Goal: Task Accomplishment & Management: Complete application form

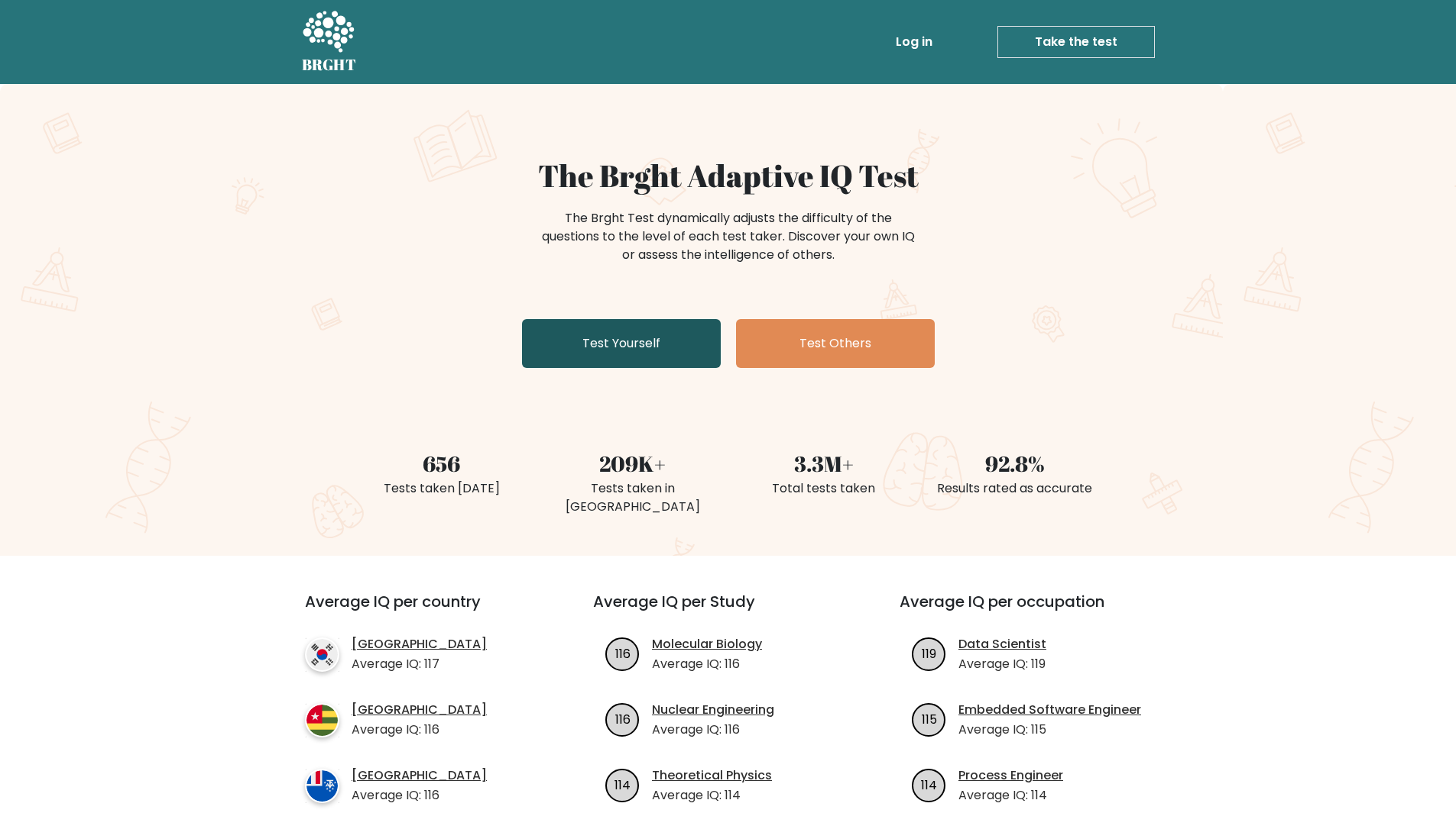
click at [655, 354] on link "Test Yourself" at bounding box center [621, 343] width 199 height 49
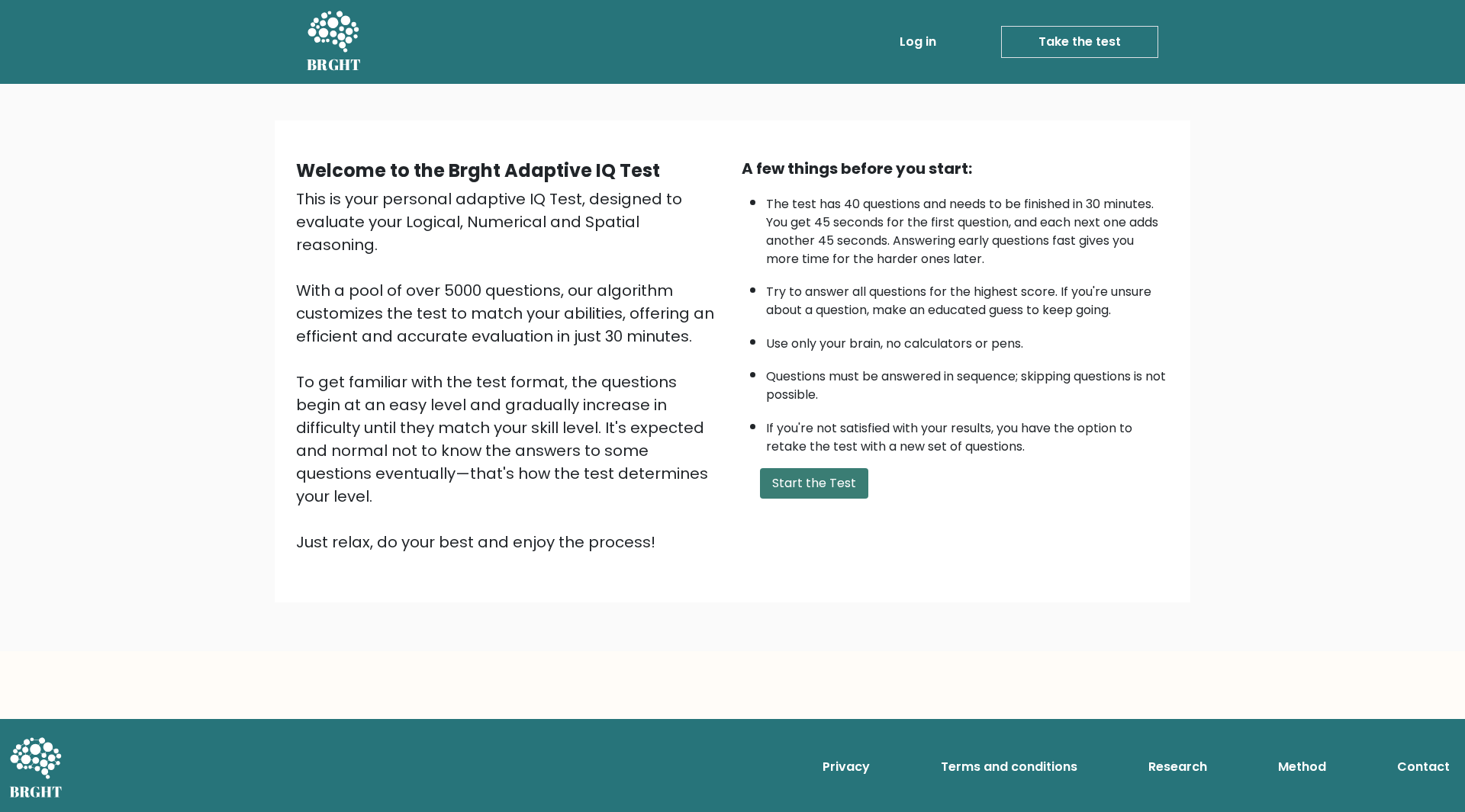
click at [858, 488] on button "Start the Test" at bounding box center [814, 483] width 108 height 30
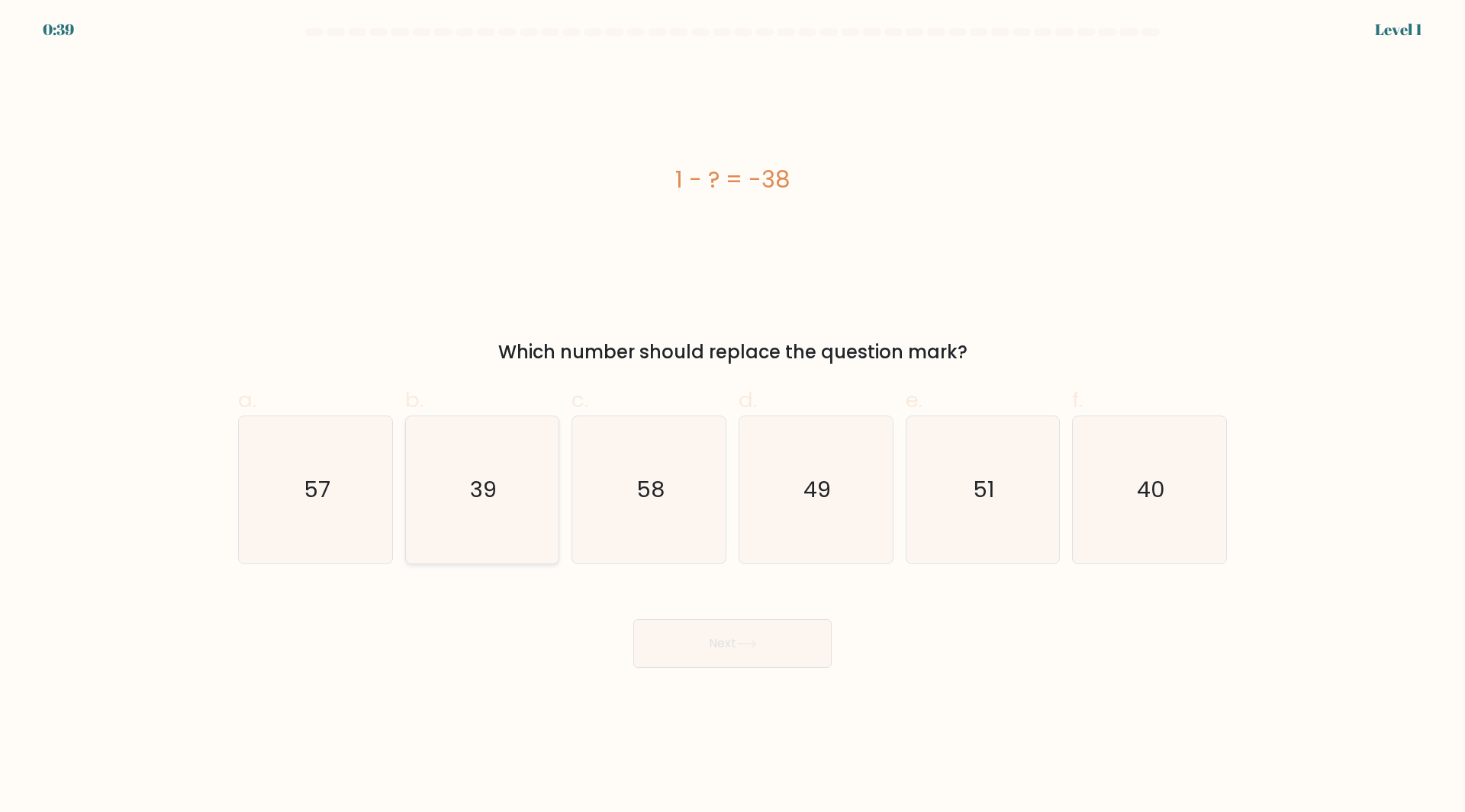
click at [516, 528] on icon "39" at bounding box center [481, 489] width 147 height 147
click at [732, 416] on input "b. 39" at bounding box center [732, 412] width 1 height 10
radio input "true"
click at [717, 650] on button "Next" at bounding box center [732, 644] width 198 height 49
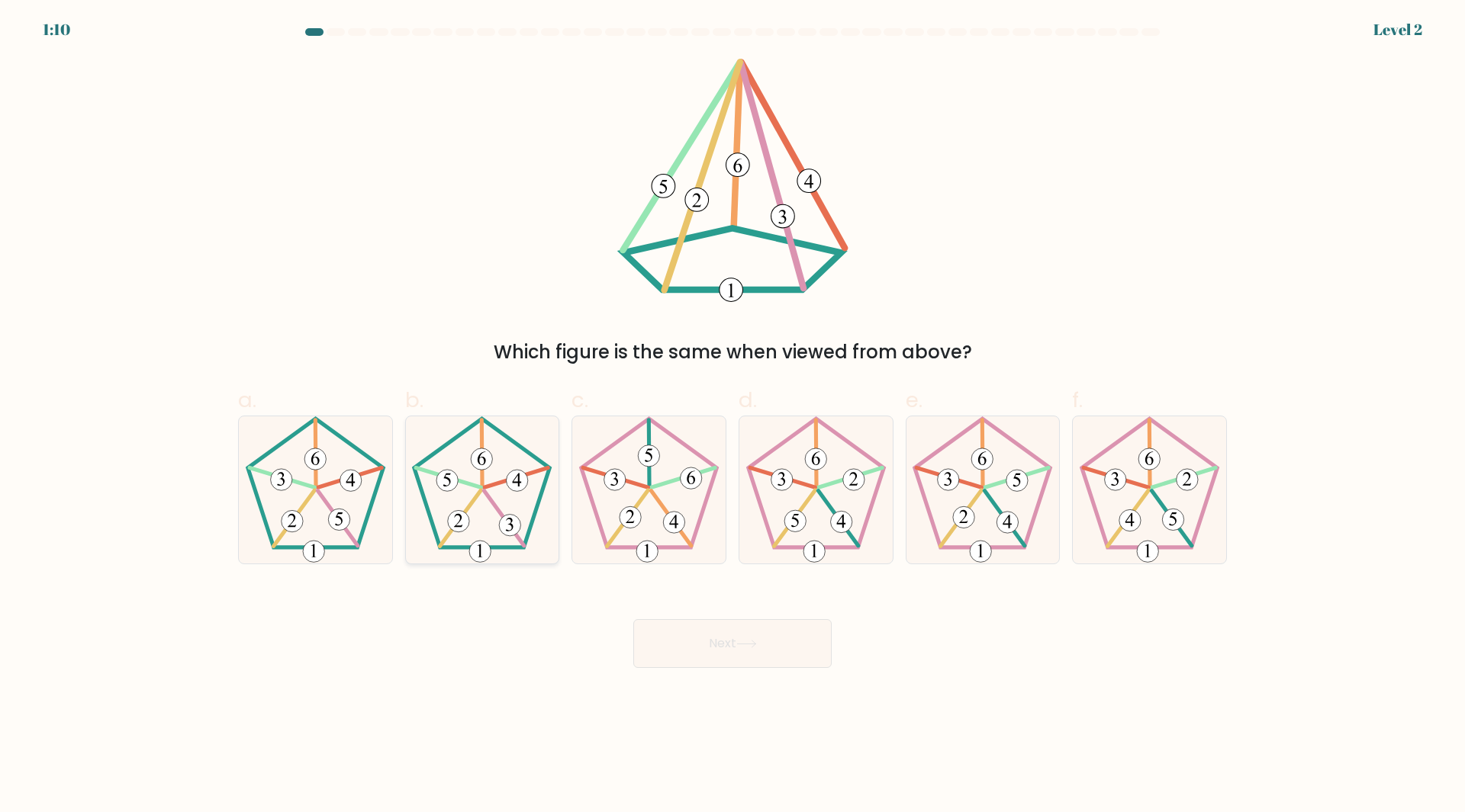
click at [474, 542] on icon at bounding box center [481, 489] width 147 height 147
click at [732, 416] on input "b." at bounding box center [732, 412] width 1 height 10
radio input "true"
click at [697, 642] on button "Next" at bounding box center [732, 644] width 198 height 49
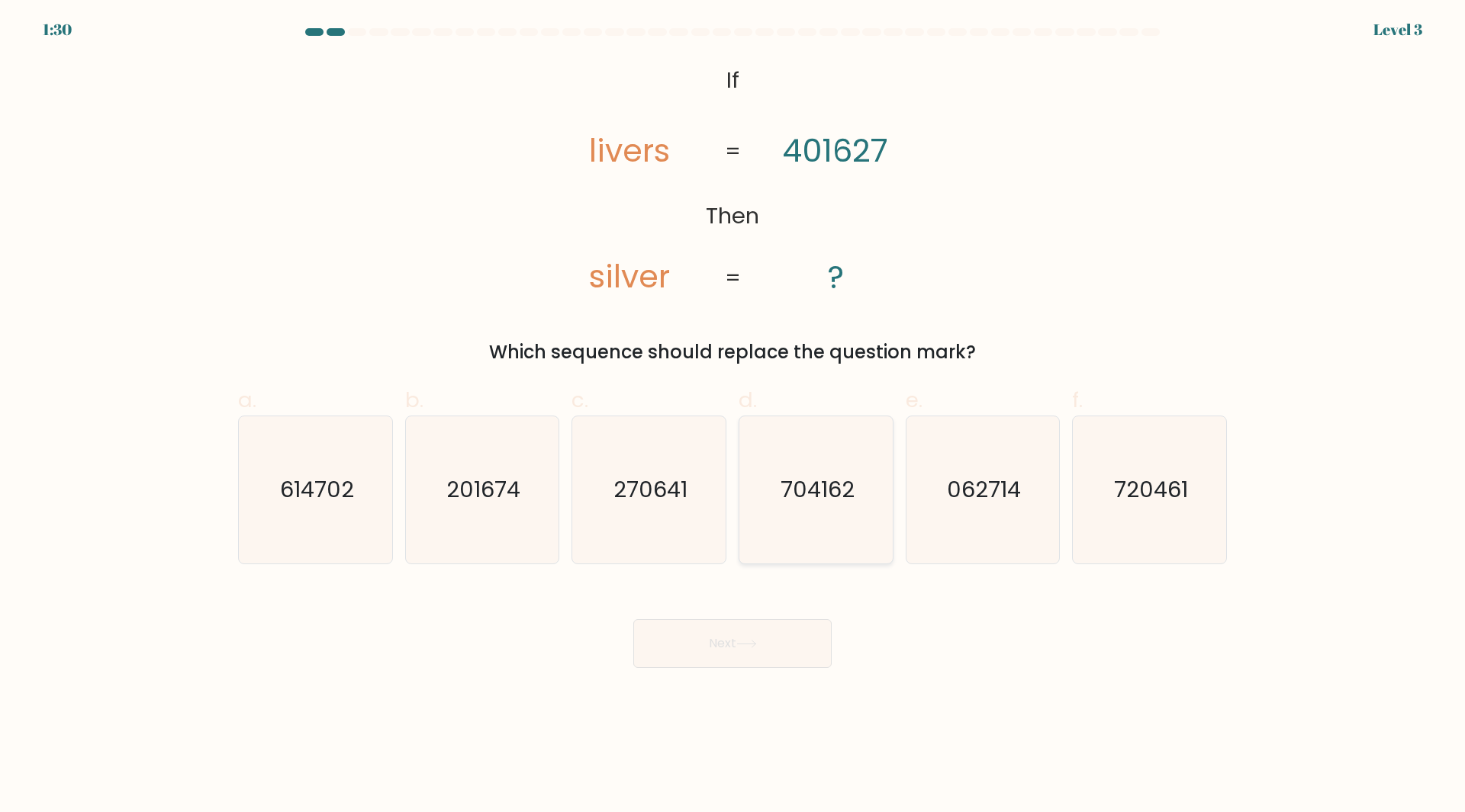
click at [800, 534] on icon "704162" at bounding box center [816, 489] width 147 height 147
click at [733, 416] on input "d. 704162" at bounding box center [732, 412] width 1 height 10
radio input "true"
click at [732, 655] on button "Next" at bounding box center [732, 644] width 198 height 49
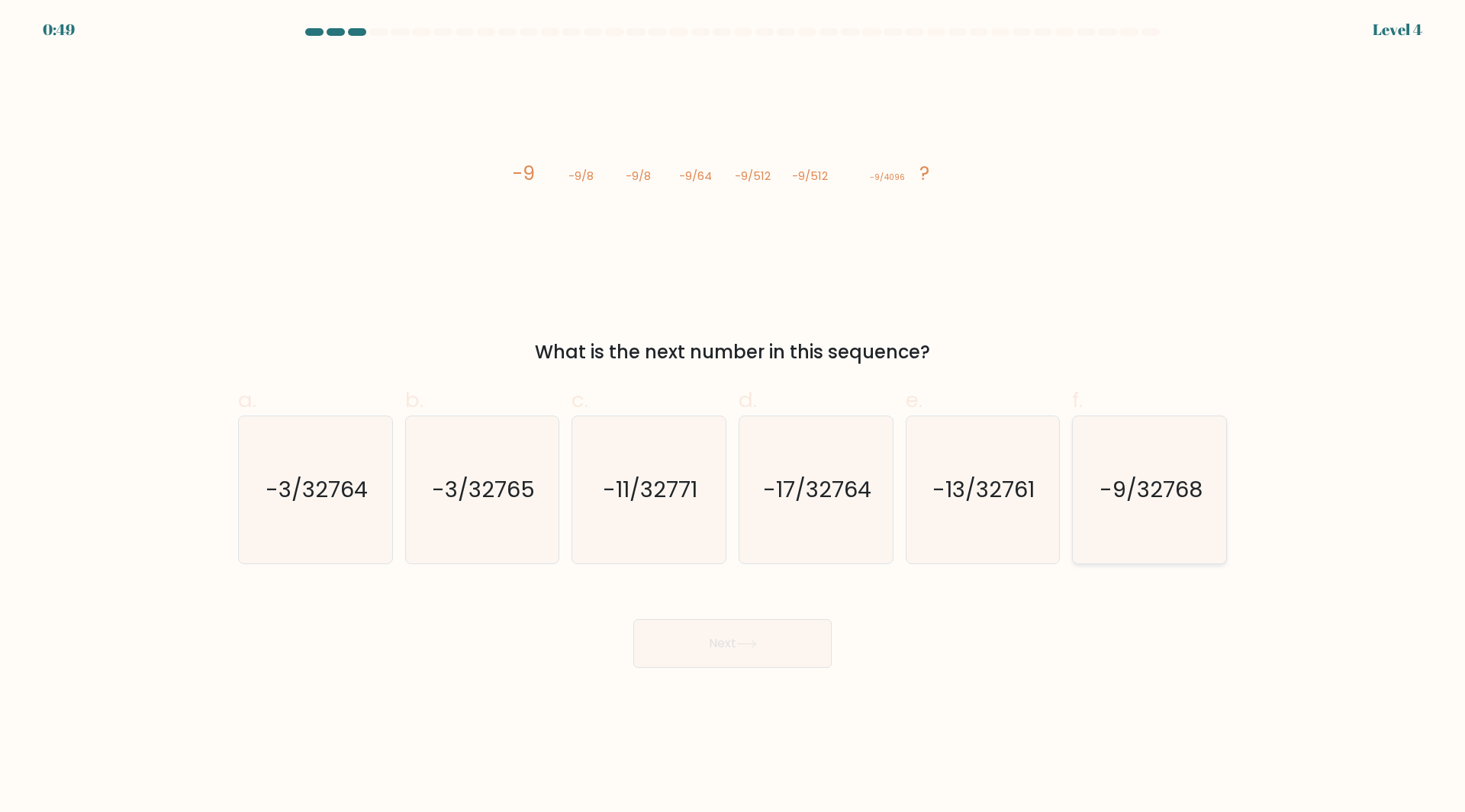
click at [1140, 502] on text "-9/32768" at bounding box center [1151, 489] width 103 height 30
click at [733, 416] on input "f. -9/32768" at bounding box center [732, 412] width 1 height 10
radio input "true"
click at [738, 635] on button "Next" at bounding box center [732, 644] width 198 height 49
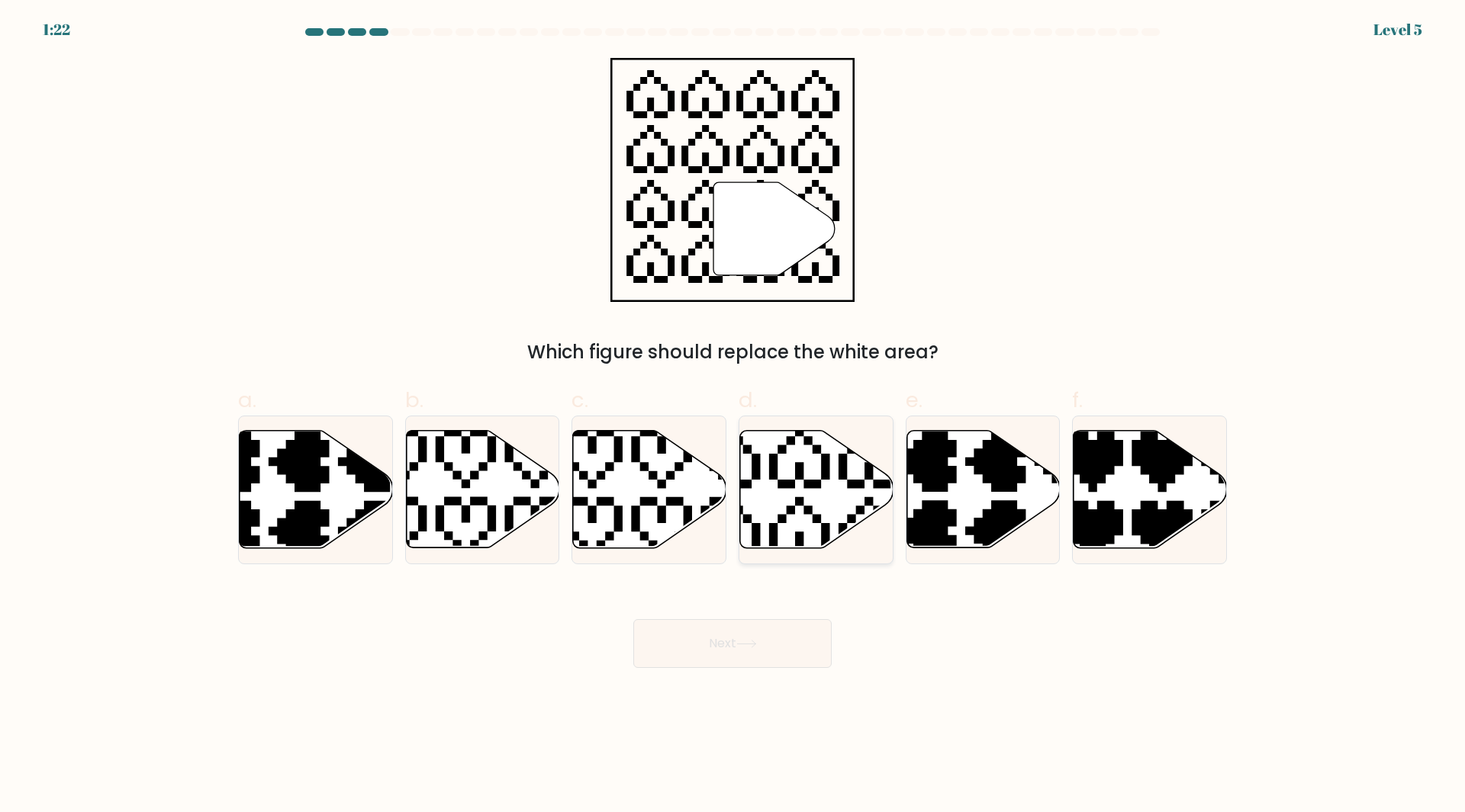
click at [754, 490] on icon at bounding box center [817, 490] width 153 height 118
click at [733, 416] on input "d." at bounding box center [732, 412] width 1 height 10
radio input "true"
click at [728, 660] on button "Next" at bounding box center [732, 644] width 198 height 49
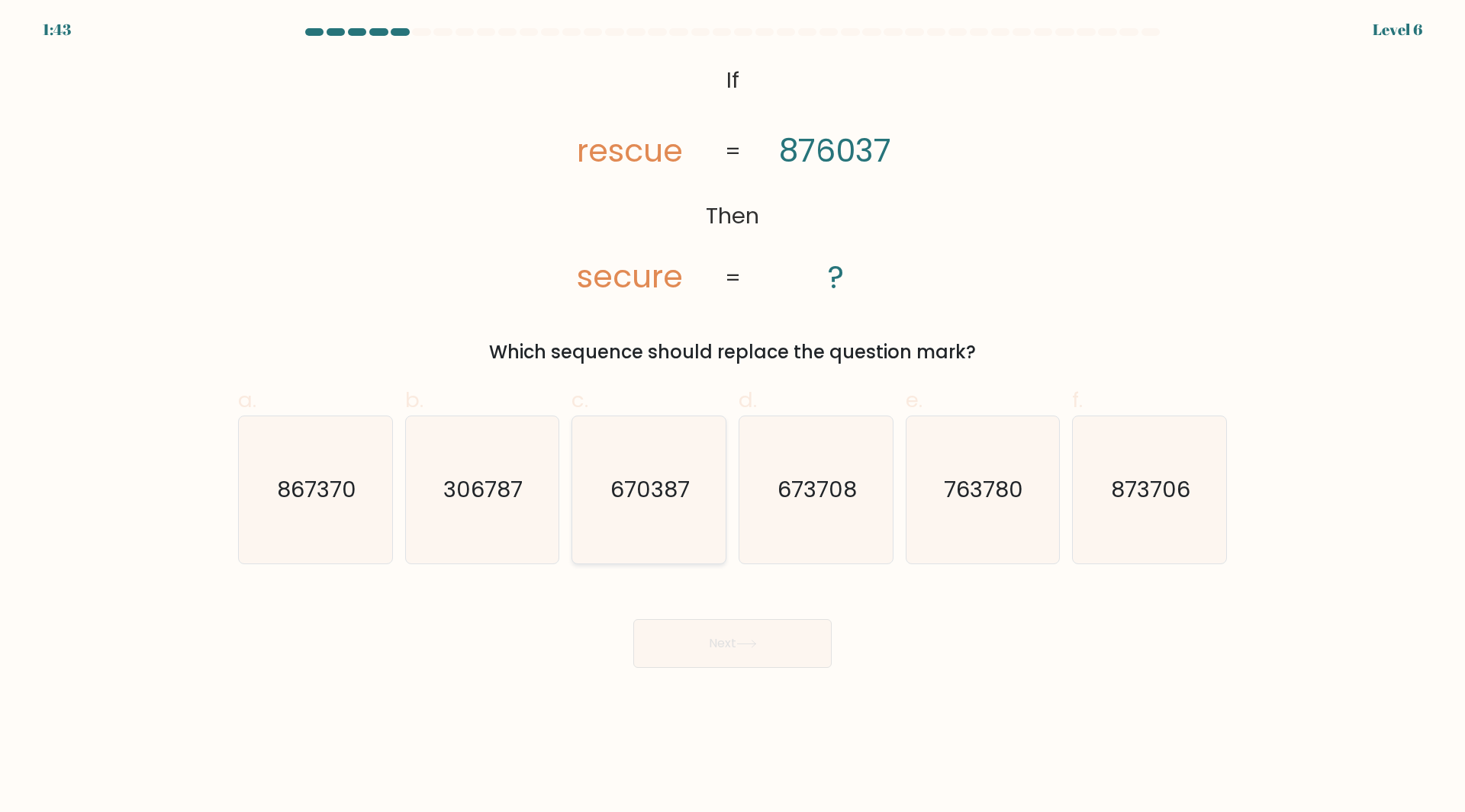
click at [636, 535] on icon "670387" at bounding box center [648, 489] width 147 height 147
click at [732, 416] on input "c. 670387" at bounding box center [732, 412] width 1 height 10
radio input "true"
click at [700, 642] on button "Next" at bounding box center [732, 644] width 198 height 49
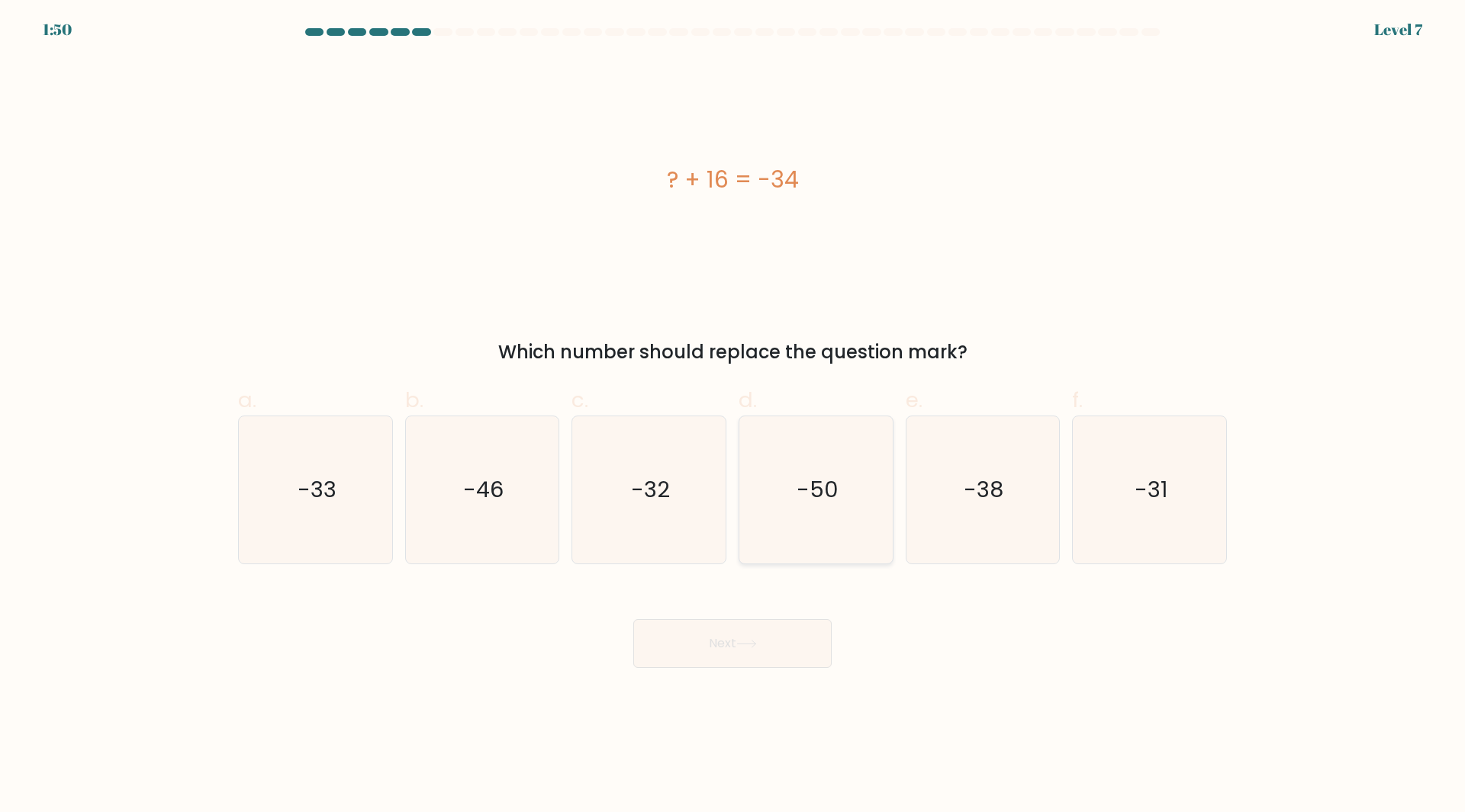
click at [809, 506] on icon "-50" at bounding box center [816, 489] width 147 height 147
click at [733, 416] on input "d. -50" at bounding box center [732, 412] width 1 height 10
radio input "true"
click at [775, 672] on body "1:49 Level 7 a." at bounding box center [732, 406] width 1465 height 812
click at [749, 639] on button "Next" at bounding box center [732, 644] width 198 height 49
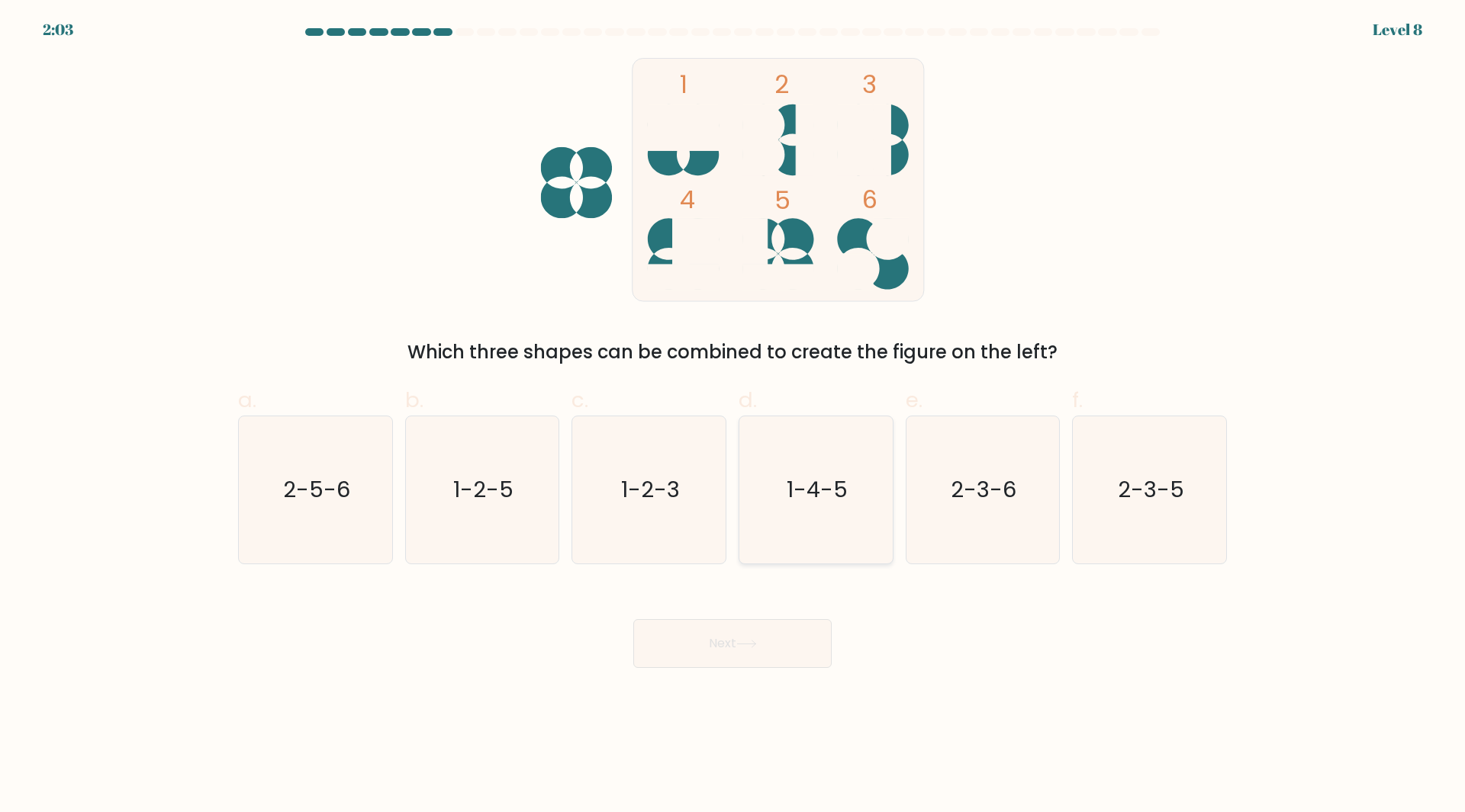
click at [831, 475] on text "1-4-5" at bounding box center [817, 489] width 61 height 30
click at [733, 416] on input "d. 1-4-5" at bounding box center [732, 412] width 1 height 10
radio input "true"
click at [770, 657] on button "Next" at bounding box center [732, 644] width 198 height 49
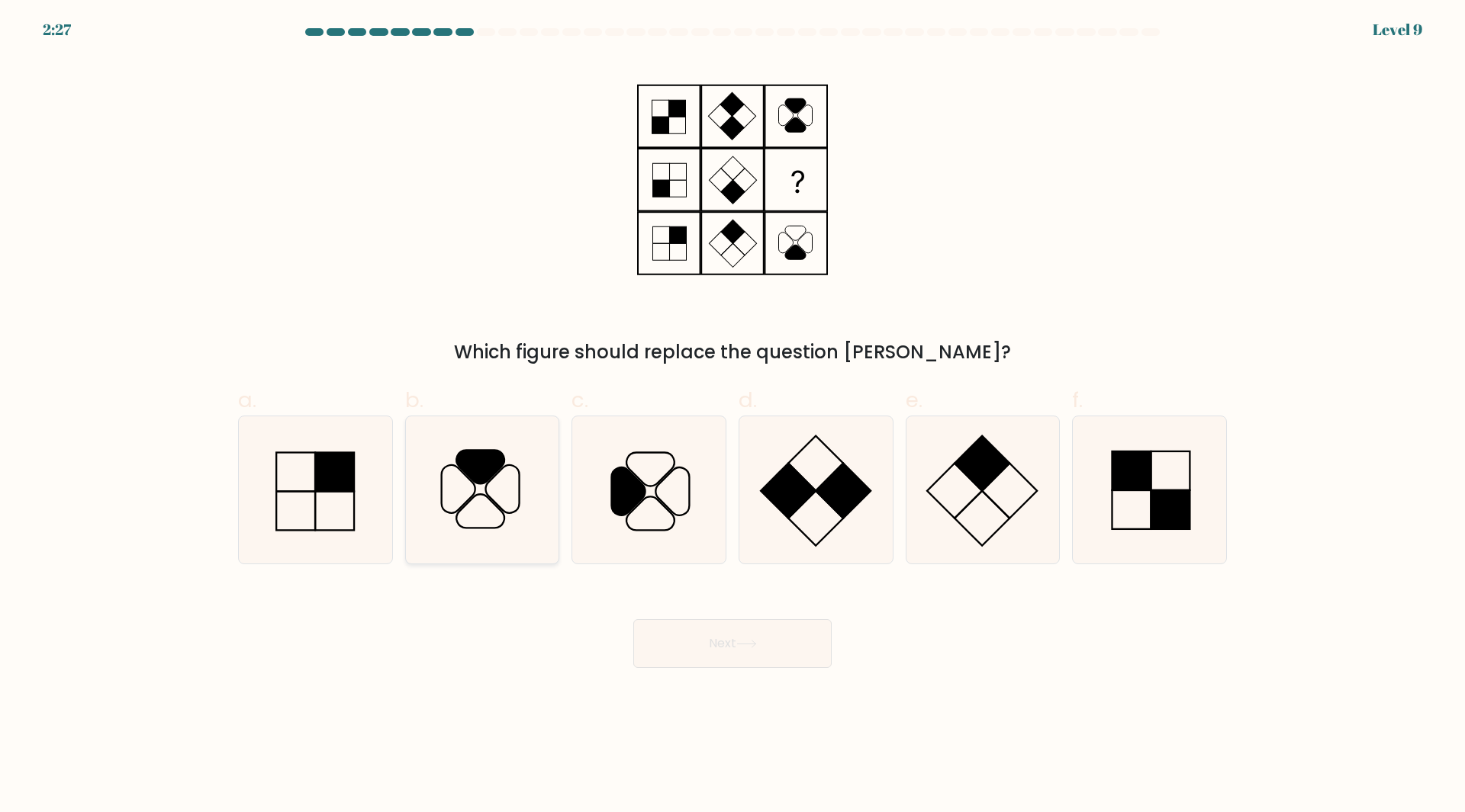
click at [480, 452] on icon at bounding box center [481, 467] width 48 height 34
click at [732, 416] on input "b." at bounding box center [732, 412] width 1 height 10
radio input "true"
click at [752, 614] on div "Next" at bounding box center [732, 625] width 1008 height 86
click at [739, 636] on button "Next" at bounding box center [732, 644] width 198 height 49
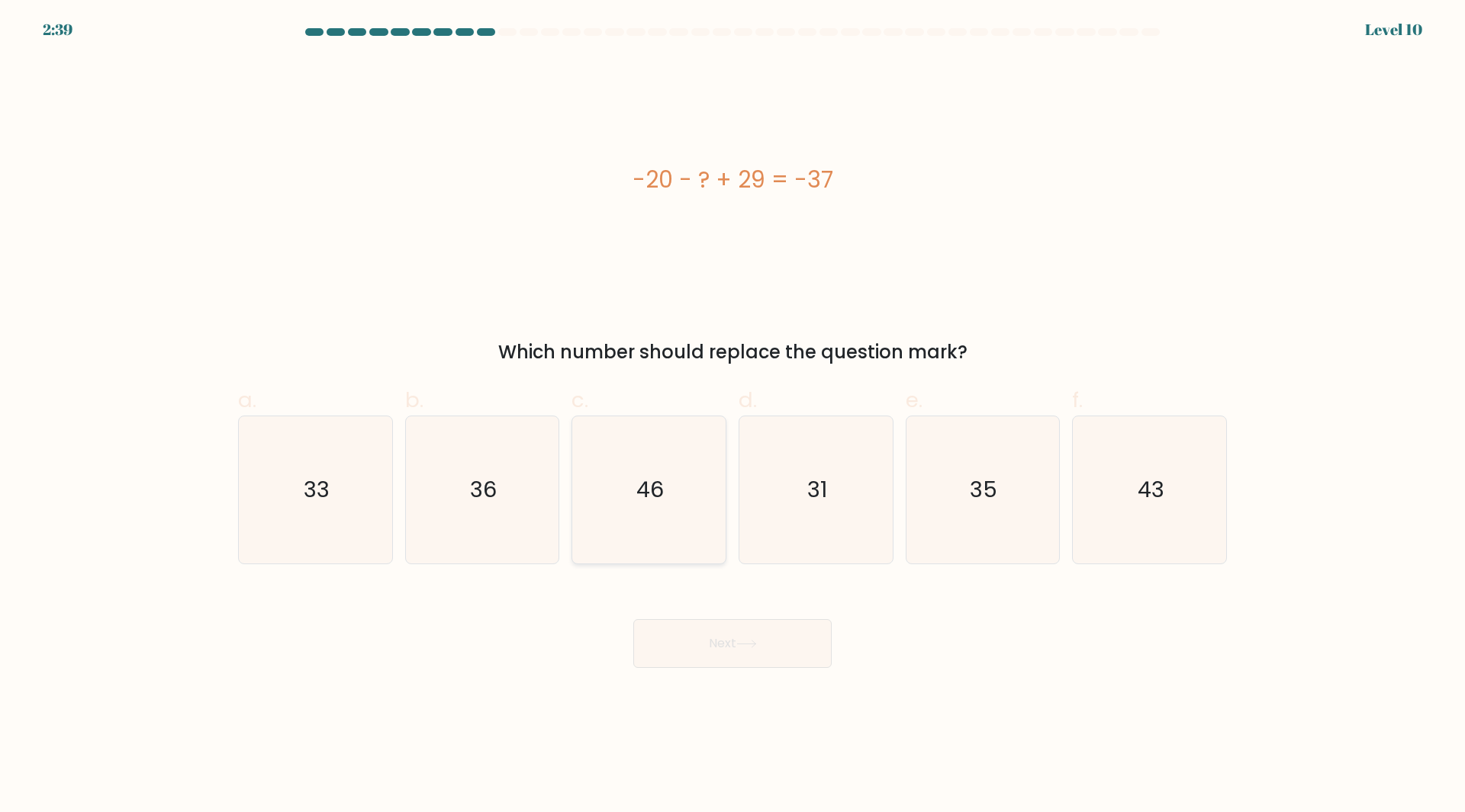
click at [632, 512] on icon "46" at bounding box center [648, 489] width 147 height 147
click at [732, 416] on input "c. 46" at bounding box center [732, 412] width 1 height 10
radio input "true"
click at [757, 632] on button "Next" at bounding box center [732, 644] width 198 height 49
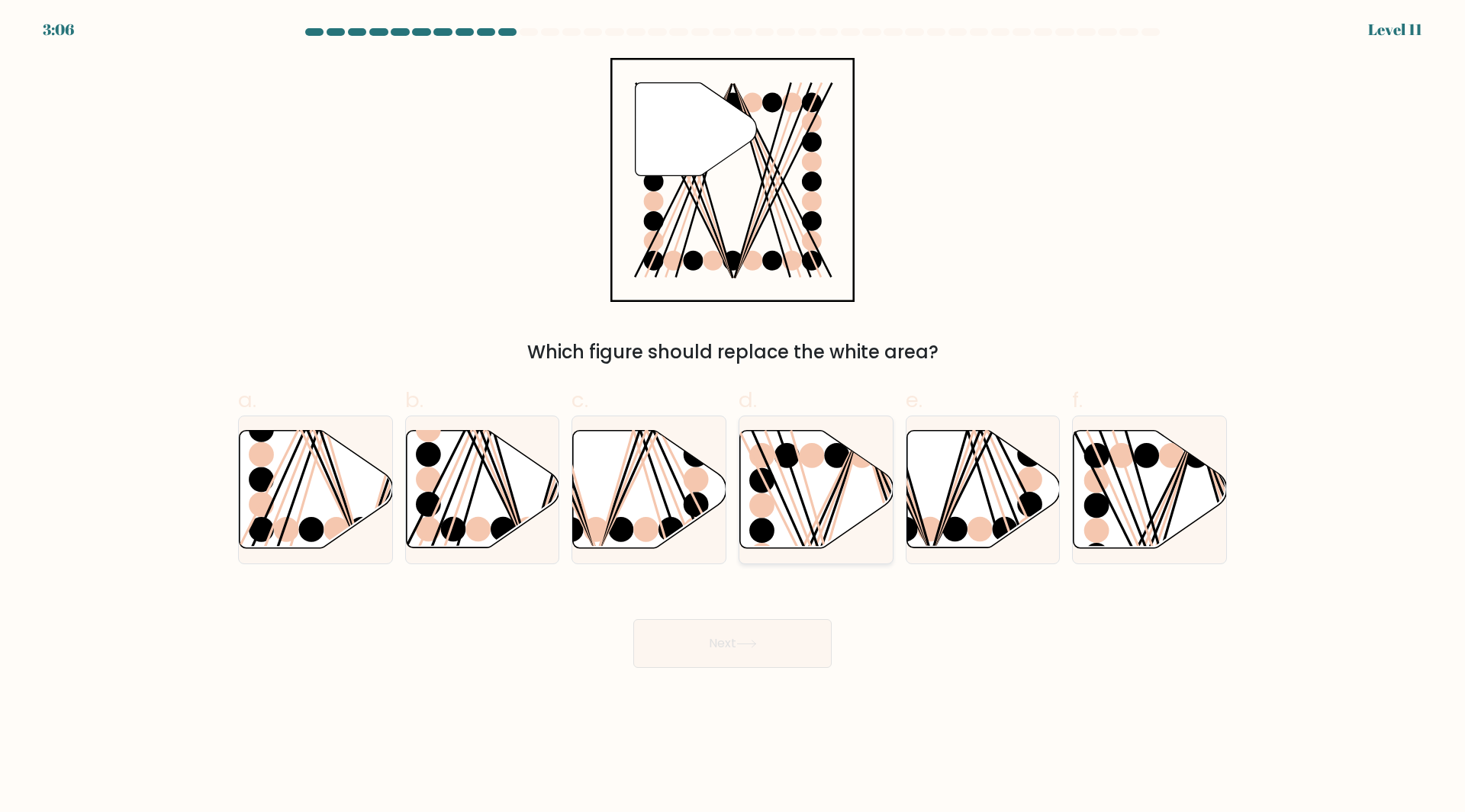
click at [804, 482] on icon at bounding box center [817, 490] width 153 height 118
click at [733, 416] on input "d." at bounding box center [732, 412] width 1 height 10
radio input "true"
click at [1111, 493] on icon at bounding box center [1150, 490] width 153 height 118
click at [733, 416] on input "f." at bounding box center [732, 412] width 1 height 10
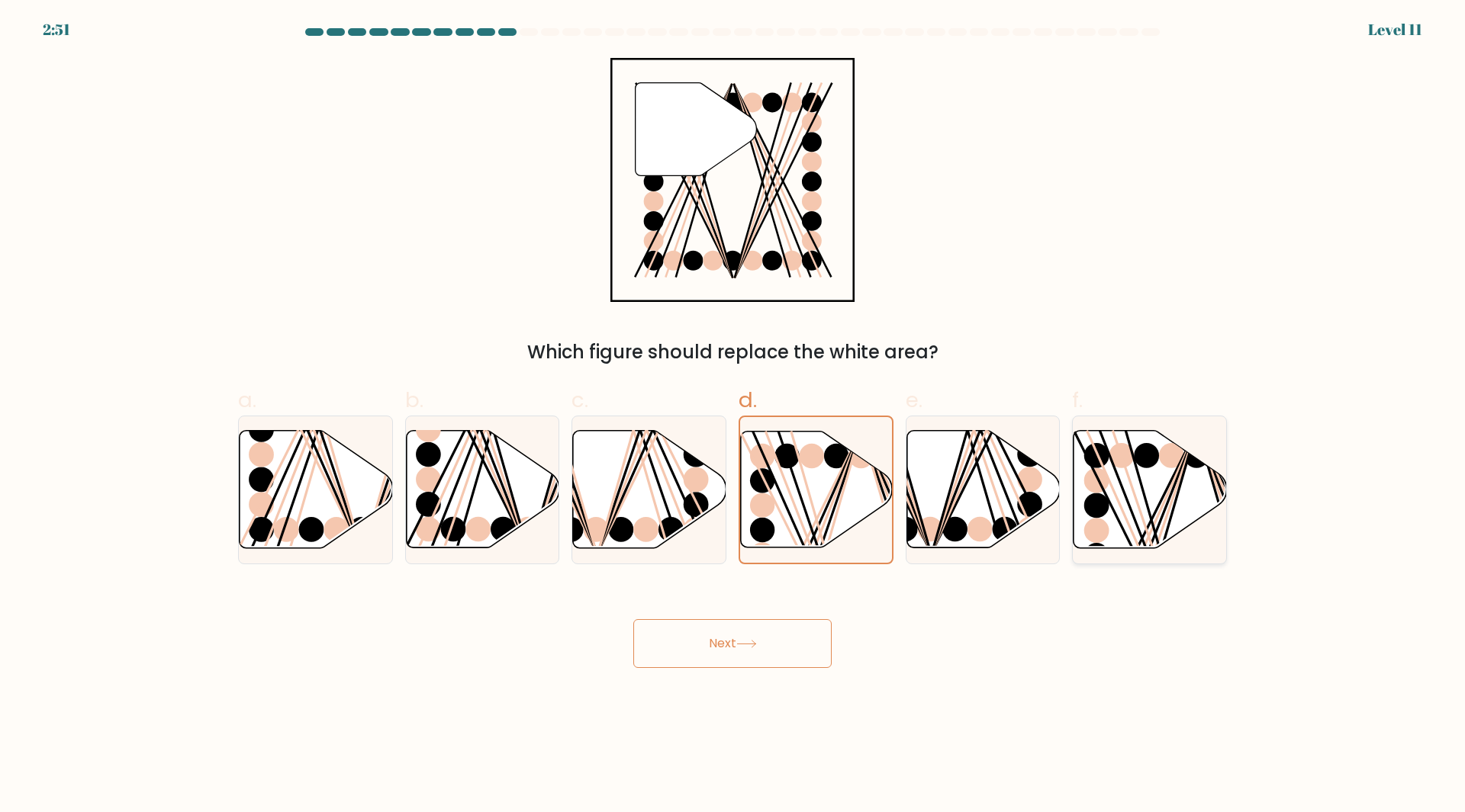
radio input "true"
click at [727, 631] on button "Next" at bounding box center [732, 644] width 198 height 49
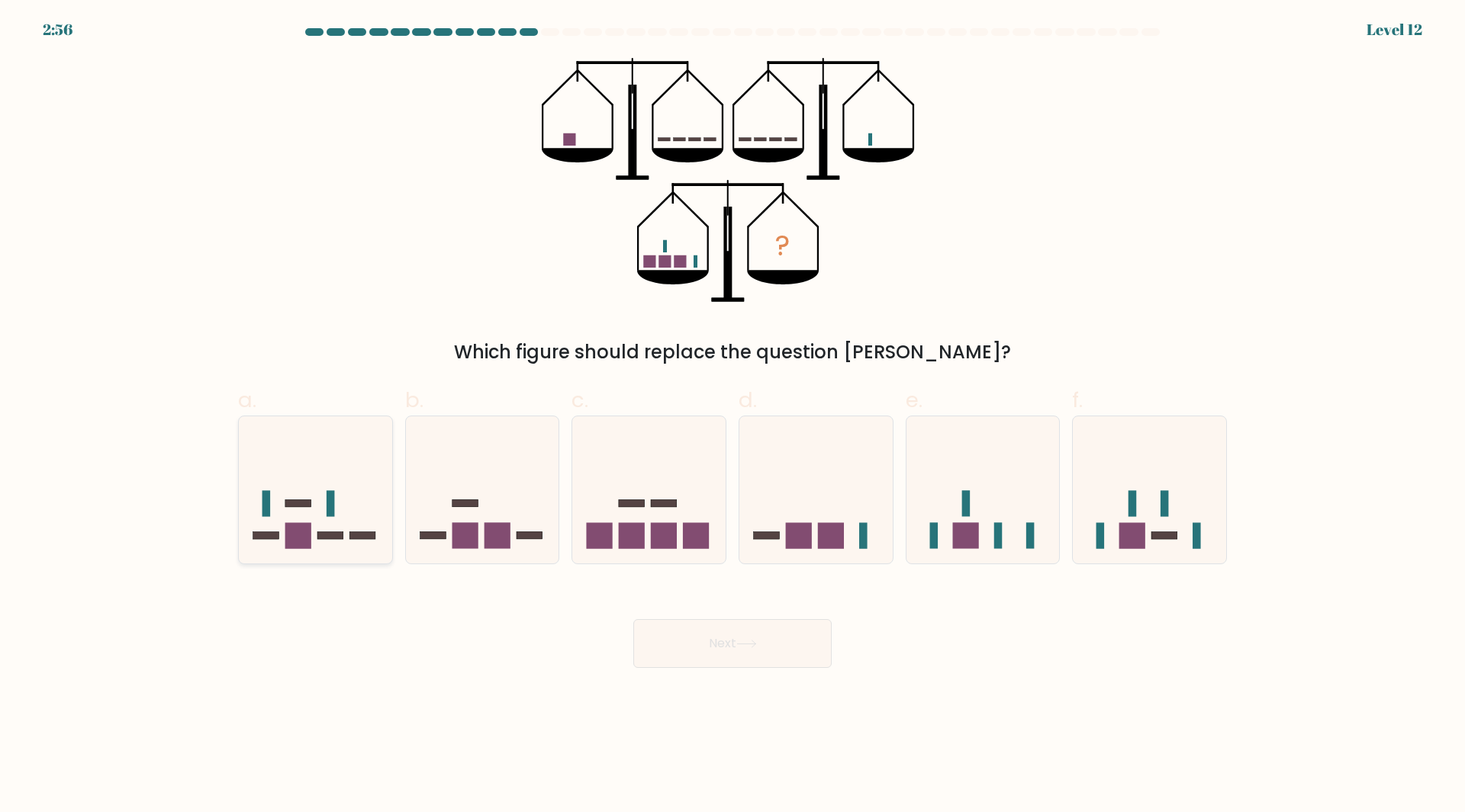
click at [346, 514] on icon at bounding box center [315, 489] width 153 height 127
click at [732, 416] on input "a." at bounding box center [732, 412] width 1 height 10
radio input "true"
click at [680, 646] on button "Next" at bounding box center [732, 644] width 198 height 49
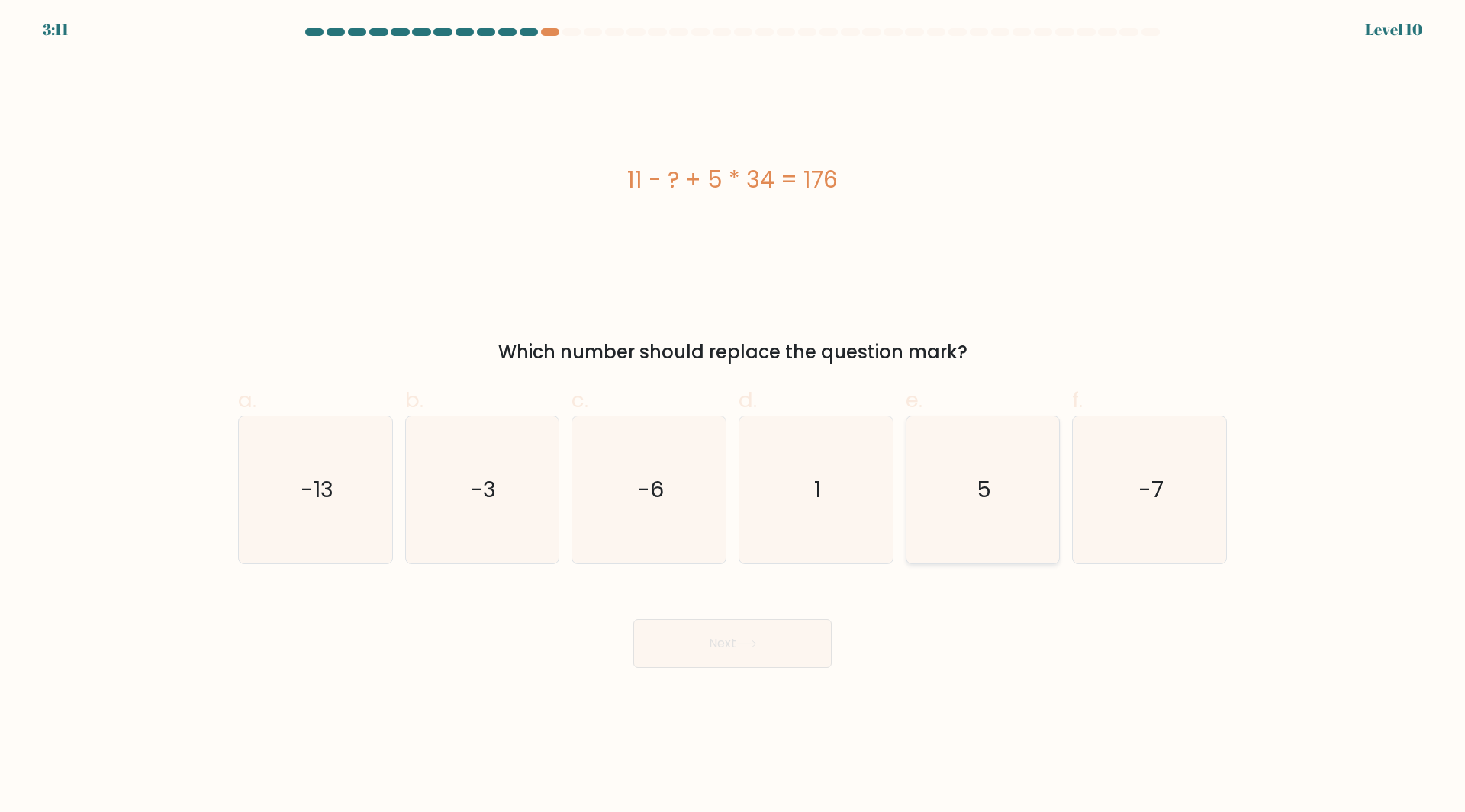
click at [1010, 475] on icon "5" at bounding box center [982, 489] width 147 height 147
click at [733, 416] on input "e. 5" at bounding box center [732, 412] width 1 height 10
radio input "true"
click at [812, 658] on button "Next" at bounding box center [732, 644] width 198 height 49
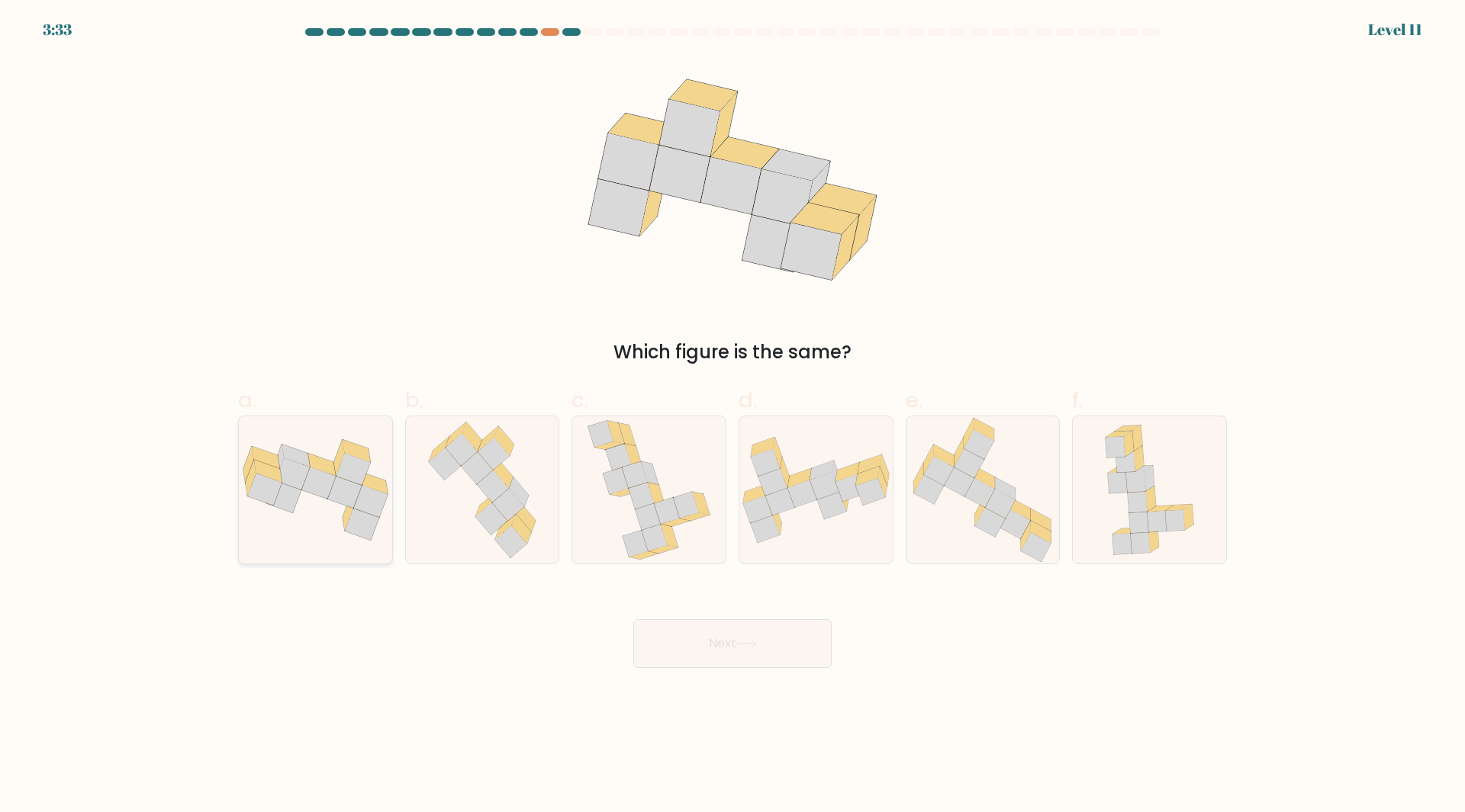
click at [311, 533] on icon at bounding box center [315, 490] width 153 height 102
click at [732, 416] on input "a." at bounding box center [732, 412] width 1 height 10
radio input "true"
click at [758, 654] on button "Next" at bounding box center [732, 644] width 198 height 49
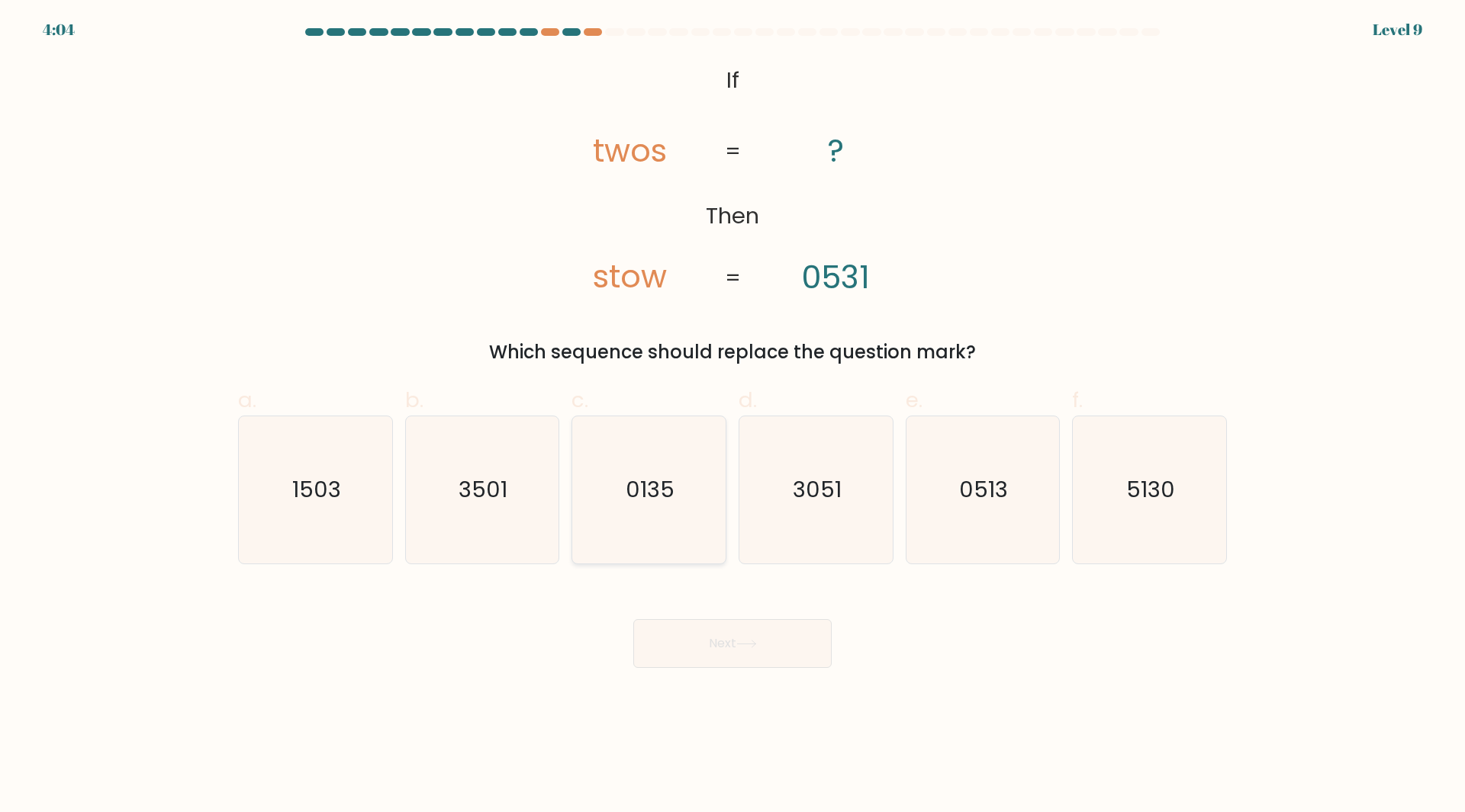
click at [653, 498] on text "0135" at bounding box center [651, 489] width 49 height 30
click at [732, 416] on input "c. 0135" at bounding box center [732, 412] width 1 height 10
radio input "true"
click at [717, 643] on button "Next" at bounding box center [732, 644] width 198 height 49
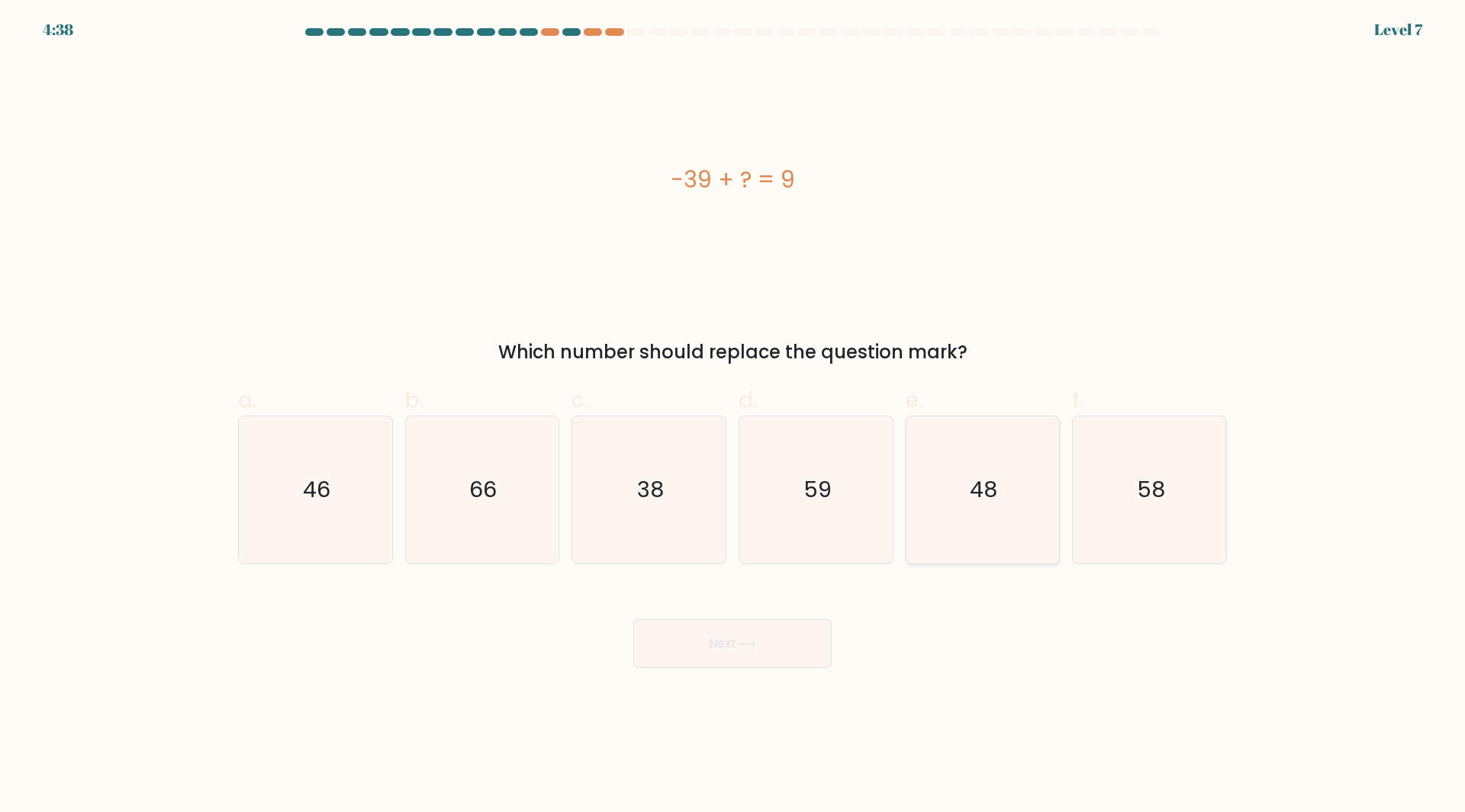
click at [965, 520] on icon "48" at bounding box center [982, 489] width 147 height 147
click at [733, 416] on input "e. 48" at bounding box center [732, 412] width 1 height 10
radio input "true"
click at [739, 645] on button "Next" at bounding box center [732, 644] width 198 height 49
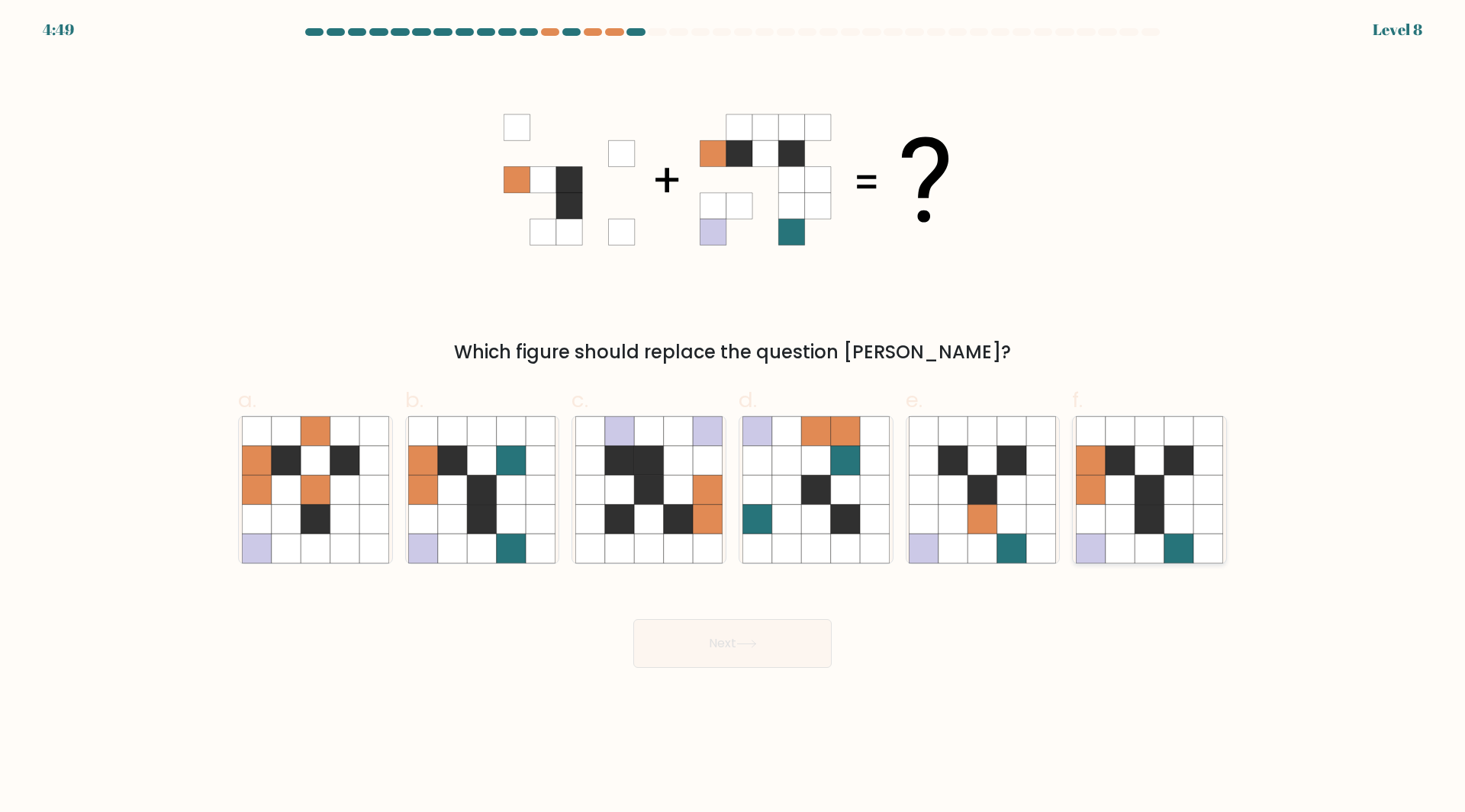
click at [1129, 497] on icon at bounding box center [1120, 489] width 29 height 29
click at [733, 416] on input "f." at bounding box center [732, 412] width 1 height 10
radio input "true"
click at [792, 640] on button "Next" at bounding box center [732, 644] width 198 height 49
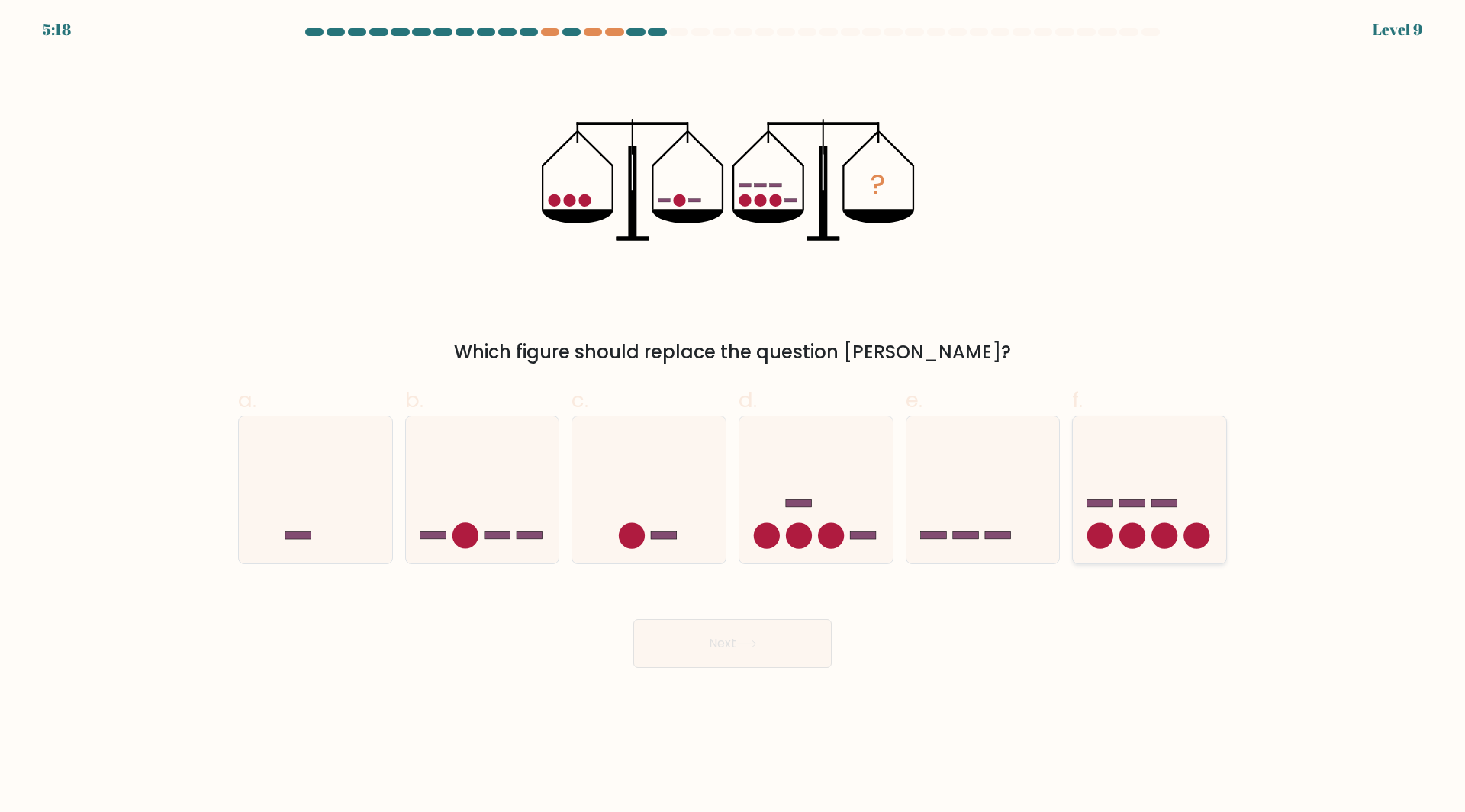
click at [1108, 521] on icon at bounding box center [1150, 489] width 153 height 127
click at [733, 416] on input "f." at bounding box center [732, 412] width 1 height 10
radio input "true"
click at [781, 658] on button "Next" at bounding box center [732, 644] width 198 height 49
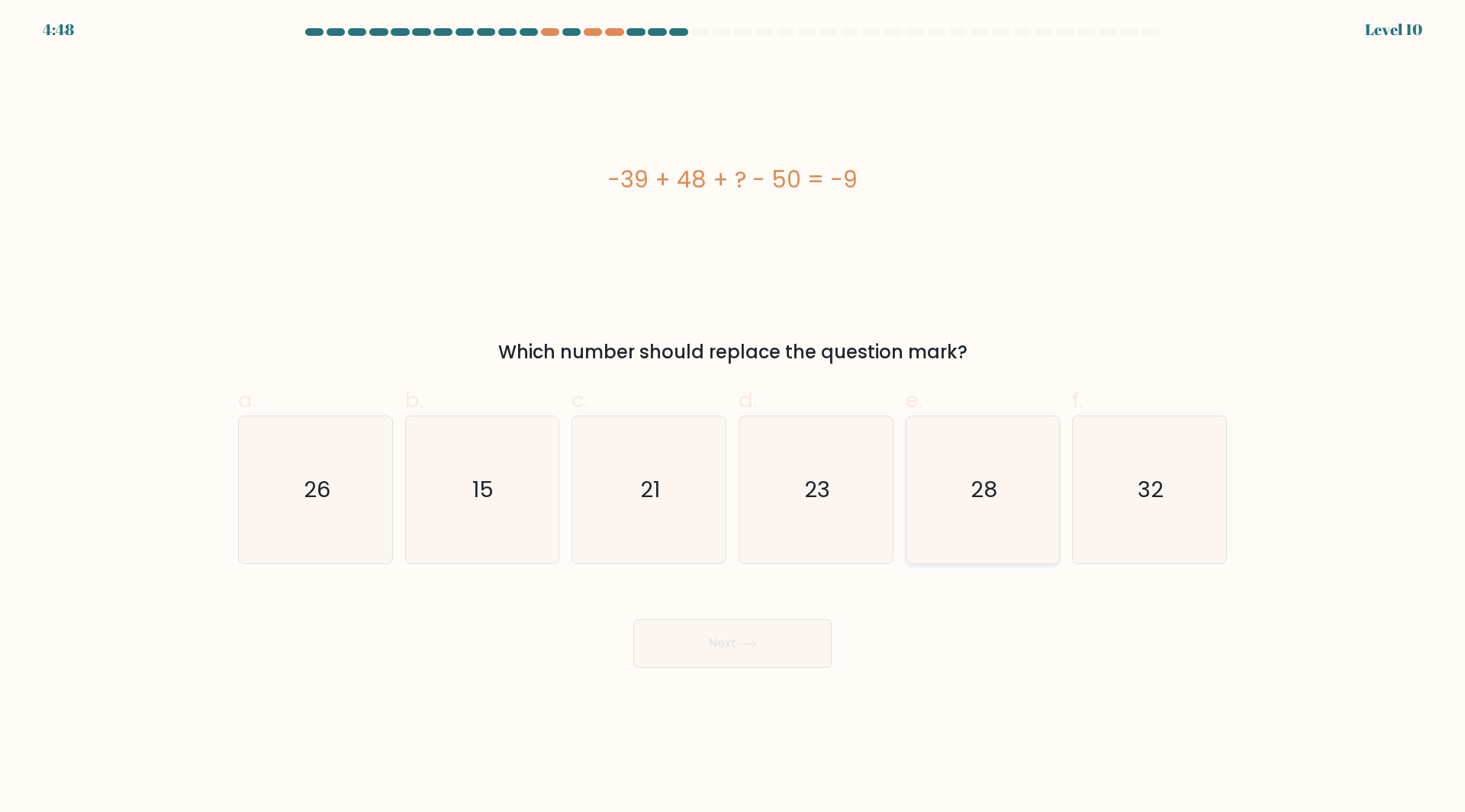
click at [1026, 505] on icon "28" at bounding box center [982, 489] width 147 height 147
click at [733, 416] on input "e. 28" at bounding box center [732, 412] width 1 height 10
radio input "true"
click at [756, 633] on button "Next" at bounding box center [732, 644] width 198 height 49
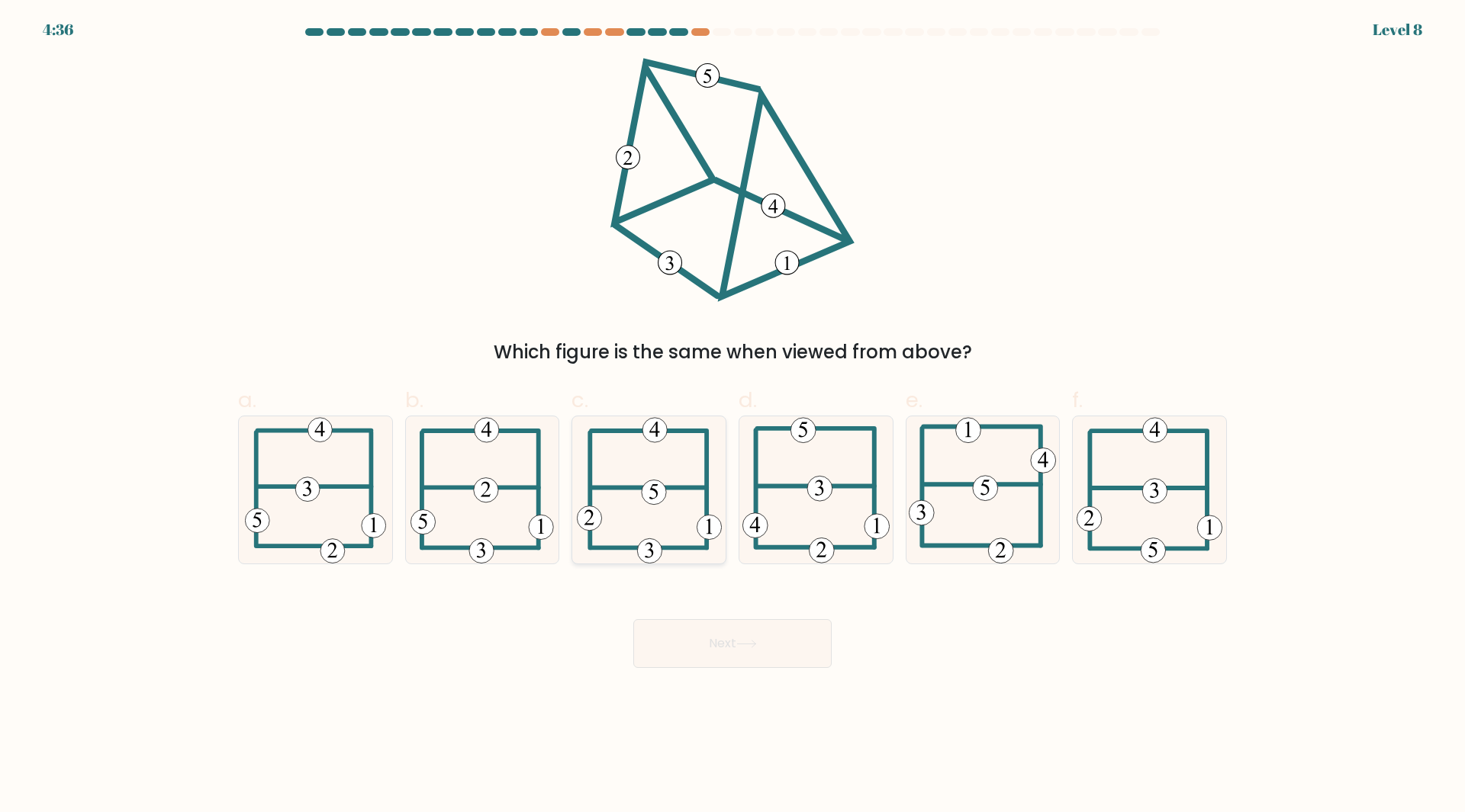
click at [655, 533] on icon at bounding box center [649, 489] width 145 height 147
click at [732, 416] on input "c." at bounding box center [732, 412] width 1 height 10
radio input "true"
click at [708, 641] on button "Next" at bounding box center [732, 644] width 198 height 49
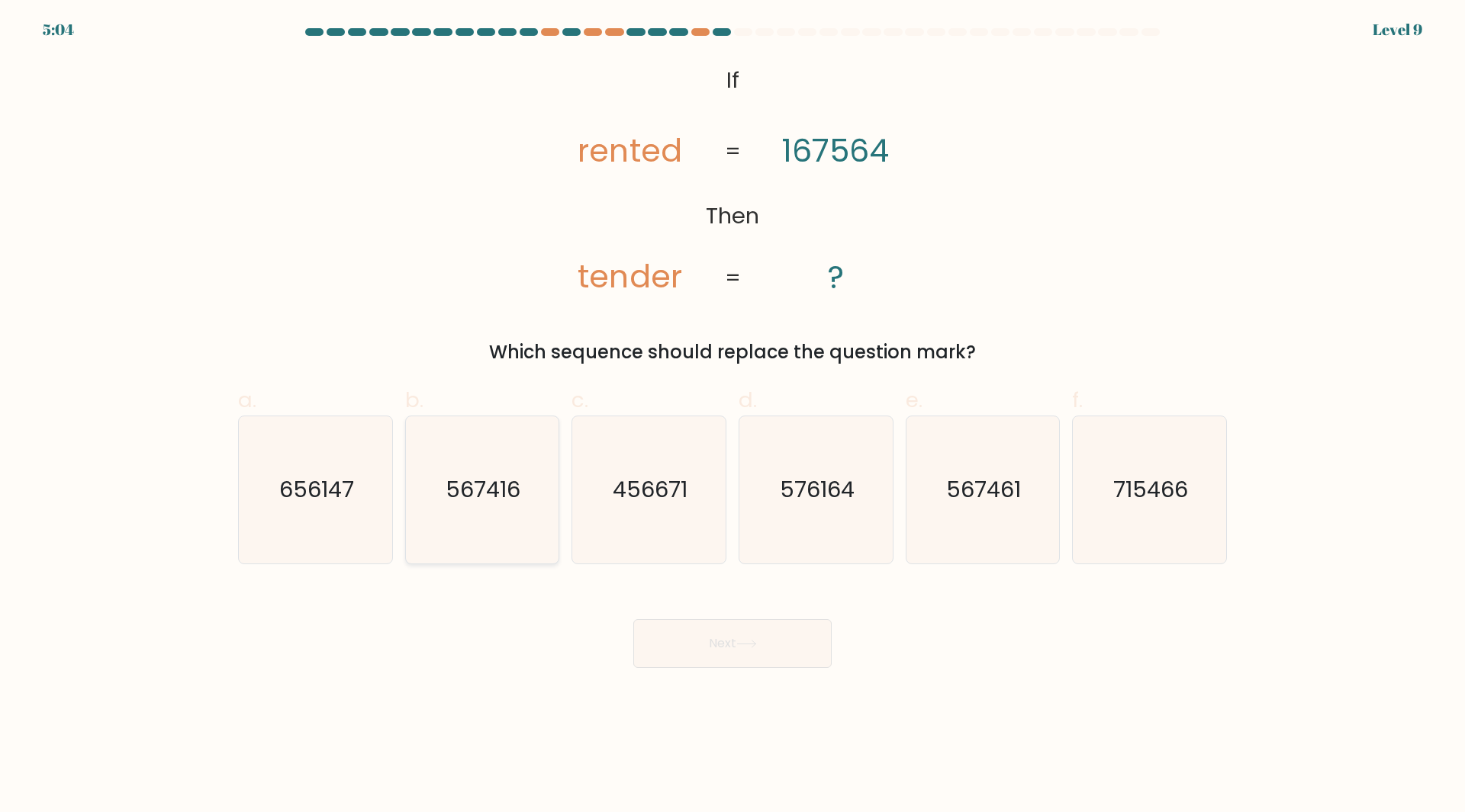
click at [548, 547] on icon "567416" at bounding box center [481, 489] width 147 height 147
click at [732, 416] on input "b. 567416" at bounding box center [732, 412] width 1 height 10
radio input "true"
click at [972, 497] on text "567461" at bounding box center [984, 489] width 75 height 30
click at [733, 416] on input "e. 567461" at bounding box center [732, 412] width 1 height 10
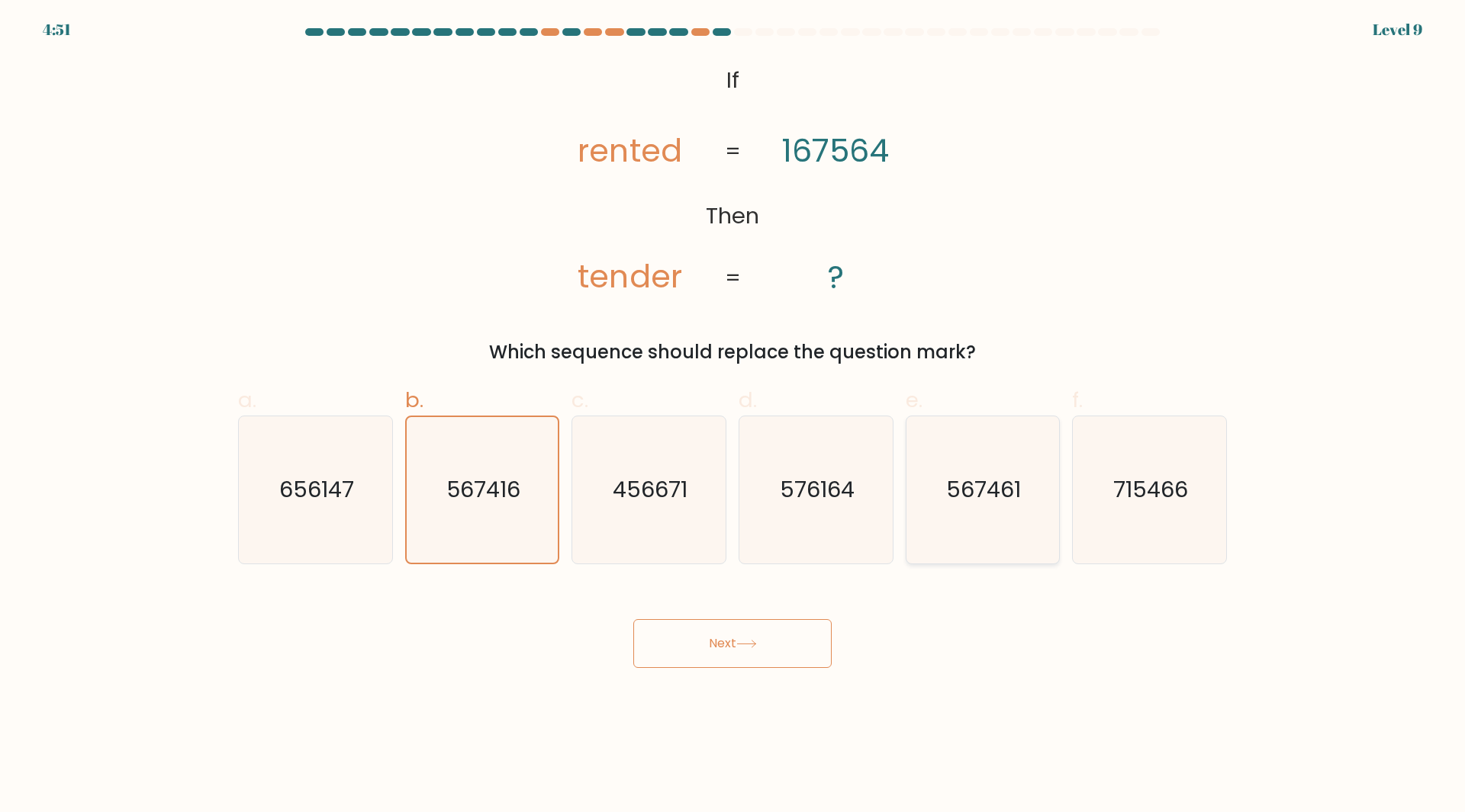
radio input "true"
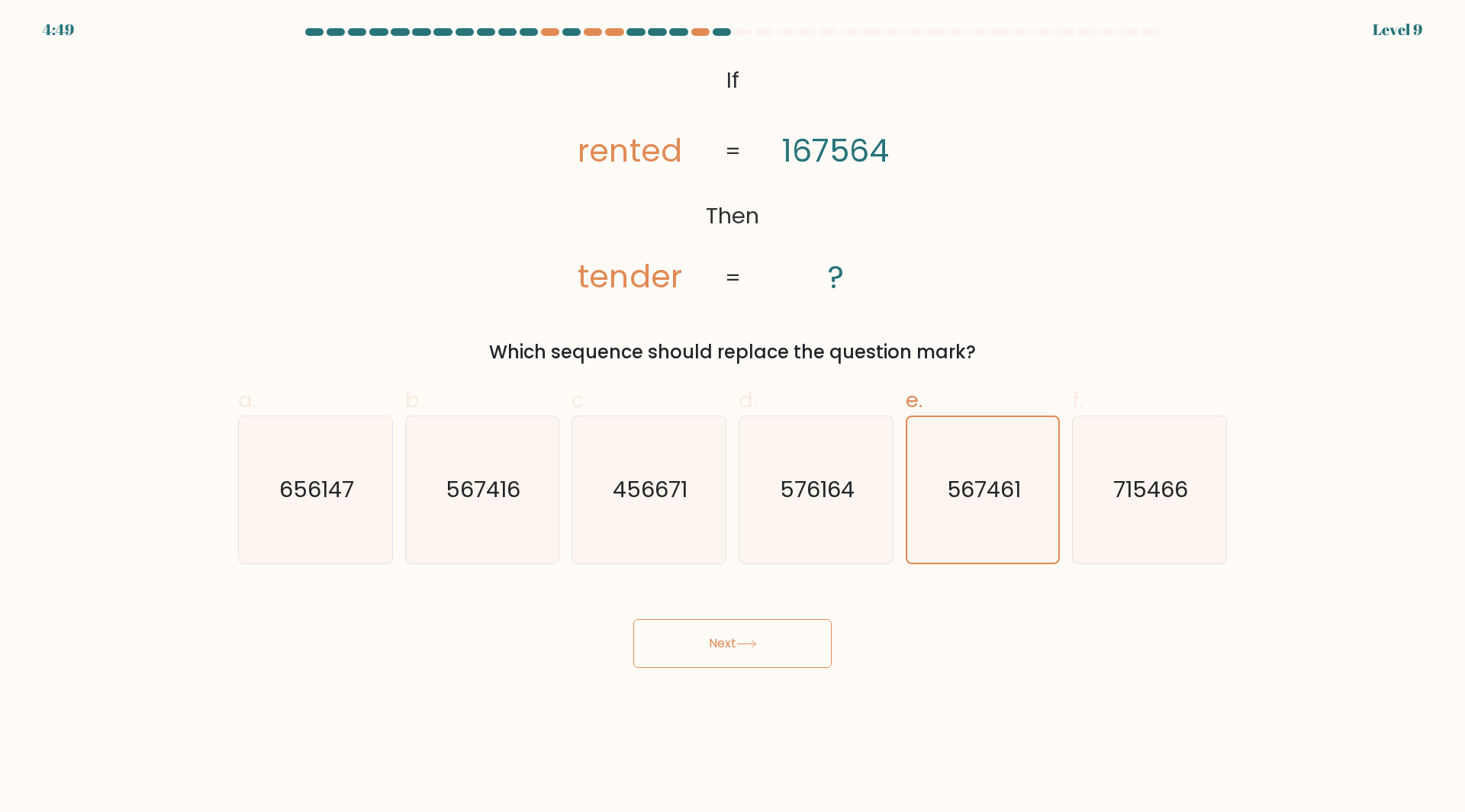
click at [787, 642] on button "Next" at bounding box center [732, 644] width 198 height 49
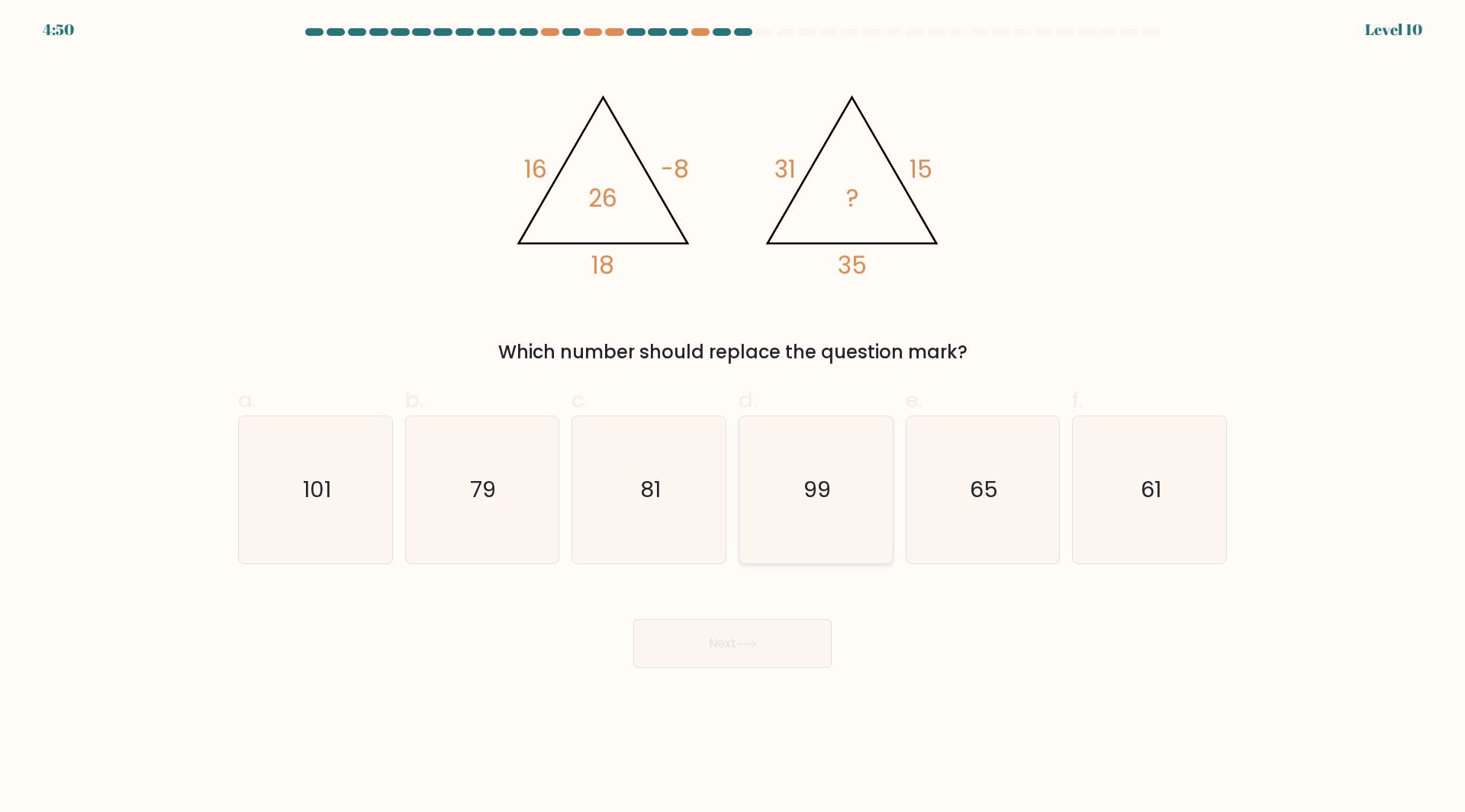
click at [843, 488] on icon "99" at bounding box center [816, 489] width 147 height 147
click at [733, 416] on input "d. 99" at bounding box center [732, 412] width 1 height 10
radio input "true"
click at [722, 480] on icon "81" at bounding box center [648, 489] width 147 height 147
click at [732, 416] on input "c. 81" at bounding box center [732, 412] width 1 height 10
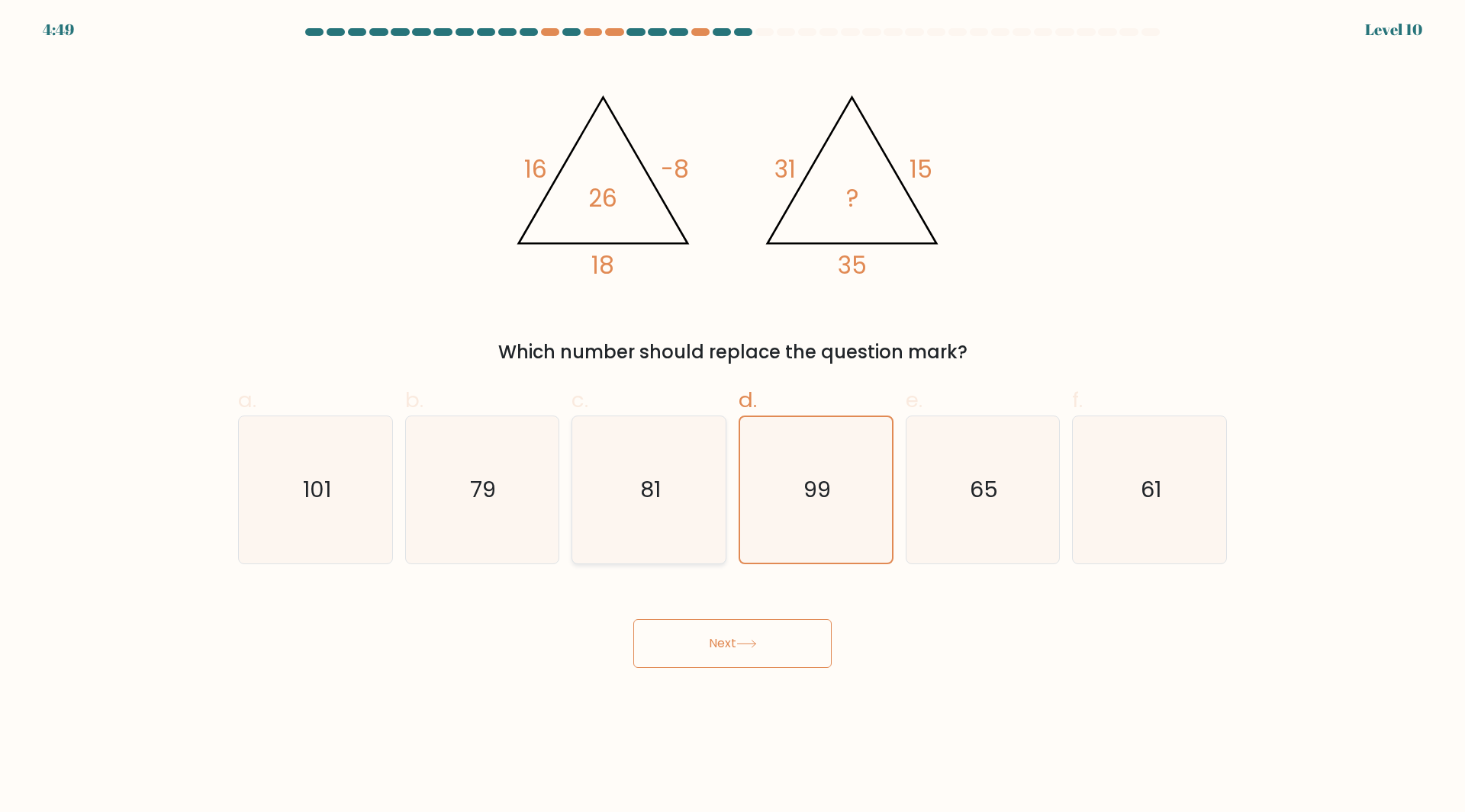
radio input "true"
click at [774, 641] on button "Next" at bounding box center [732, 644] width 198 height 49
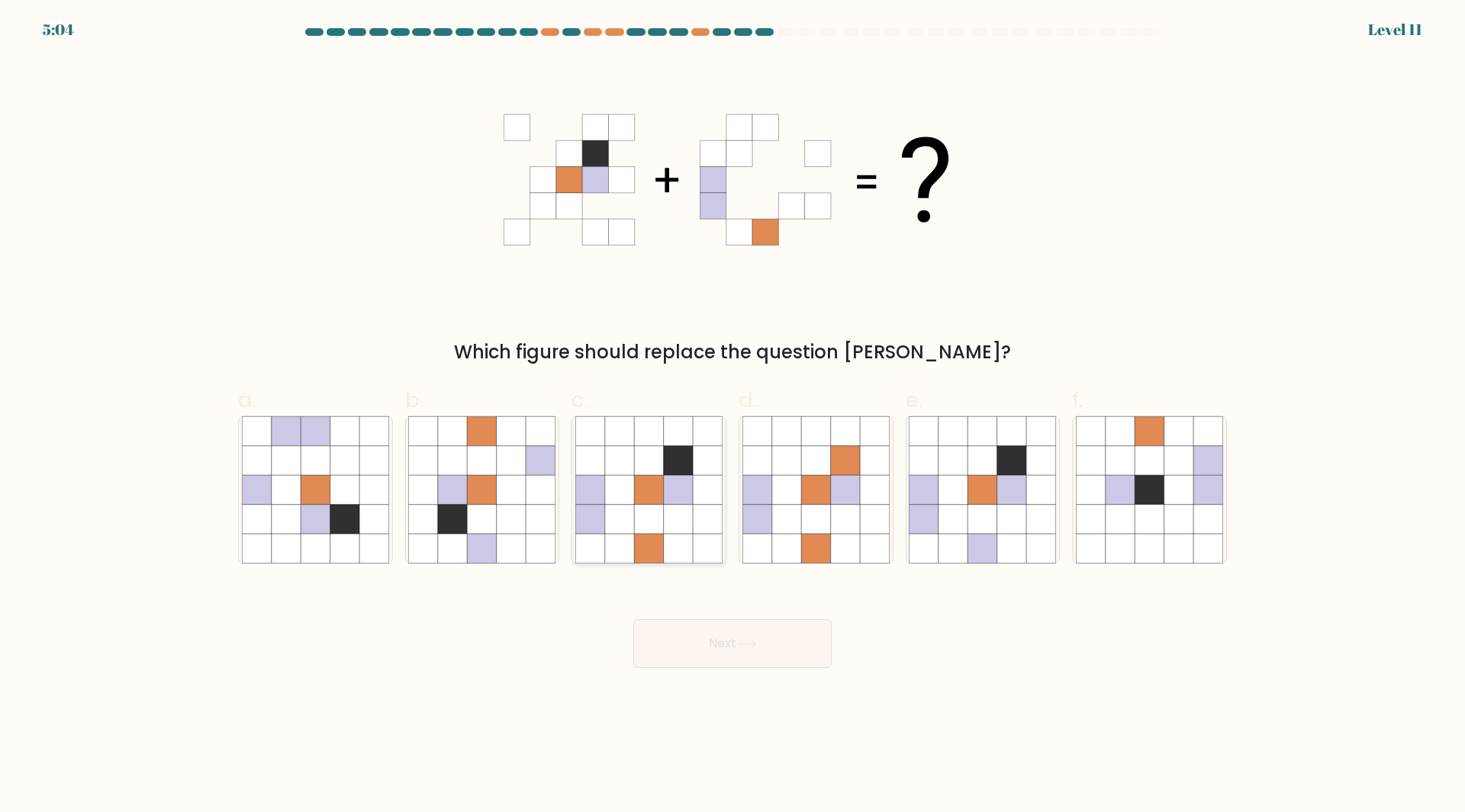
click at [716, 492] on icon at bounding box center [707, 489] width 29 height 29
click at [732, 416] on input "c." at bounding box center [732, 412] width 1 height 10
radio input "true"
click at [726, 623] on button "Next" at bounding box center [732, 644] width 198 height 49
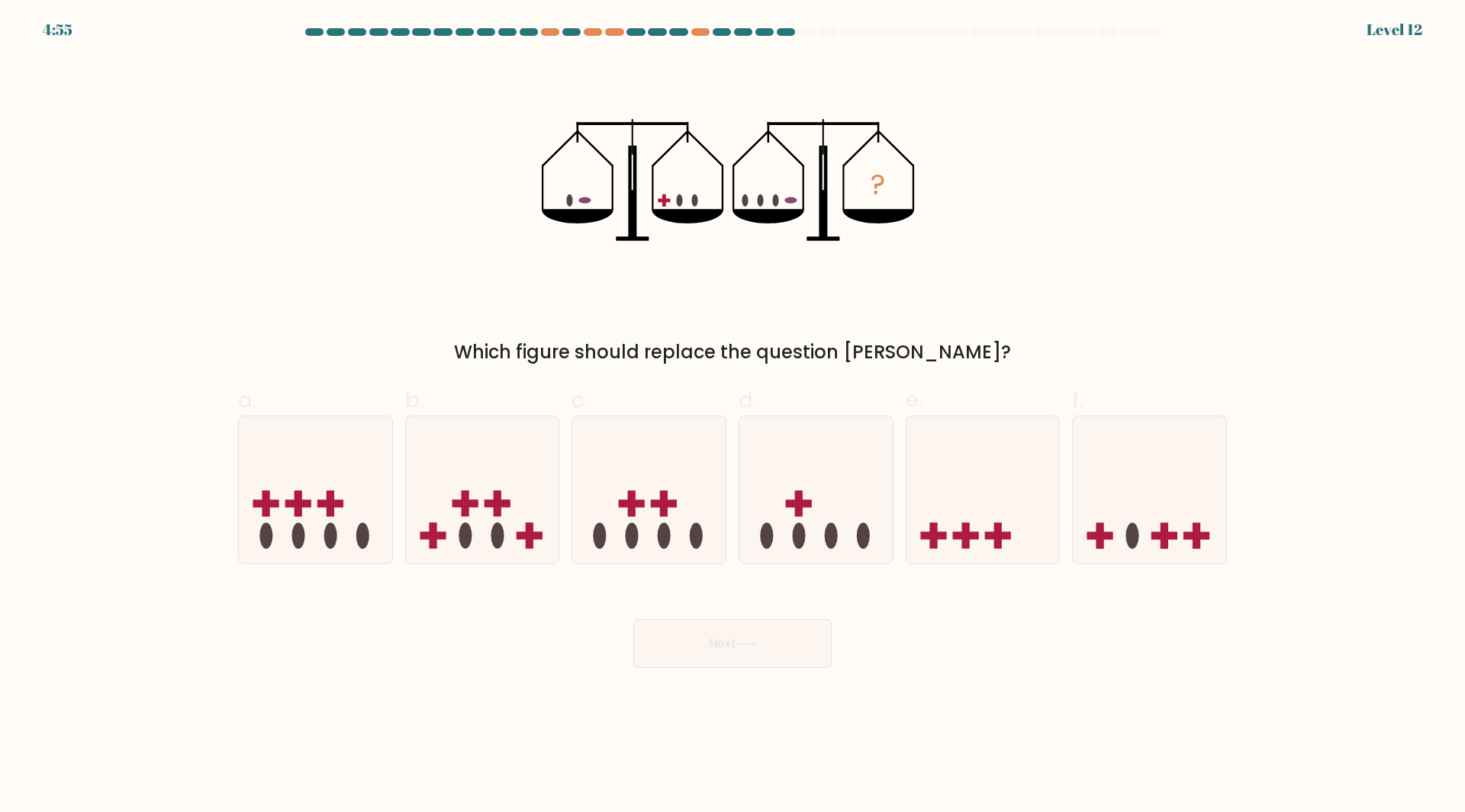
click at [733, 531] on div "d." at bounding box center [816, 474] width 167 height 180
click at [764, 528] on ellipse at bounding box center [766, 535] width 13 height 26
click at [733, 416] on input "d." at bounding box center [732, 412] width 1 height 10
radio input "true"
click at [722, 648] on button "Next" at bounding box center [732, 644] width 198 height 49
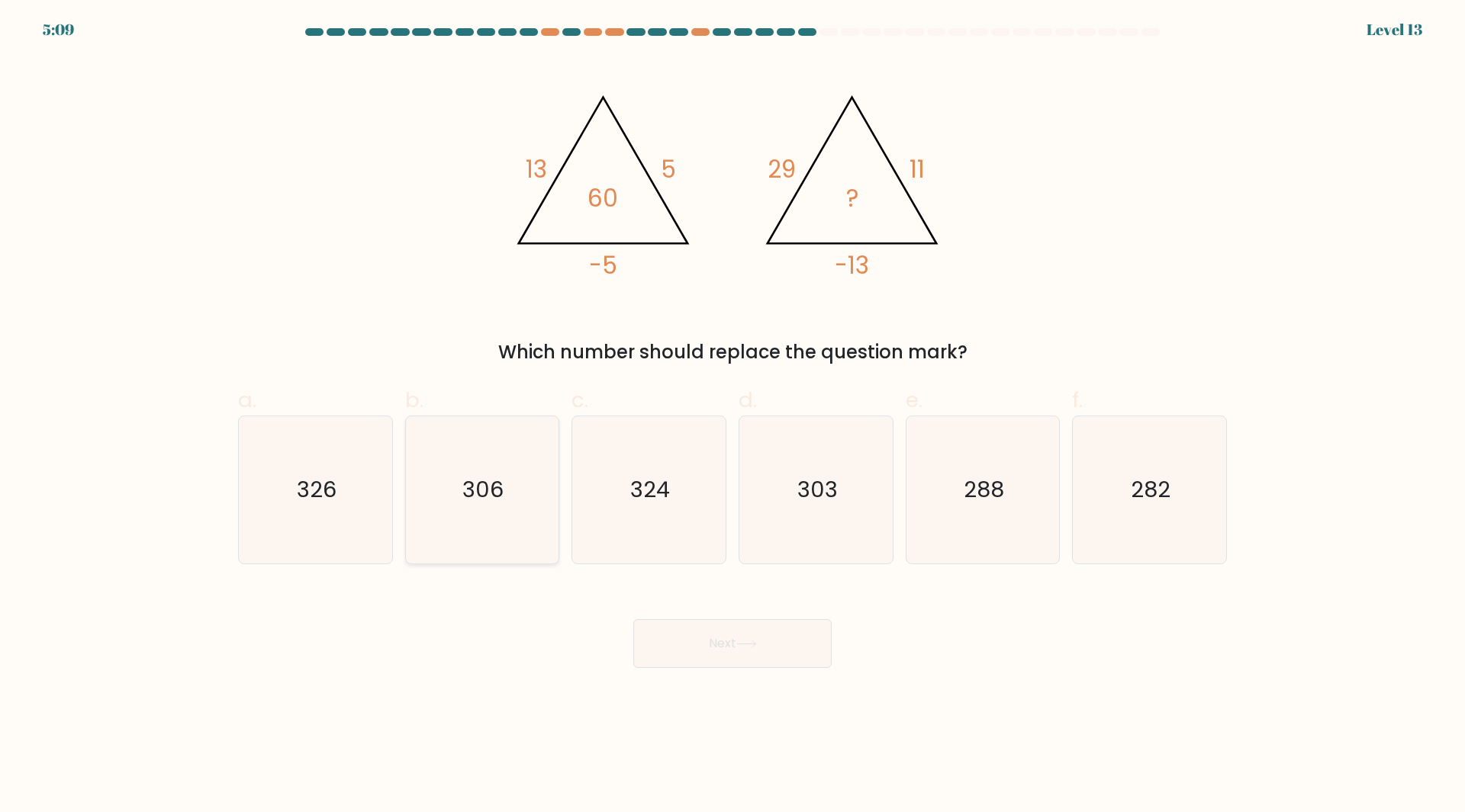
click at [433, 495] on icon "306" at bounding box center [481, 489] width 147 height 147
click at [732, 416] on input "b. 306" at bounding box center [732, 412] width 1 height 10
radio input "true"
click at [733, 644] on button "Next" at bounding box center [732, 644] width 198 height 49
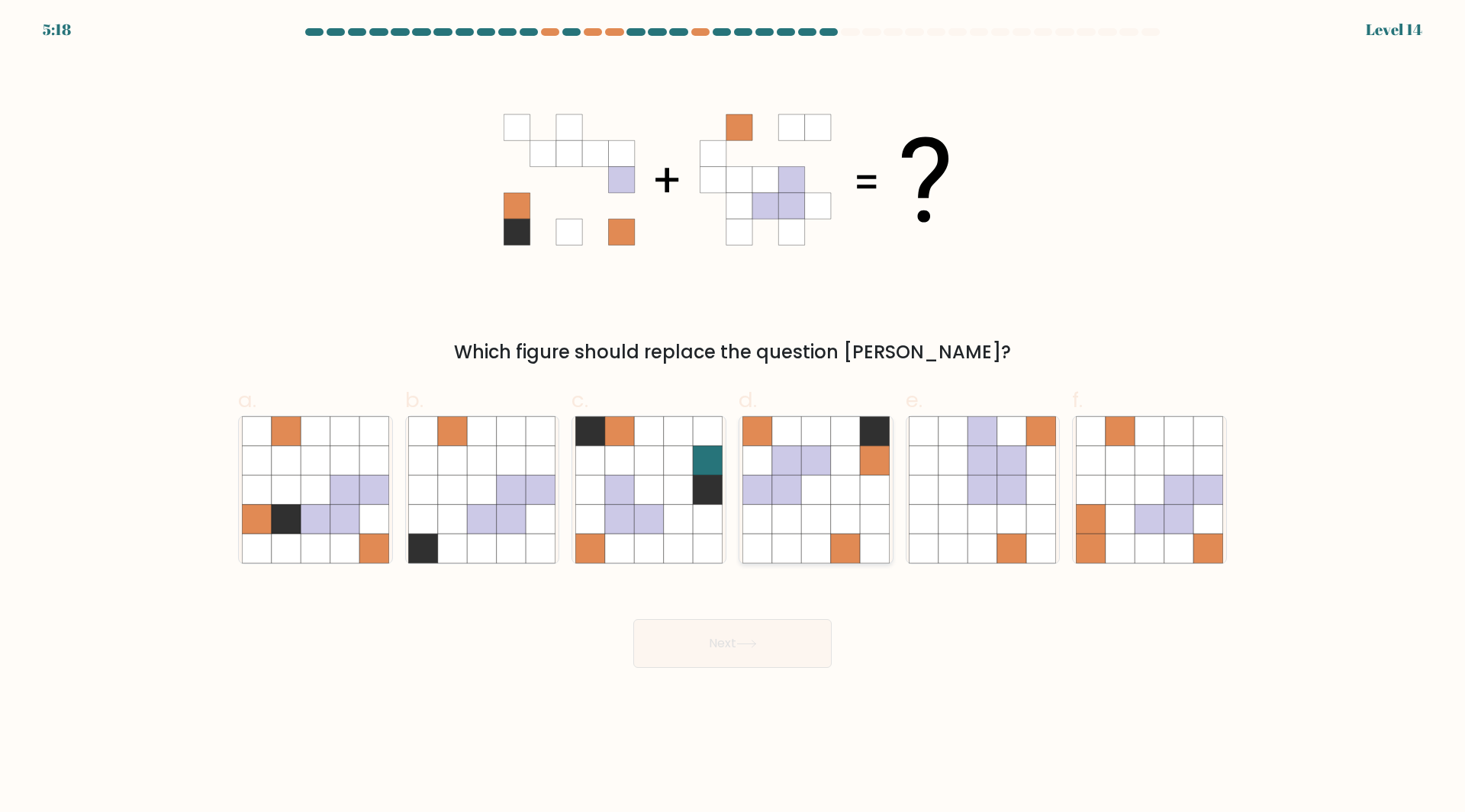
click at [823, 482] on icon at bounding box center [816, 489] width 29 height 29
click at [733, 416] on input "d." at bounding box center [732, 412] width 1 height 10
radio input "true"
click at [779, 640] on button "Next" at bounding box center [732, 644] width 198 height 49
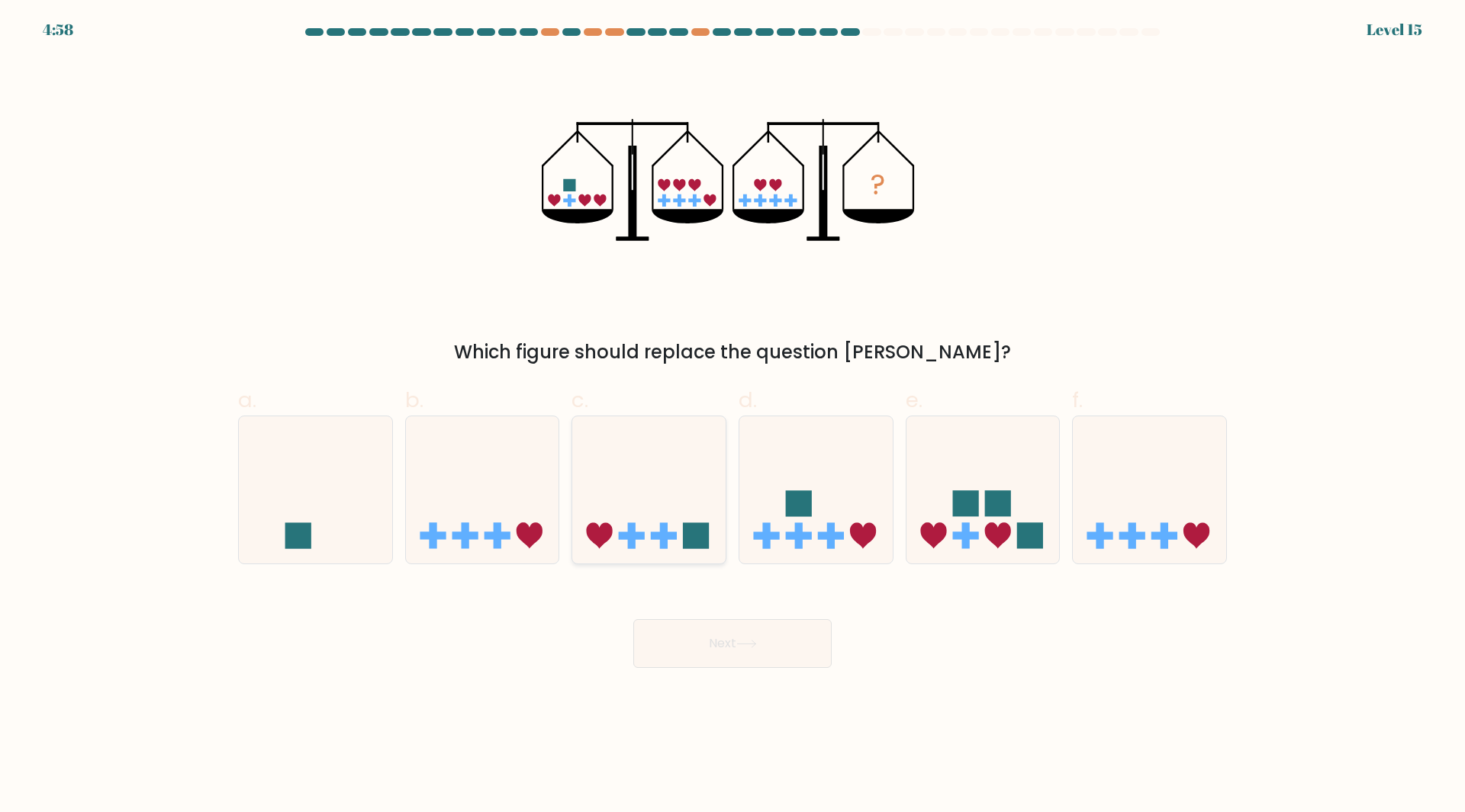
click at [680, 473] on icon at bounding box center [649, 489] width 153 height 127
click at [732, 416] on input "c." at bounding box center [732, 412] width 1 height 10
radio input "true"
click at [738, 646] on button "Next" at bounding box center [732, 644] width 198 height 49
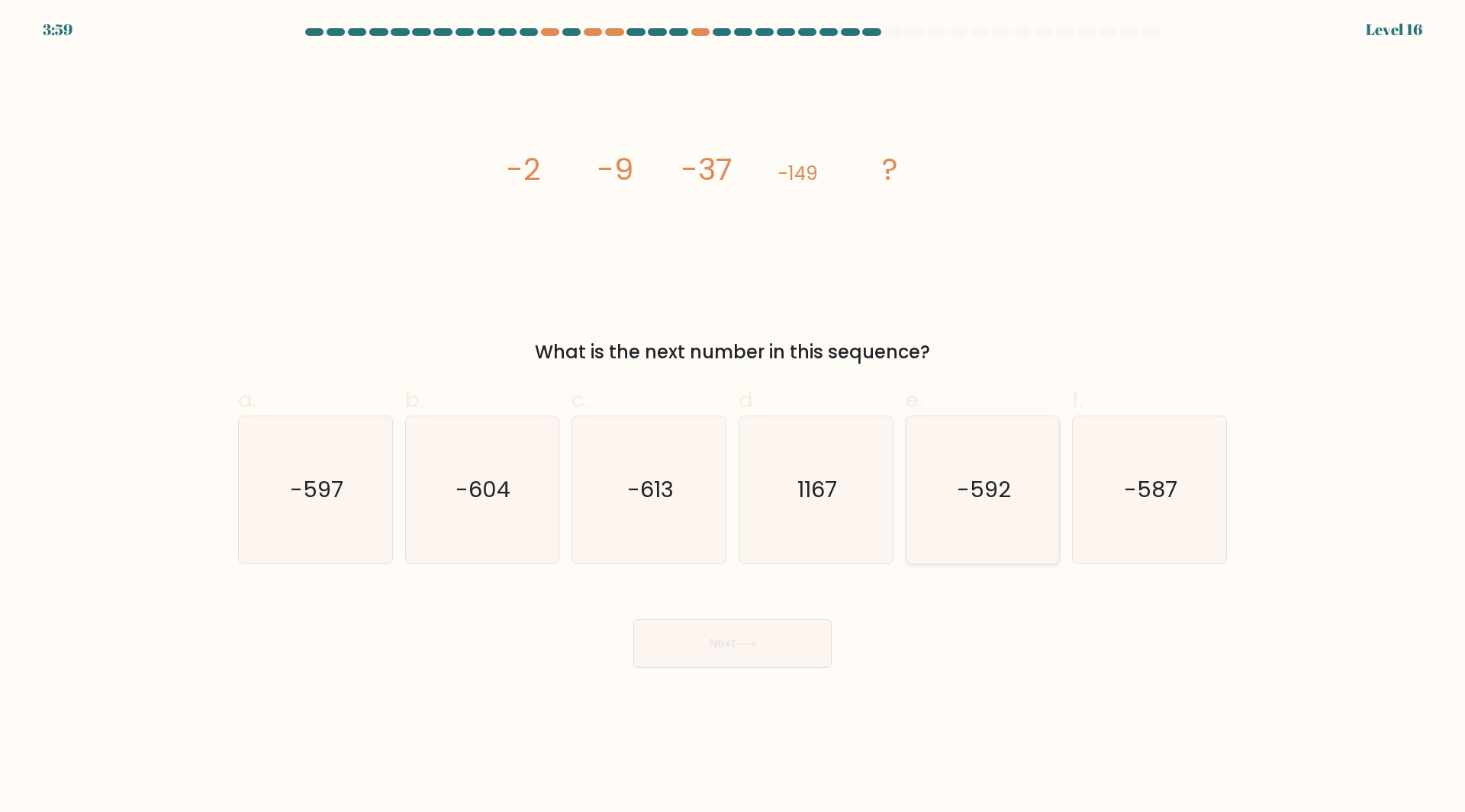
click at [964, 484] on text "-592" at bounding box center [984, 489] width 54 height 30
click at [733, 416] on input "e. -592" at bounding box center [732, 412] width 1 height 10
radio input "true"
click at [770, 632] on button "Next" at bounding box center [732, 644] width 198 height 49
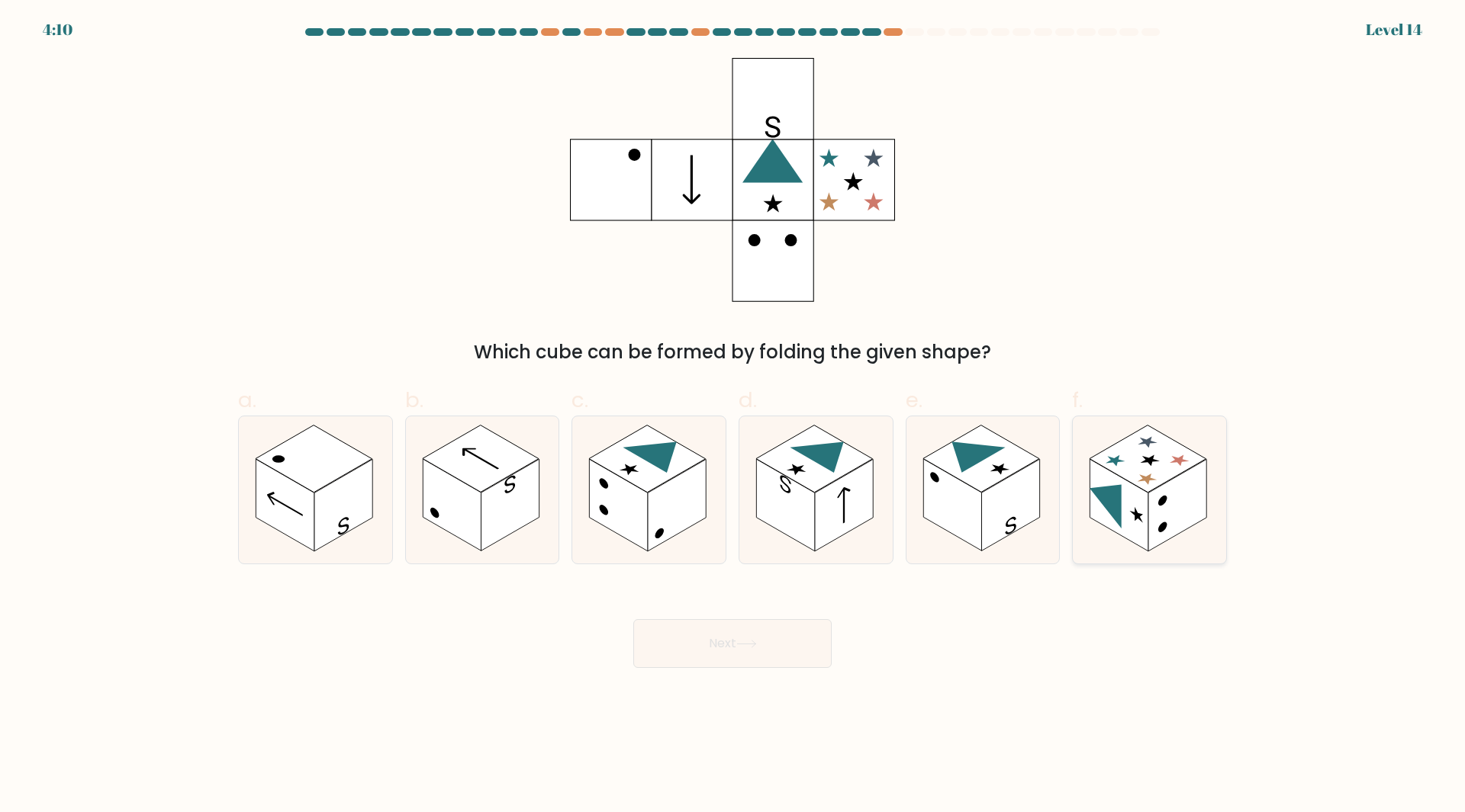
click at [1114, 510] on icon at bounding box center [1106, 497] width 32 height 62
click at [733, 416] on input "f." at bounding box center [732, 412] width 1 height 10
radio input "true"
click at [751, 629] on button "Next" at bounding box center [732, 644] width 198 height 49
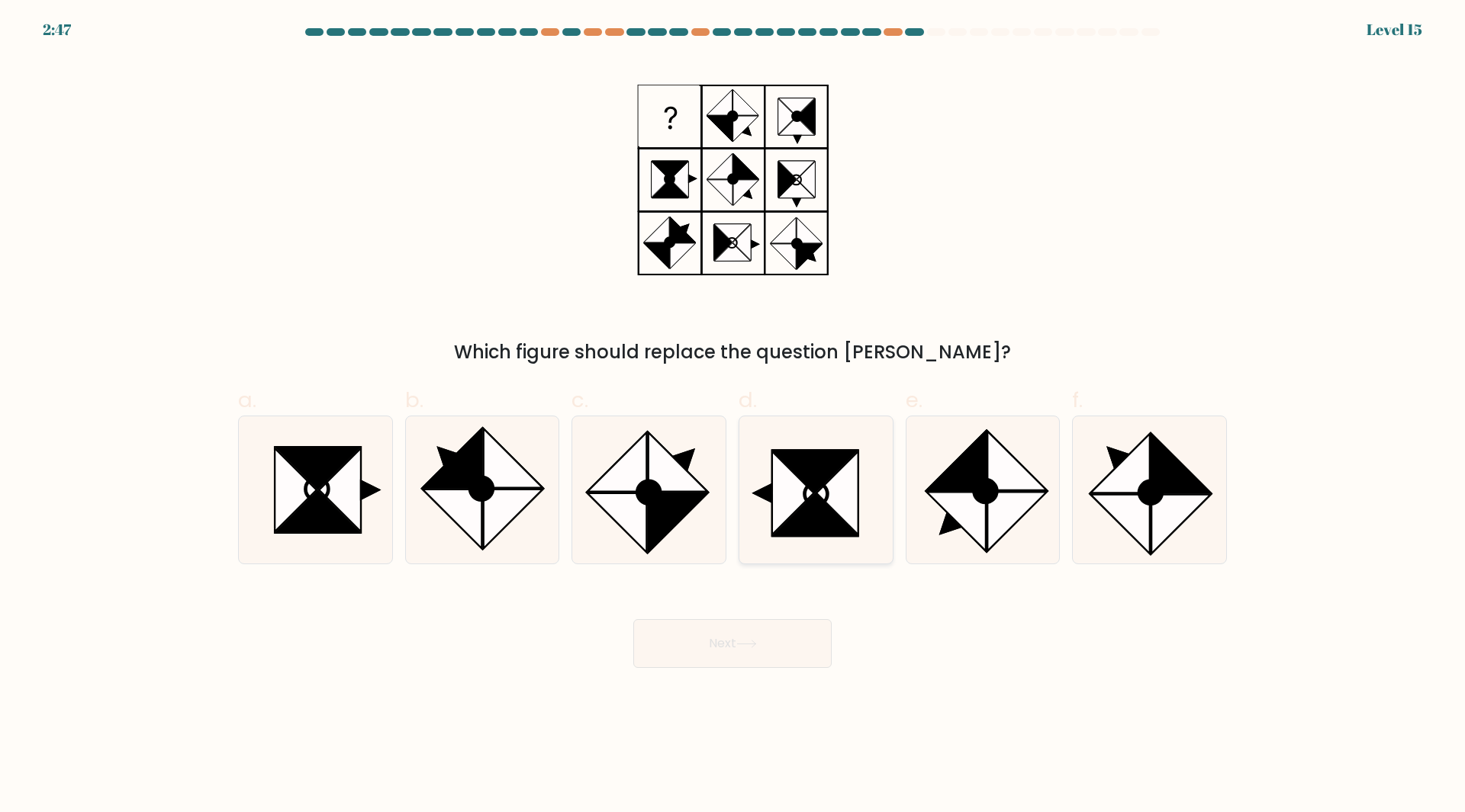
click at [809, 503] on icon at bounding box center [815, 493] width 23 height 23
click at [733, 416] on input "d." at bounding box center [732, 412] width 1 height 10
radio input "true"
click at [759, 636] on button "Next" at bounding box center [732, 644] width 198 height 49
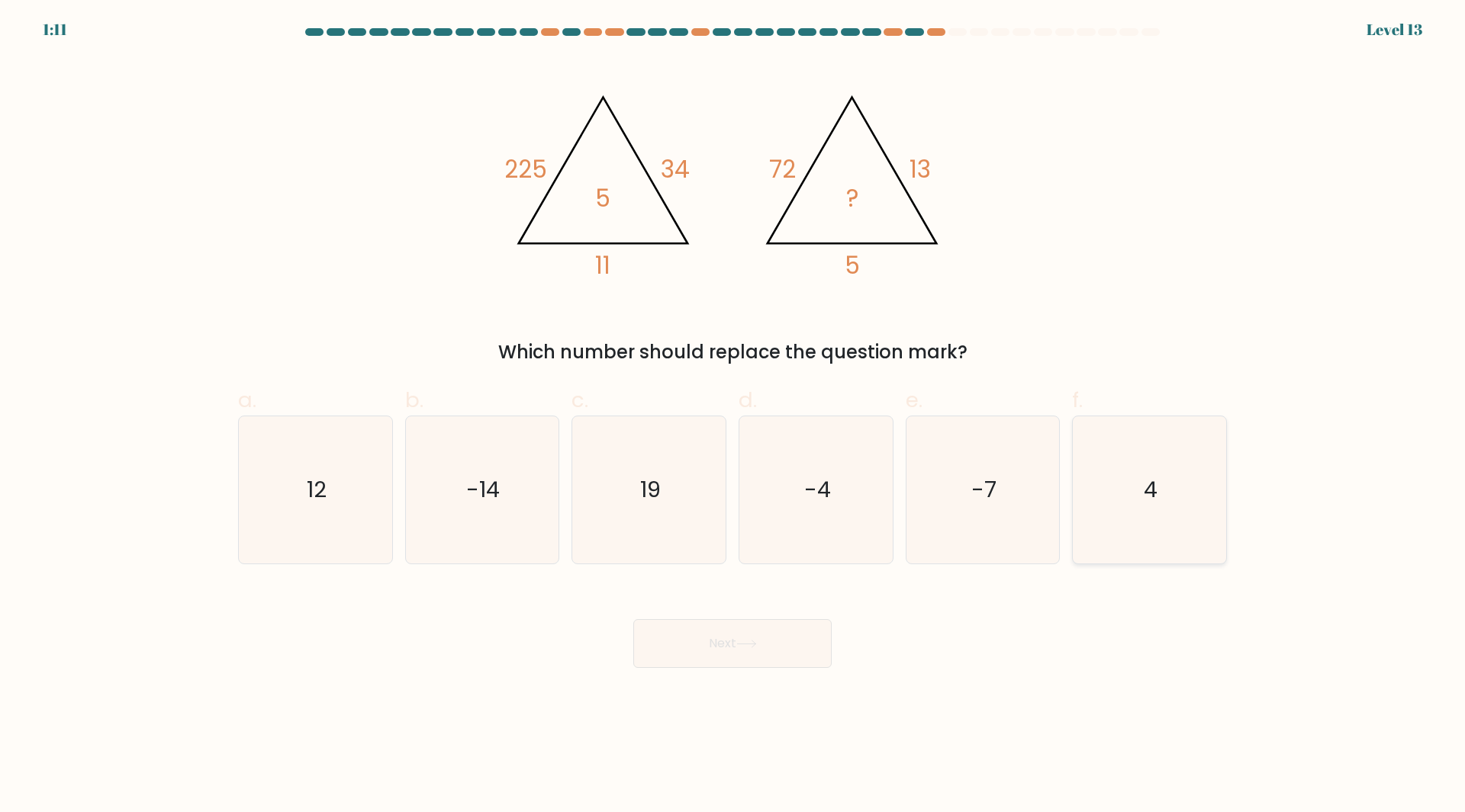
click at [1088, 521] on icon "4" at bounding box center [1149, 489] width 147 height 147
click at [733, 416] on input "f. 4" at bounding box center [732, 412] width 1 height 10
radio input "true"
click at [758, 648] on button "Next" at bounding box center [732, 644] width 198 height 49
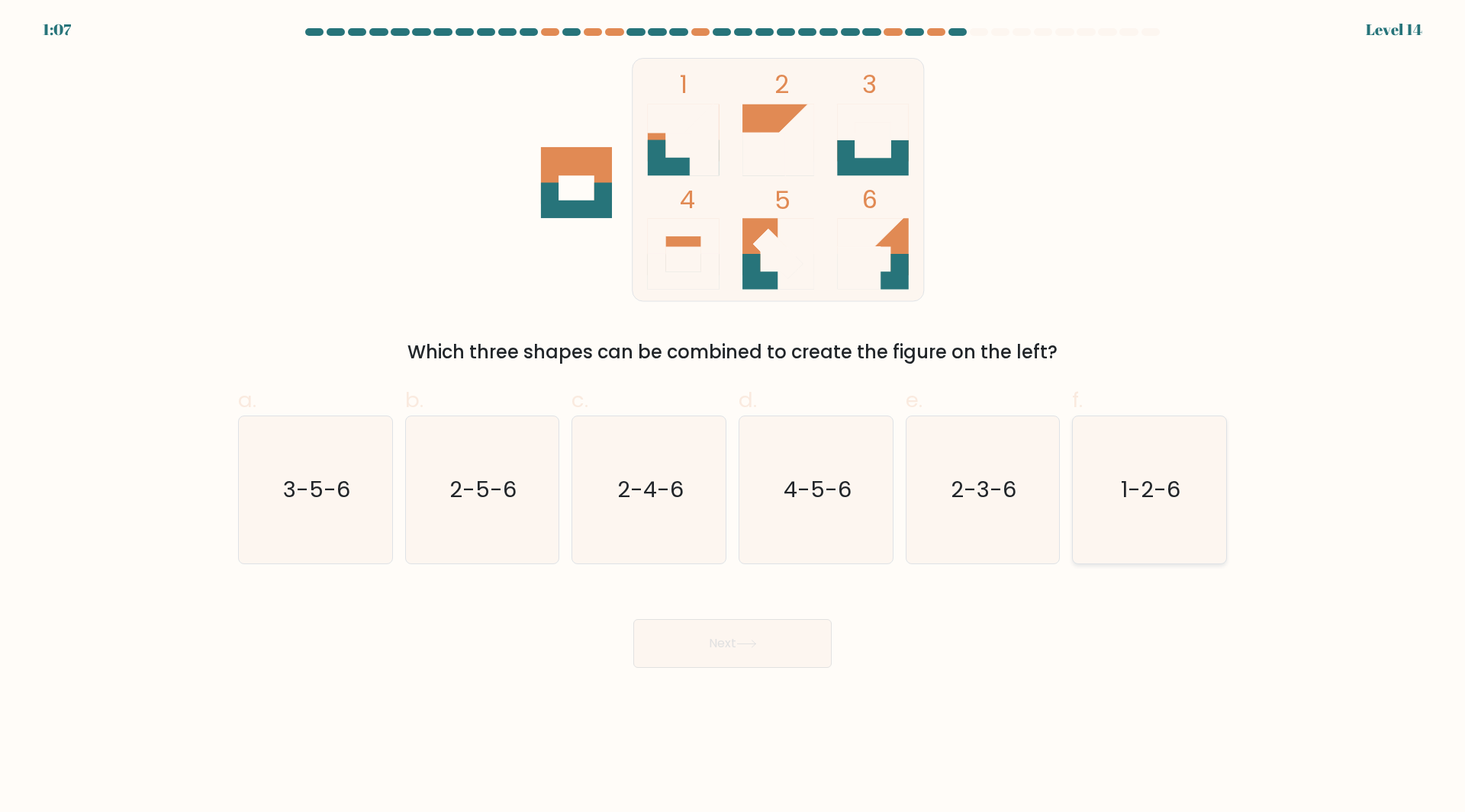
click at [1136, 481] on text "1-2-6" at bounding box center [1151, 489] width 60 height 30
click at [733, 416] on input "f. 1-2-6" at bounding box center [732, 412] width 1 height 10
radio input "true"
click at [779, 666] on button "Next" at bounding box center [732, 644] width 198 height 49
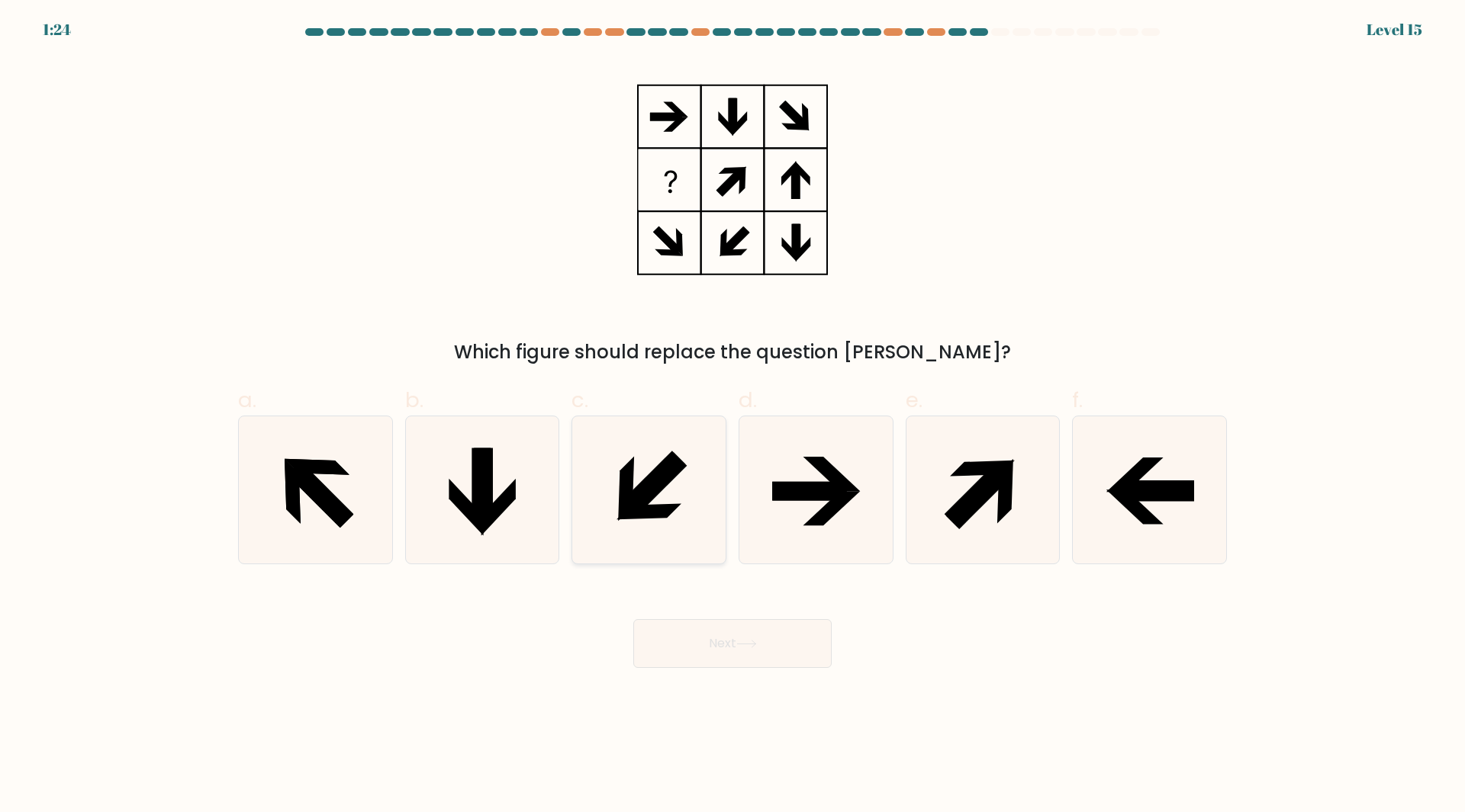
click at [676, 484] on icon at bounding box center [648, 489] width 147 height 147
click at [732, 416] on input "c." at bounding box center [732, 412] width 1 height 10
radio input "true"
click at [728, 643] on button "Next" at bounding box center [732, 644] width 198 height 49
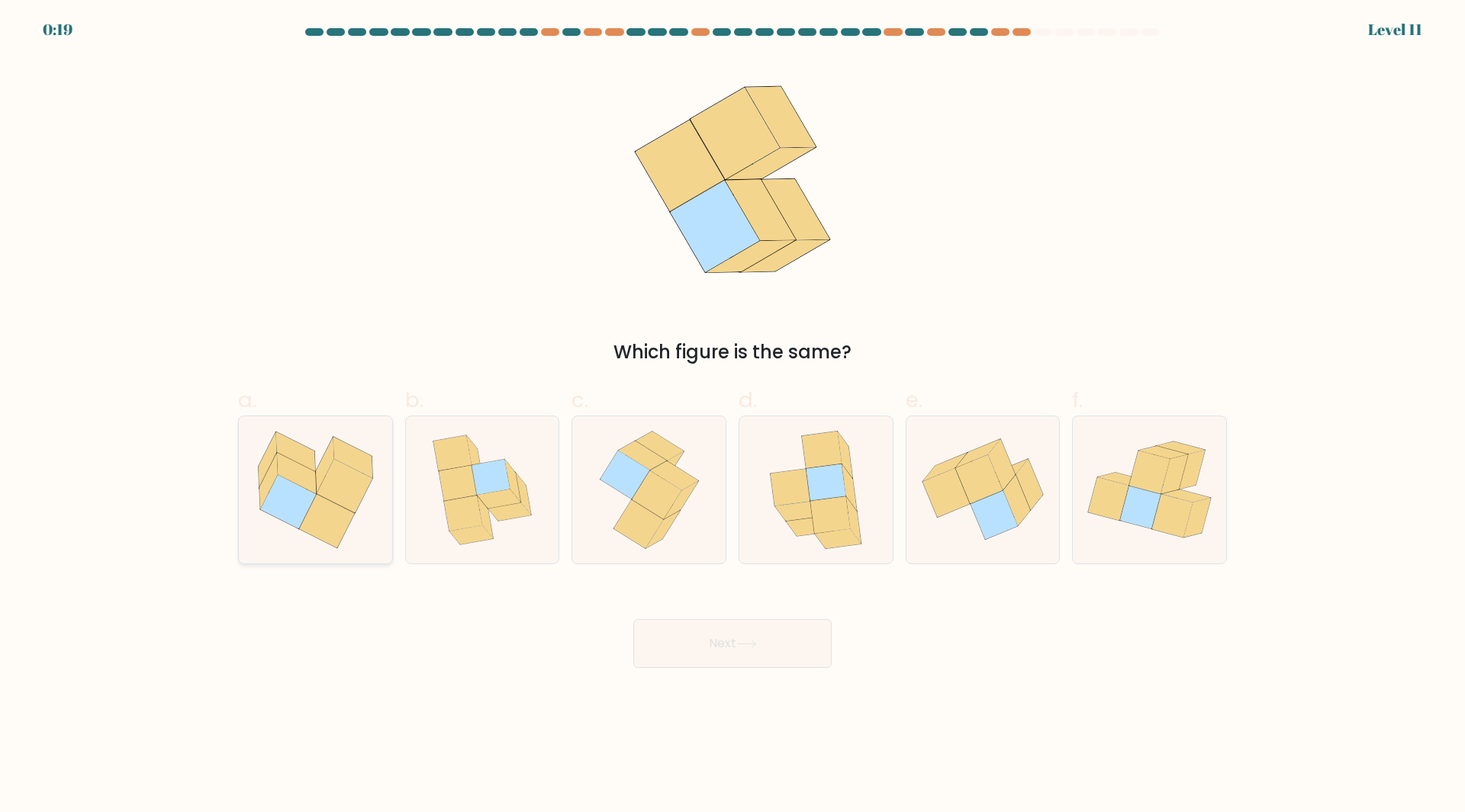
click at [368, 463] on icon at bounding box center [352, 457] width 39 height 41
click at [732, 416] on input "a." at bounding box center [732, 412] width 1 height 10
radio input "true"
click at [647, 472] on icon at bounding box center [624, 474] width 50 height 48
click at [732, 416] on input "c." at bounding box center [732, 412] width 1 height 10
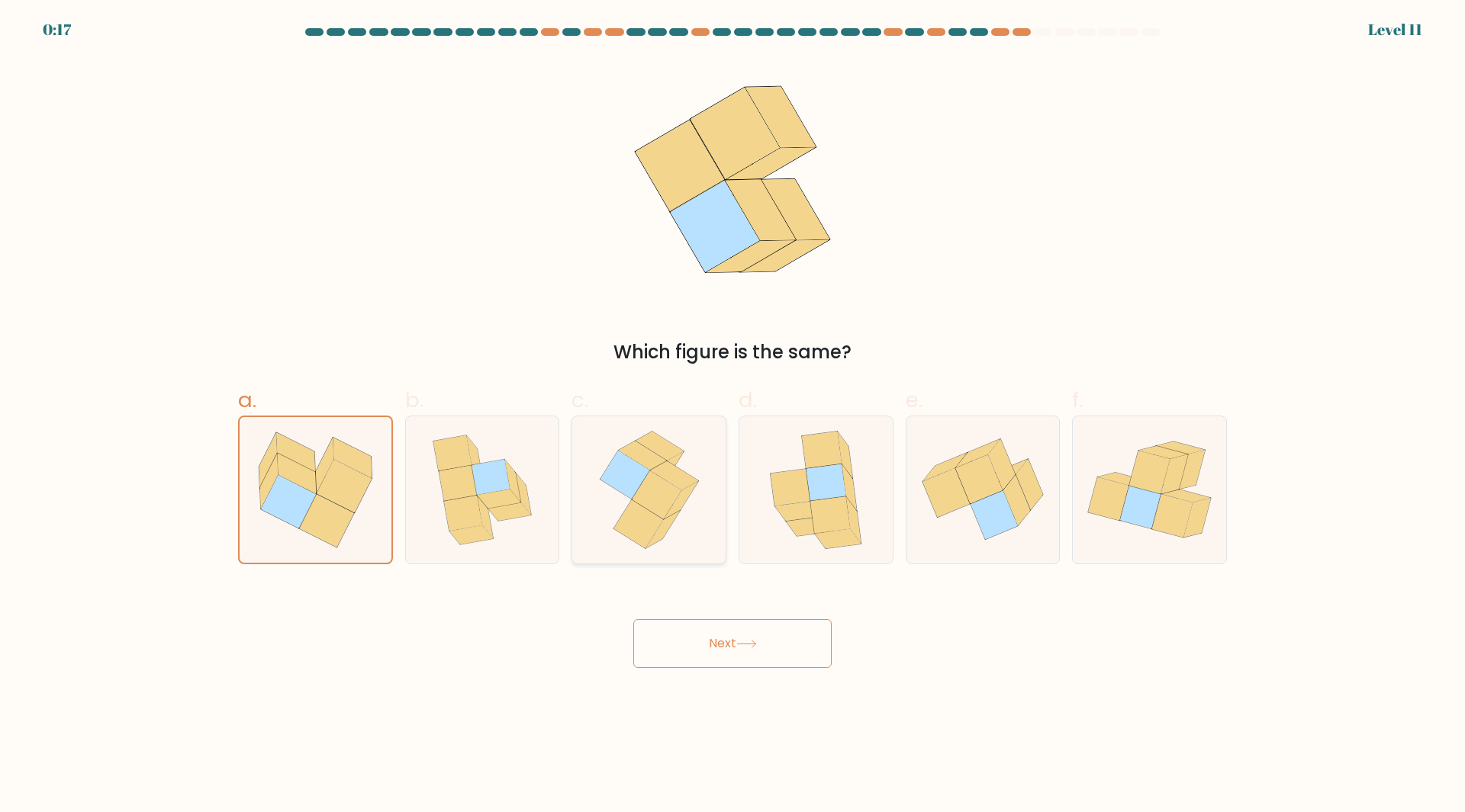
radio input "true"
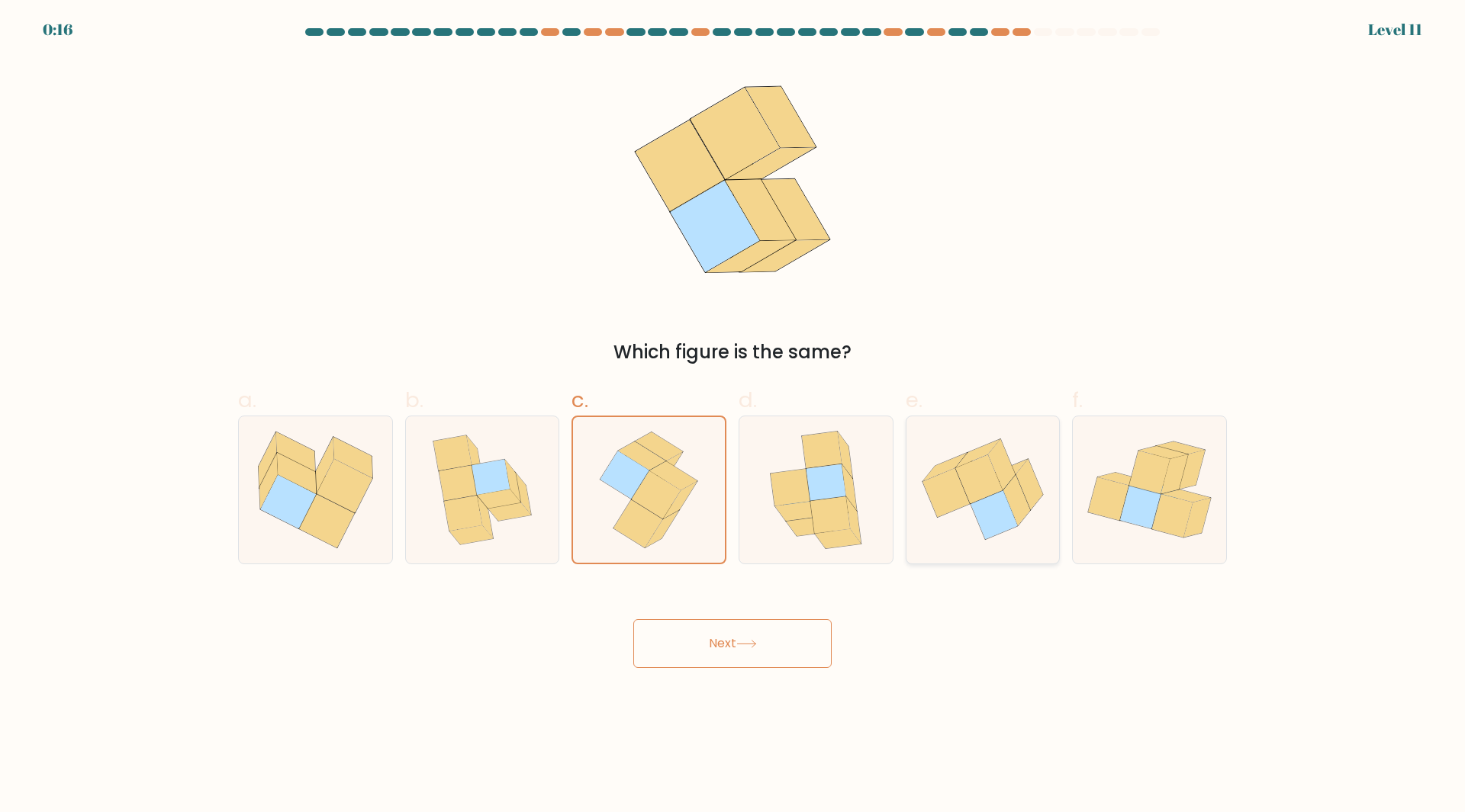
click at [906, 482] on div at bounding box center [983, 490] width 155 height 149
click at [733, 416] on input "e." at bounding box center [732, 412] width 1 height 10
radio input "true"
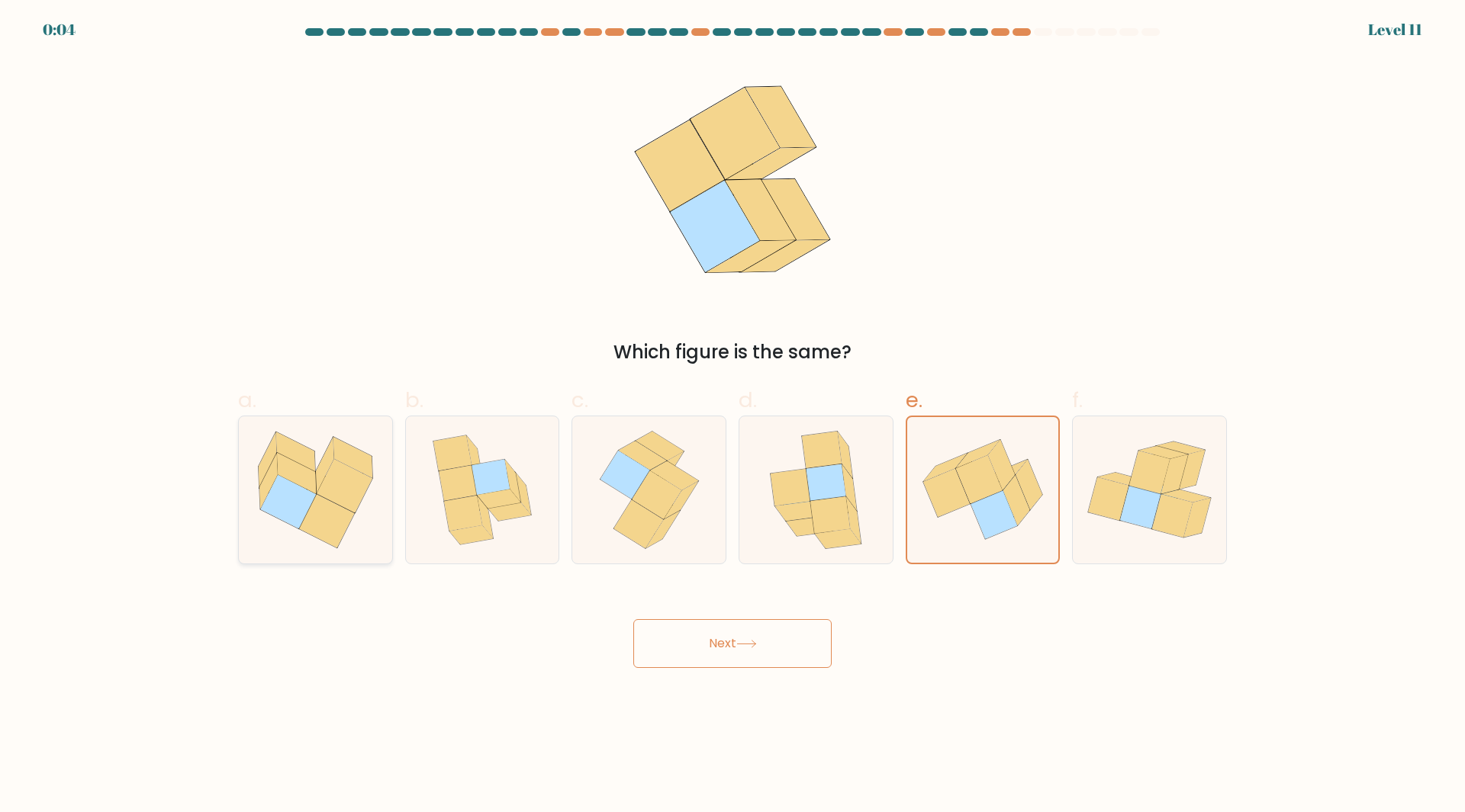
click at [386, 540] on icon at bounding box center [315, 490] width 153 height 136
click at [732, 416] on input "a." at bounding box center [732, 412] width 1 height 10
radio input "true"
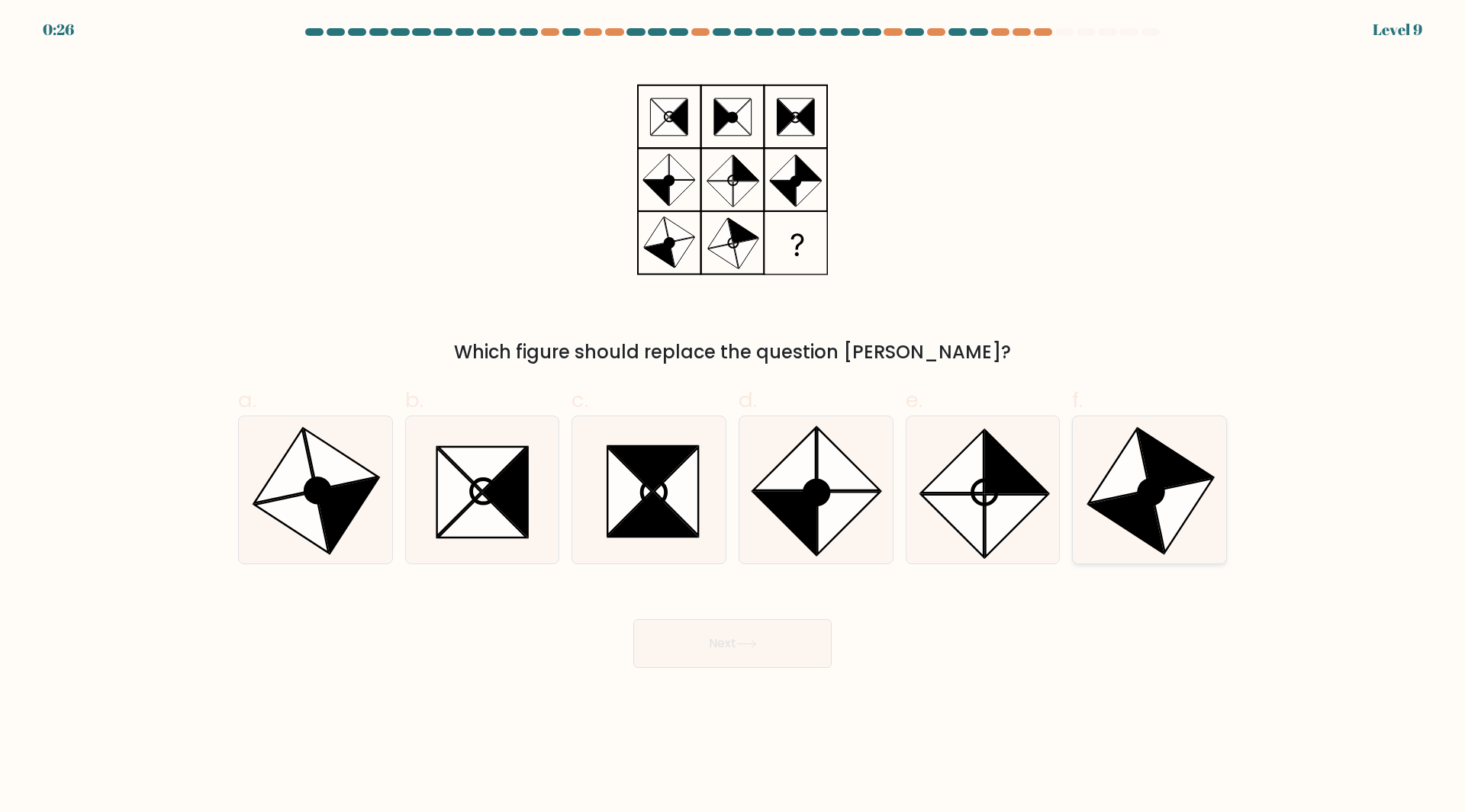
click at [1138, 488] on icon at bounding box center [1119, 467] width 61 height 74
click at [733, 416] on input "f." at bounding box center [732, 412] width 1 height 10
radio input "true"
click at [680, 651] on button "Next" at bounding box center [732, 644] width 198 height 49
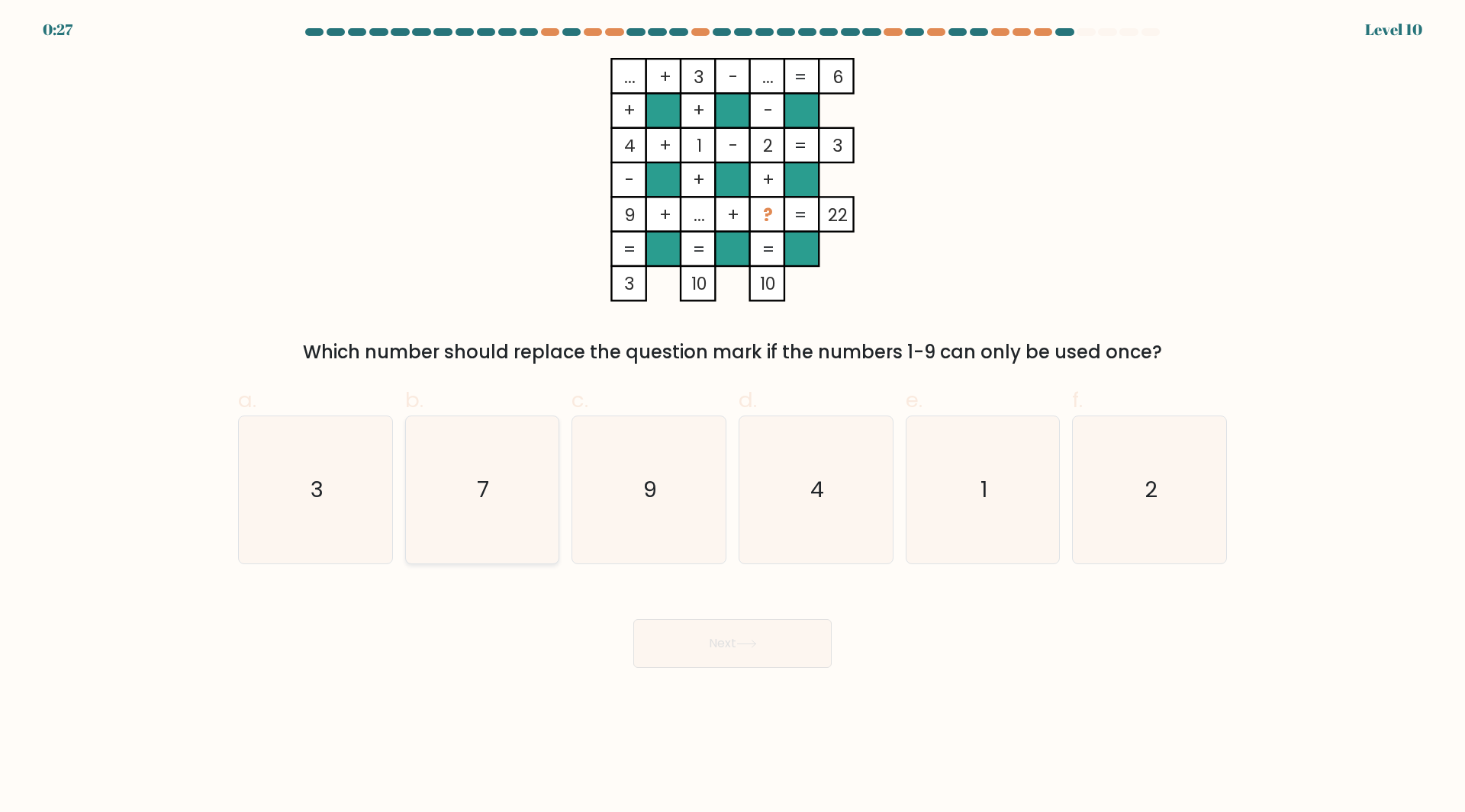
click at [500, 482] on icon "7" at bounding box center [481, 489] width 147 height 147
click at [732, 416] on input "b. 7" at bounding box center [732, 412] width 1 height 10
radio input "true"
click at [734, 640] on button "Next" at bounding box center [732, 644] width 198 height 49
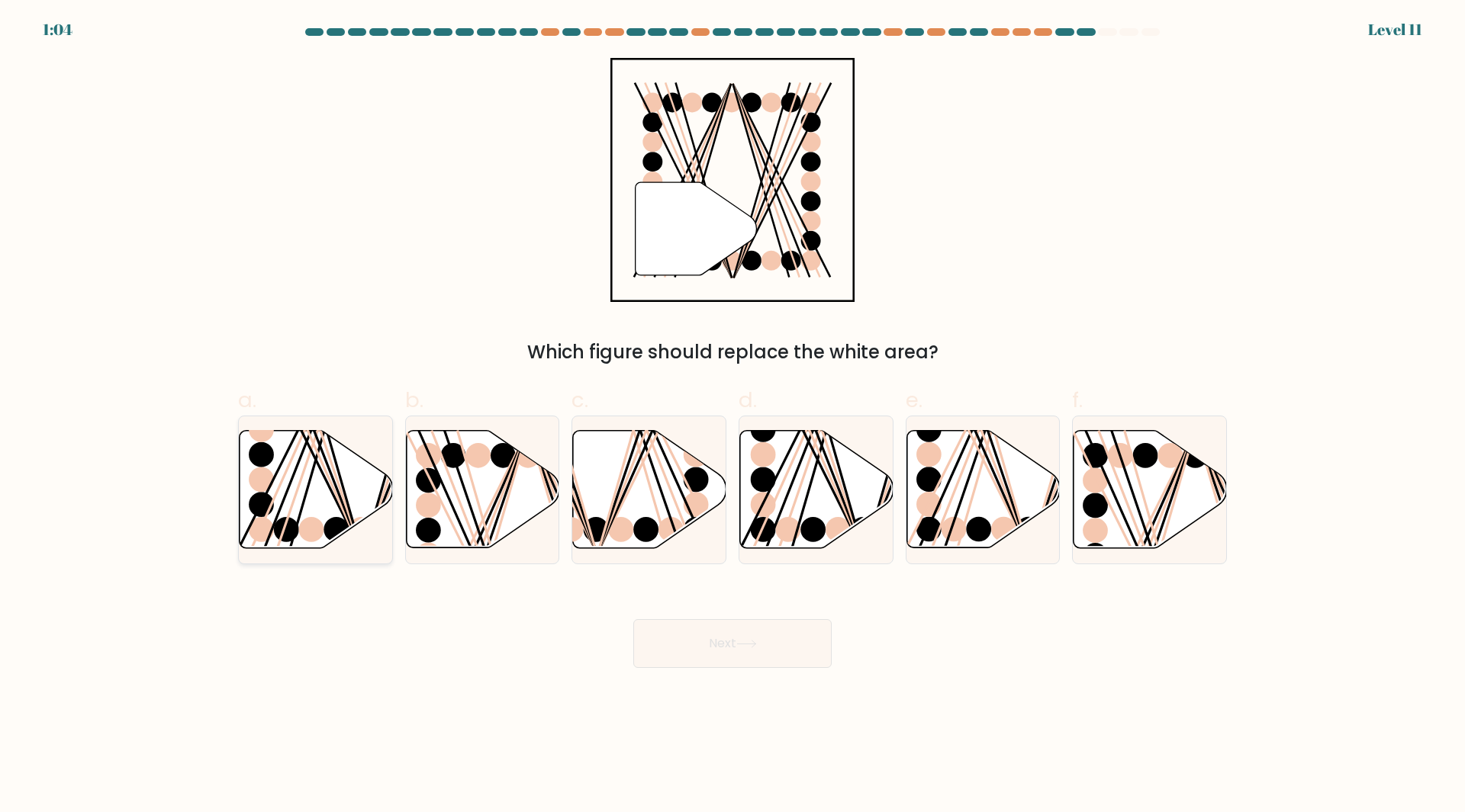
click at [357, 499] on icon at bounding box center [316, 490] width 153 height 118
click at [732, 416] on input "a." at bounding box center [732, 412] width 1 height 10
radio input "true"
click at [748, 632] on button "Next" at bounding box center [732, 644] width 198 height 49
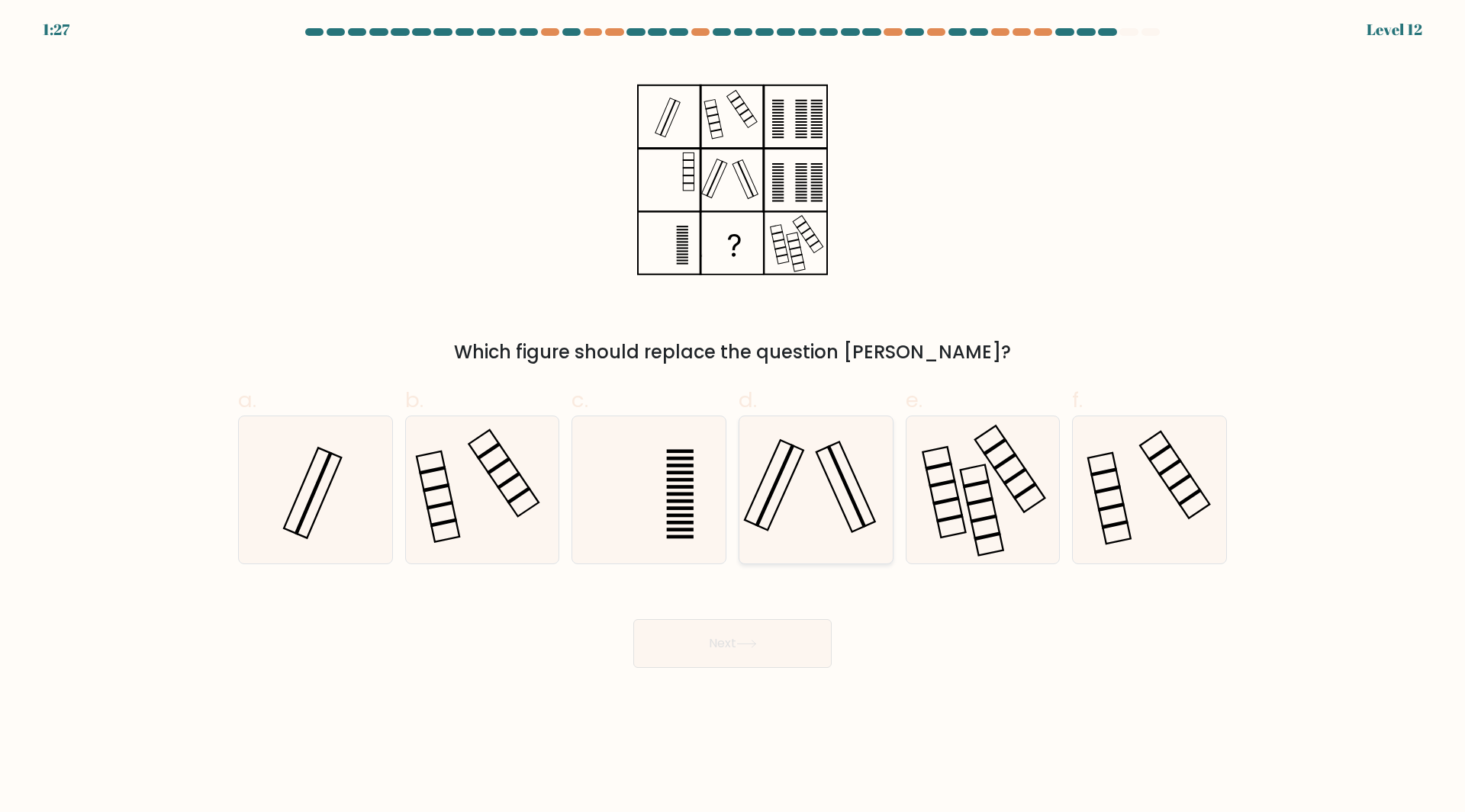
click at [846, 559] on icon at bounding box center [816, 489] width 147 height 147
click at [733, 416] on input "d." at bounding box center [732, 412] width 1 height 10
radio input "true"
click at [765, 632] on button "Next" at bounding box center [732, 644] width 198 height 49
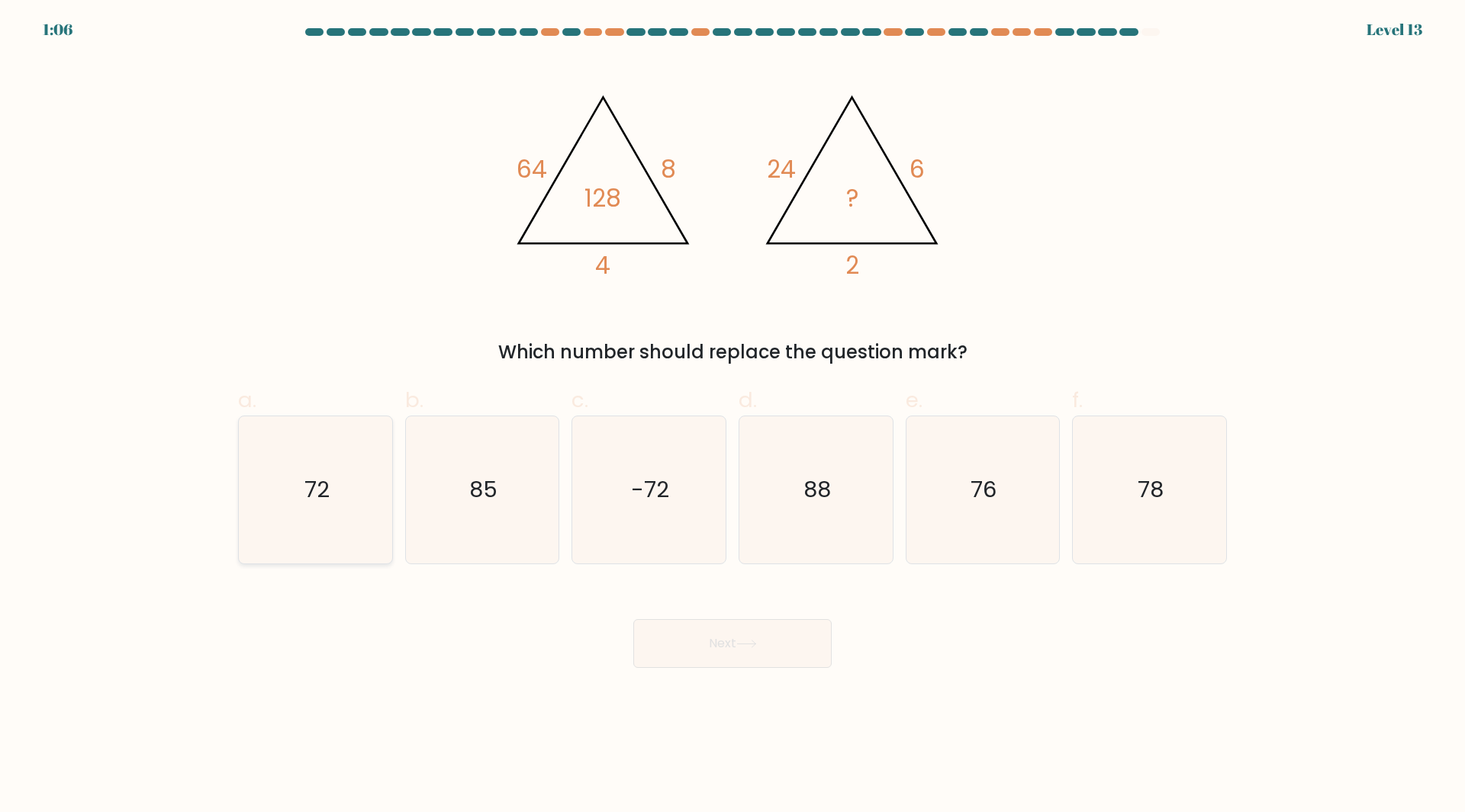
click at [348, 547] on icon "72" at bounding box center [315, 489] width 147 height 147
click at [732, 416] on input "a. 72" at bounding box center [732, 412] width 1 height 10
radio input "true"
click at [674, 641] on button "Next" at bounding box center [732, 644] width 198 height 49
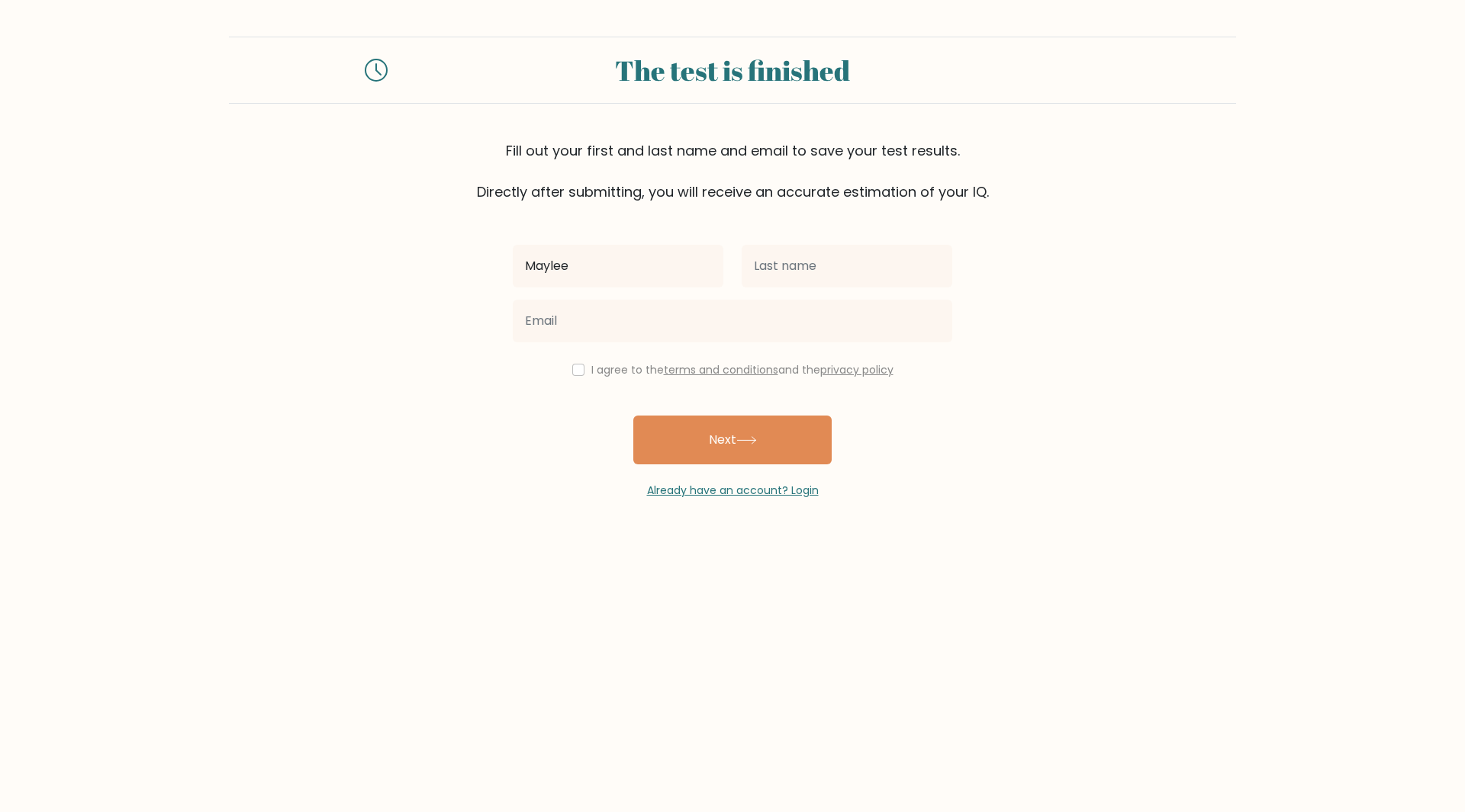
type input "Maylee"
type input "Almencion"
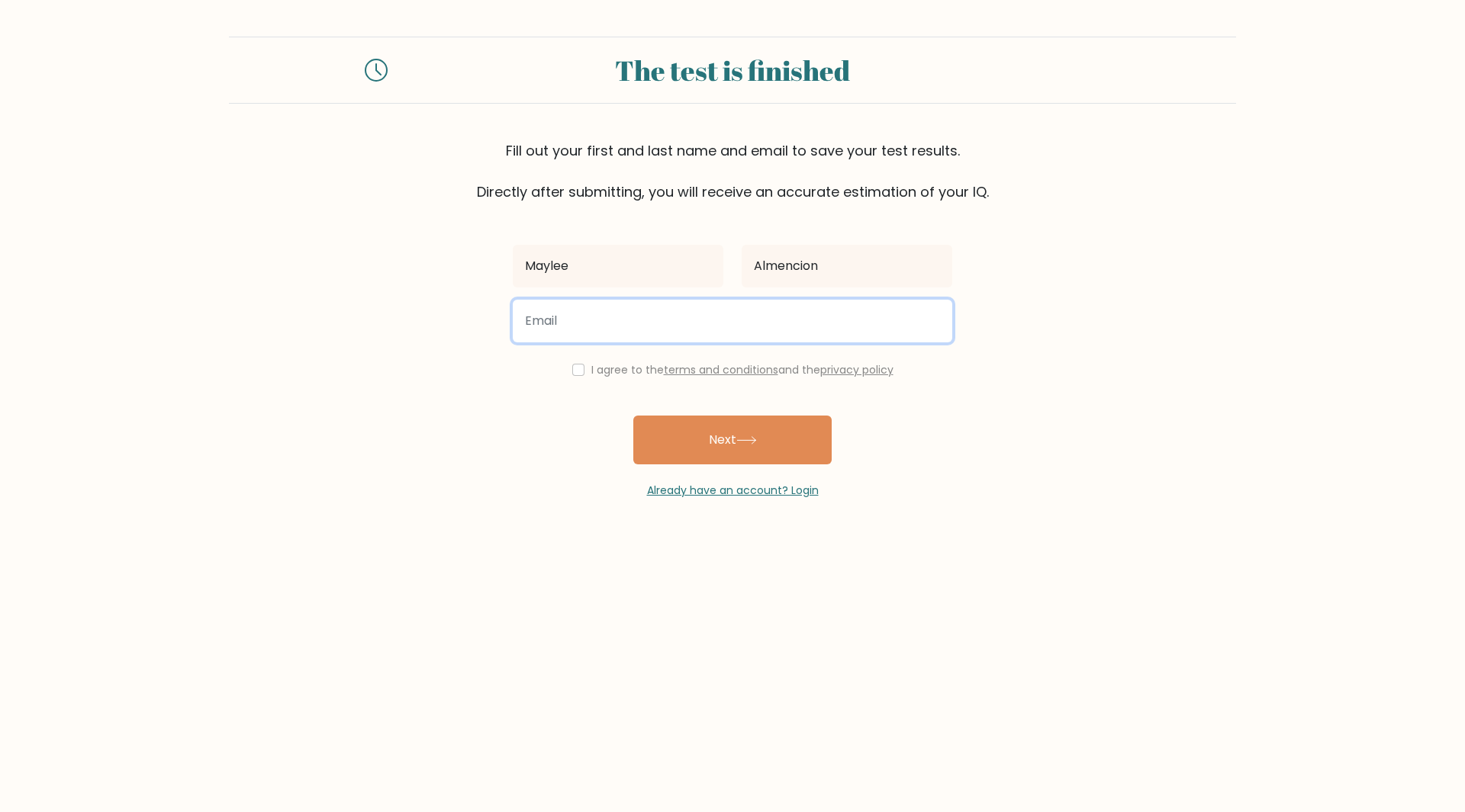
click at [672, 324] on input "email" at bounding box center [732, 321] width 440 height 43
type input "mayleea25@gmail.com"
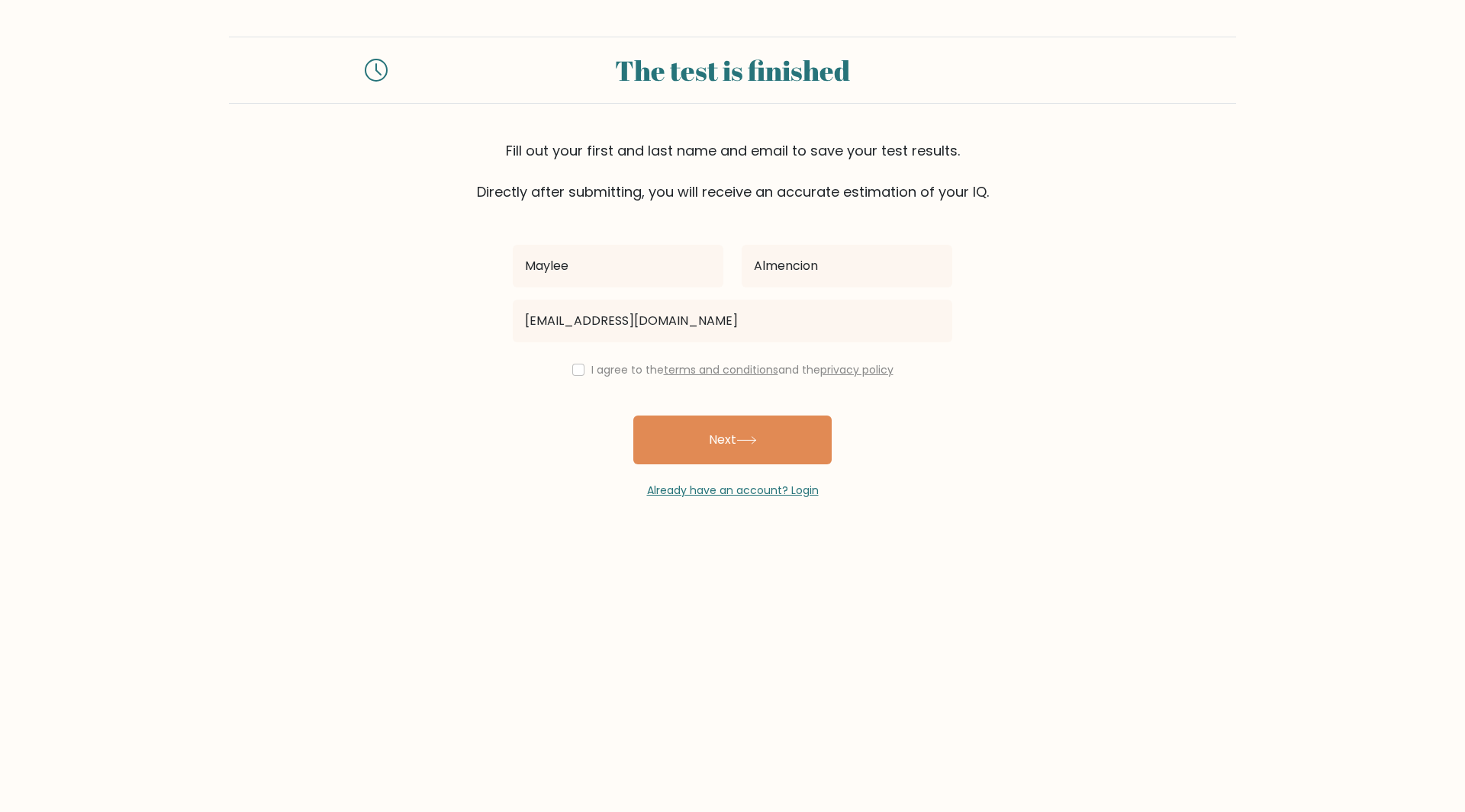
click at [566, 381] on div "Maylee Almencion mayleea25@gmail.com I agree to the terms and conditions and th…" at bounding box center [732, 350] width 457 height 297
click at [573, 369] on input "checkbox" at bounding box center [579, 370] width 13 height 13
checkbox input "true"
click at [711, 446] on button "Next" at bounding box center [732, 440] width 198 height 49
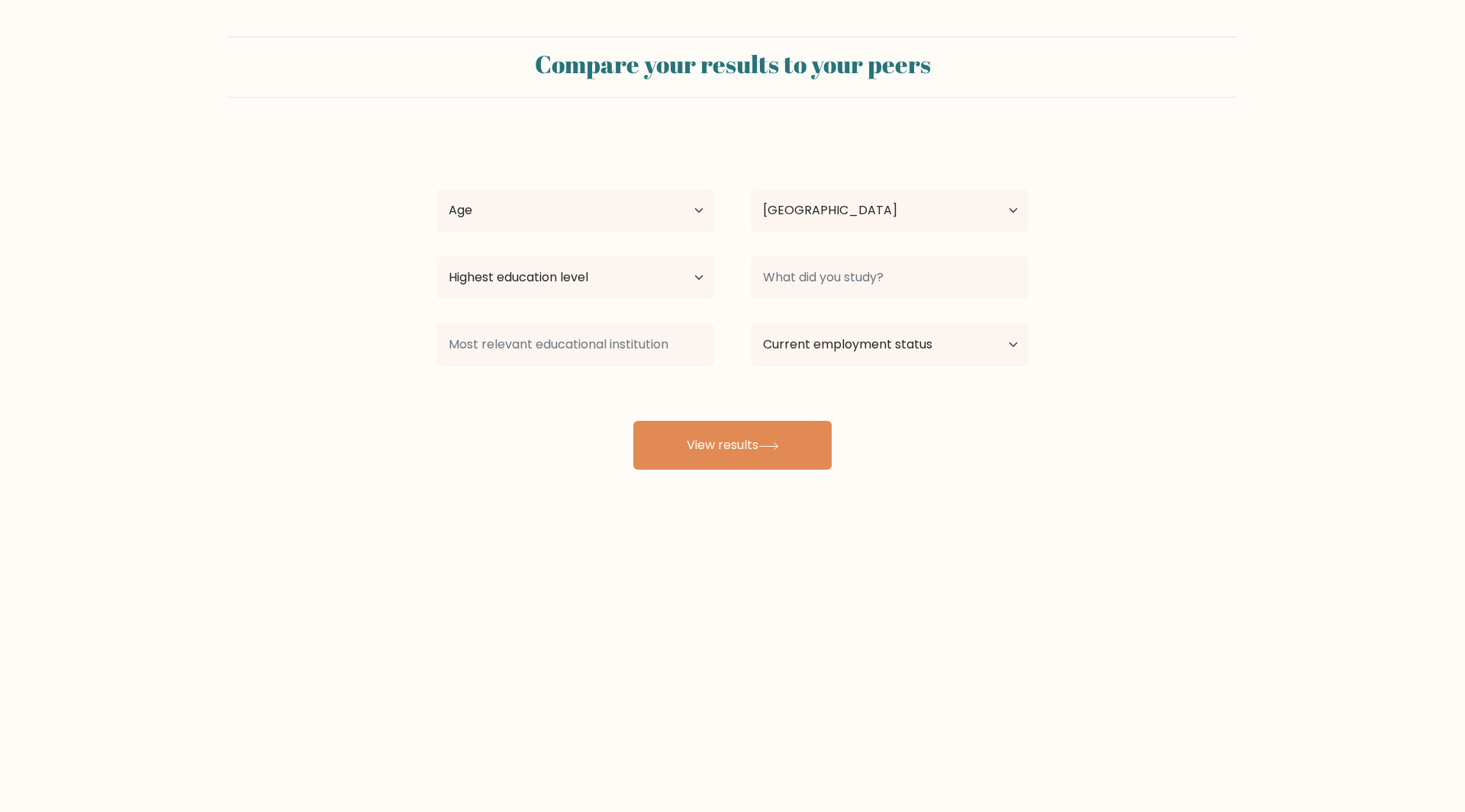
select select "PH"
click at [602, 225] on select "Age Under [DEMOGRAPHIC_DATA] [DEMOGRAPHIC_DATA] [DEMOGRAPHIC_DATA] [DEMOGRAPHIC…" at bounding box center [575, 210] width 278 height 43
select select "25_34"
click at [436, 189] on select "Age Under [DEMOGRAPHIC_DATA] [DEMOGRAPHIC_DATA] [DEMOGRAPHIC_DATA] [DEMOGRAPHIC…" at bounding box center [575, 210] width 278 height 43
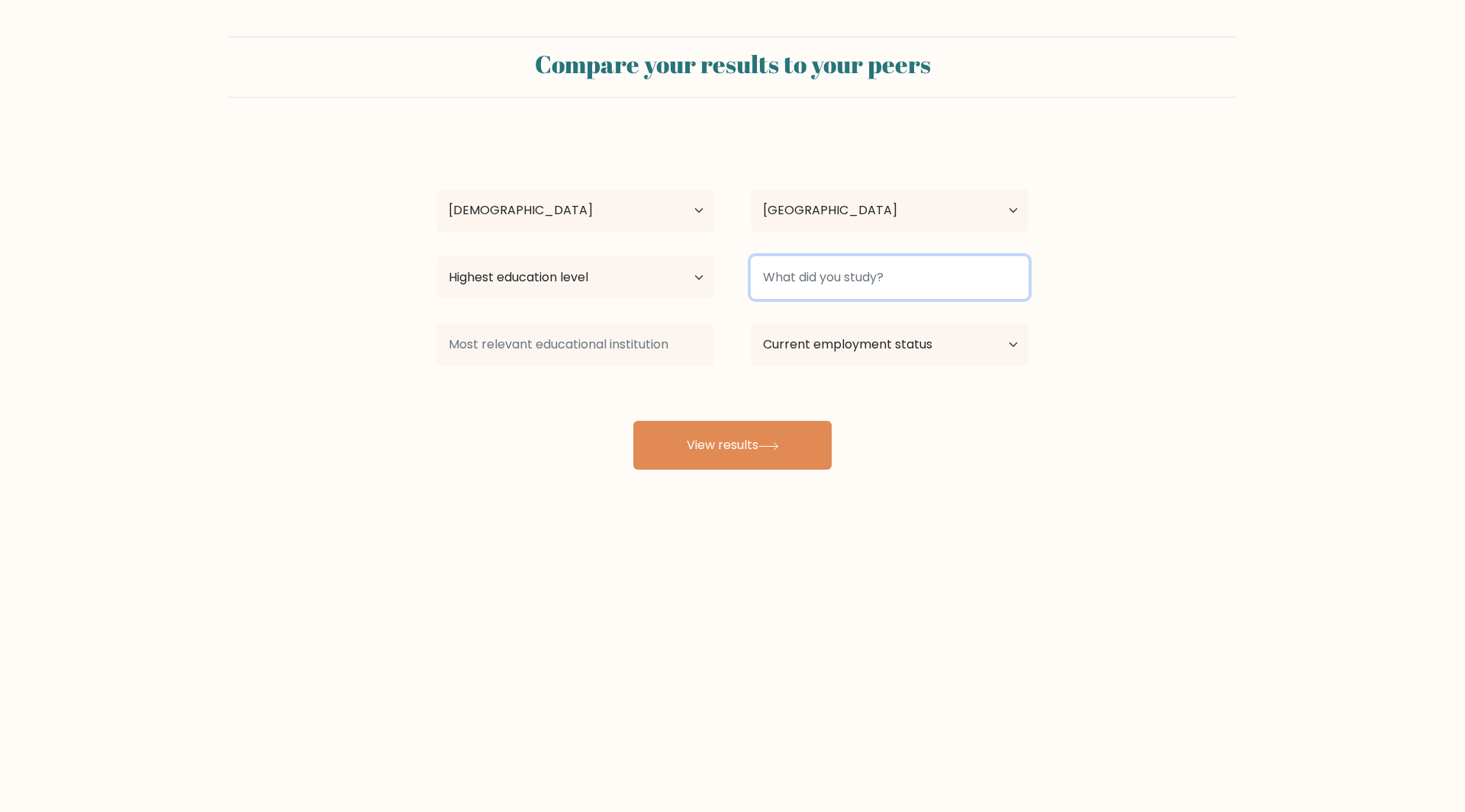
click at [839, 279] on input at bounding box center [890, 277] width 278 height 43
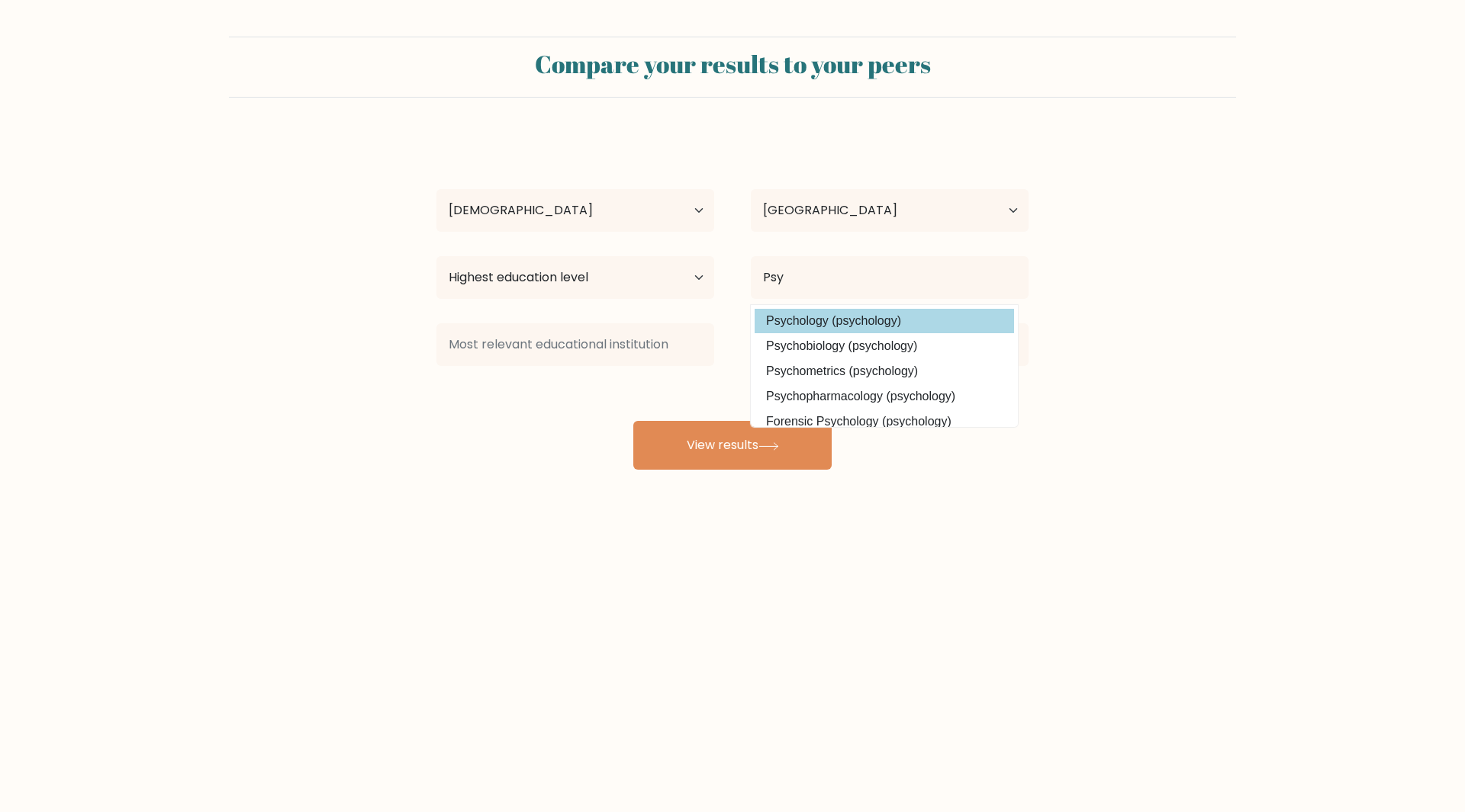
click at [873, 320] on option "Psychology (psychology)" at bounding box center [884, 321] width 260 height 24
type input "Psychology"
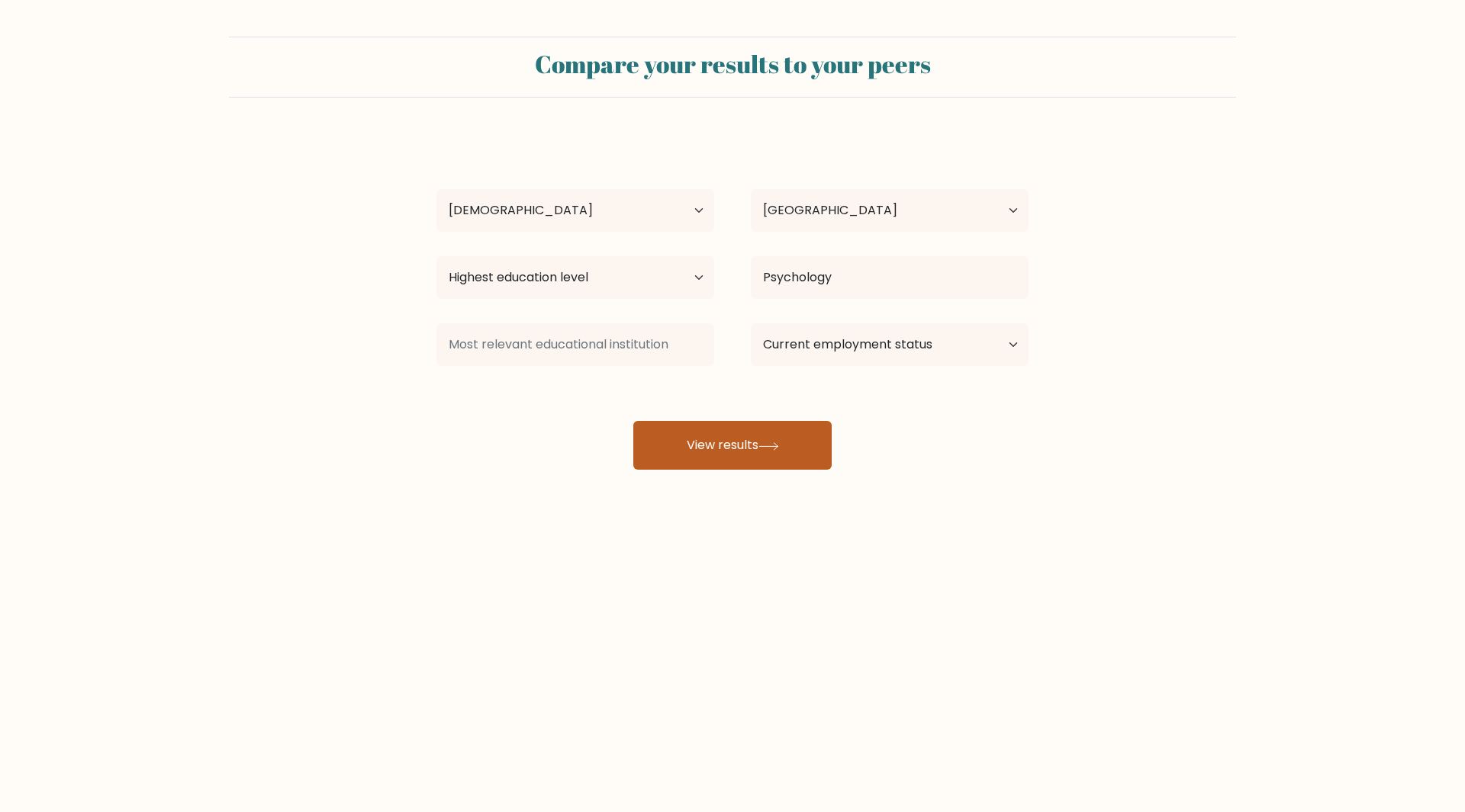
click at [803, 433] on button "View results" at bounding box center [732, 446] width 198 height 49
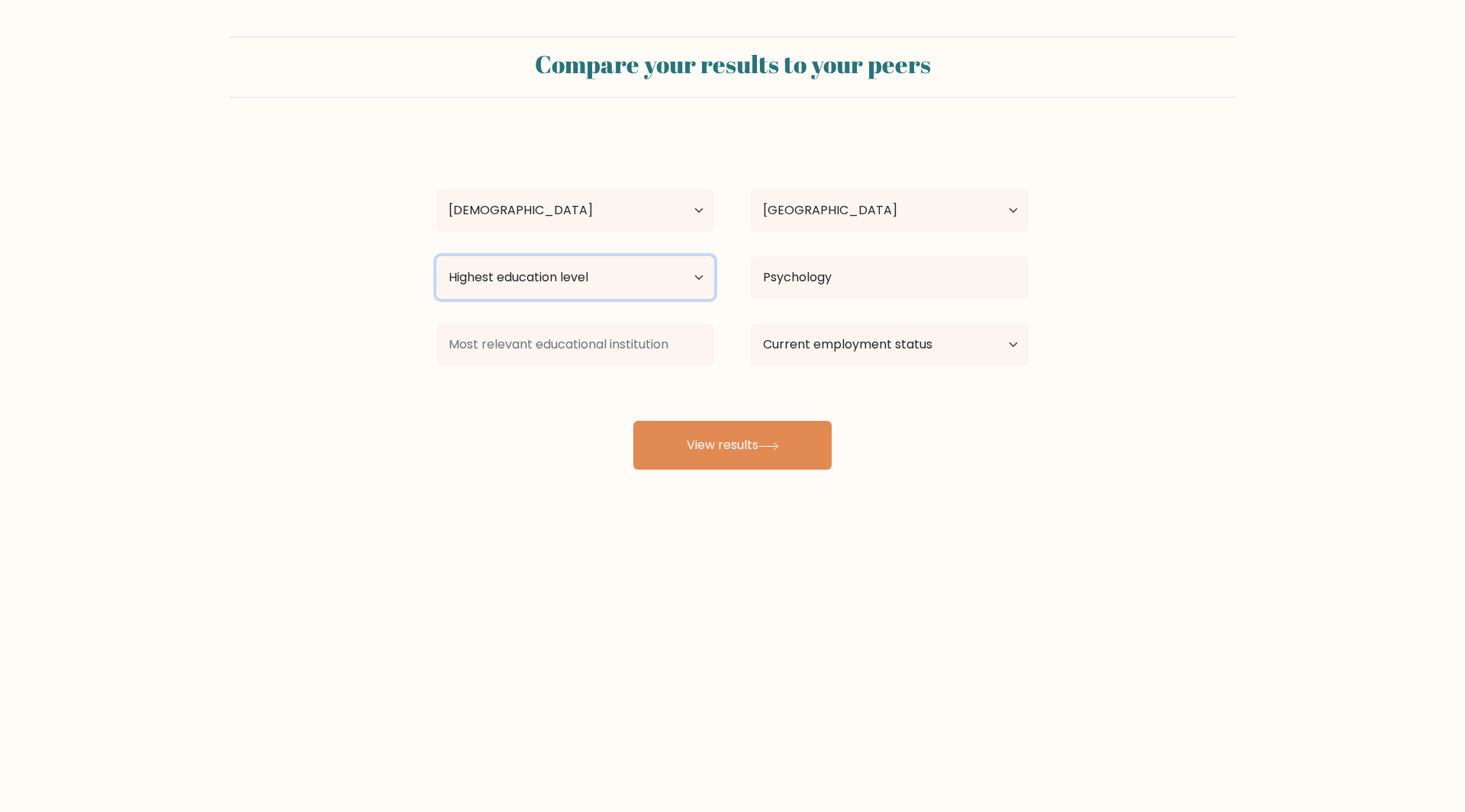
click at [637, 299] on select "Highest education level No schooling Primary Lower Secondary Upper Secondary Oc…" at bounding box center [575, 277] width 278 height 43
select select "upper_secondary"
click at [436, 256] on select "Highest education level No schooling Primary Lower Secondary Upper Secondary Oc…" at bounding box center [575, 277] width 278 height 43
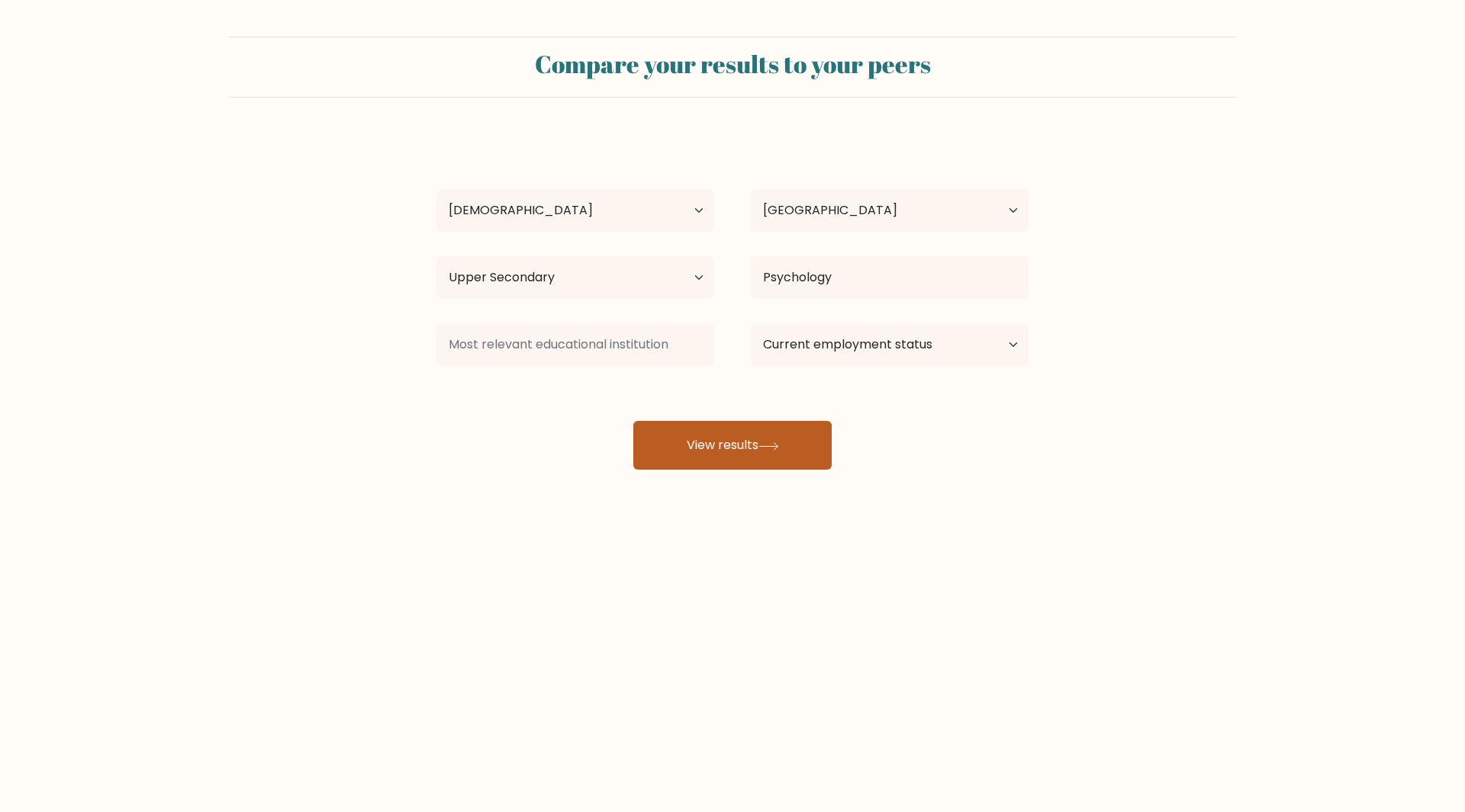
click at [712, 432] on button "View results" at bounding box center [732, 446] width 198 height 49
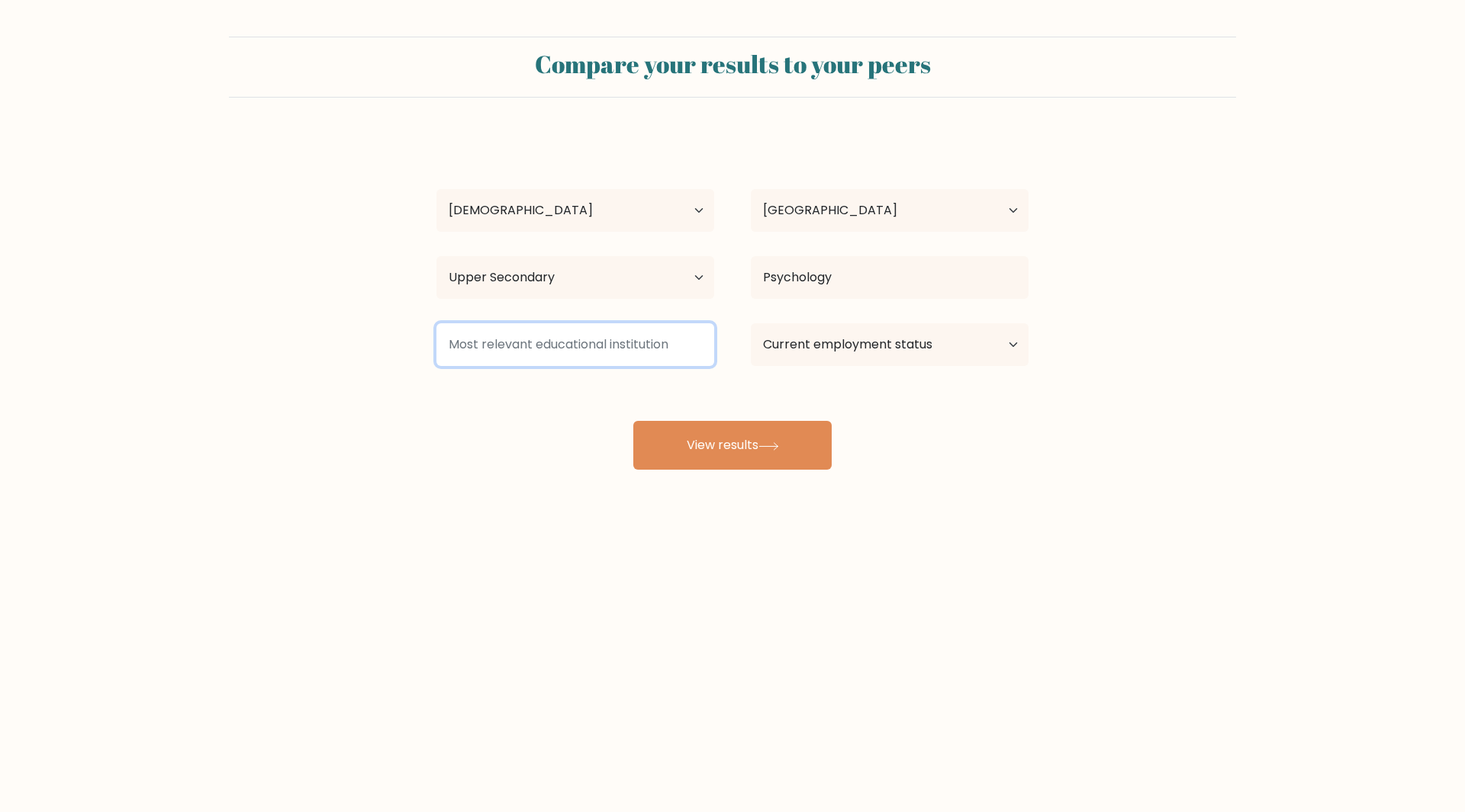
click at [614, 341] on input at bounding box center [575, 345] width 278 height 43
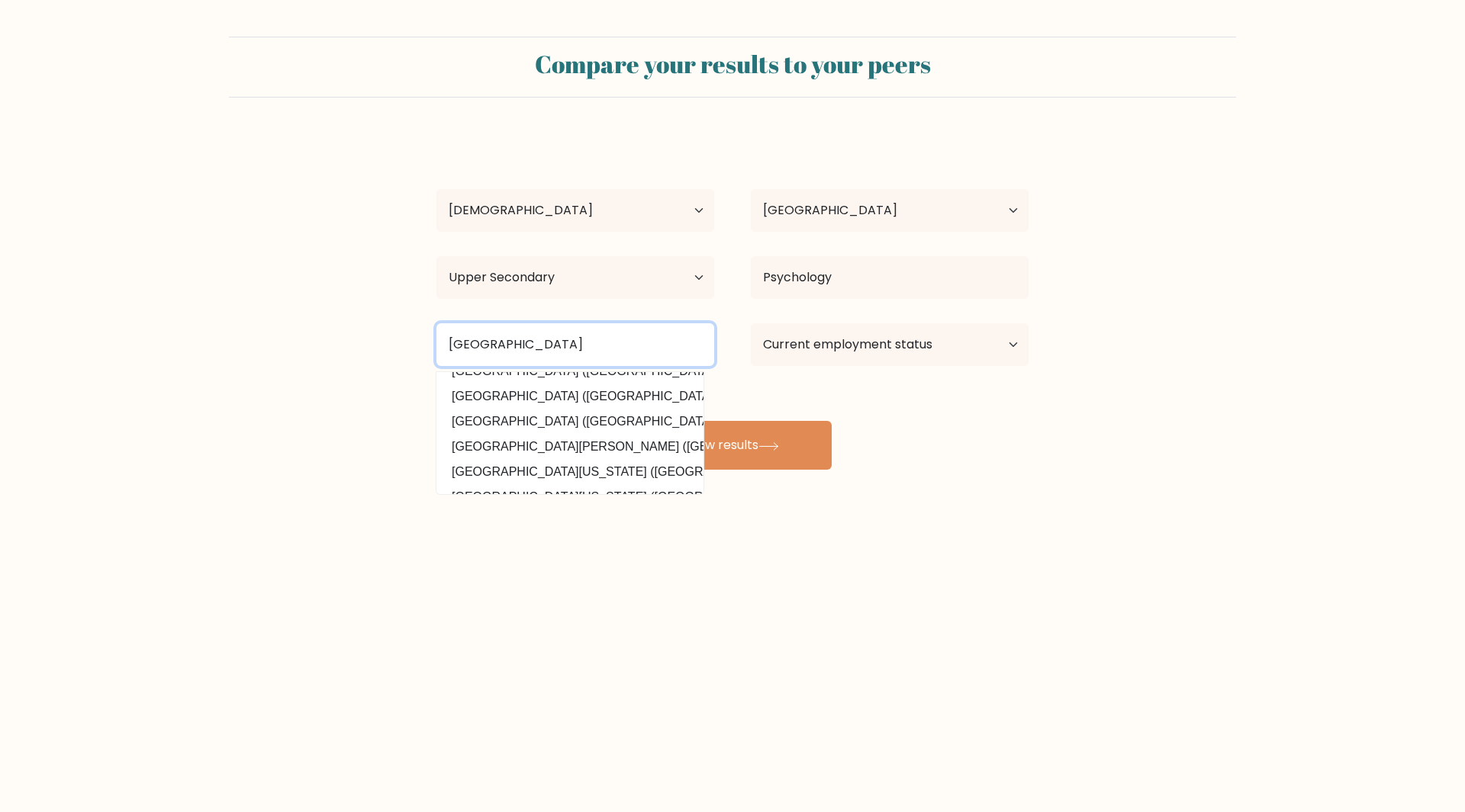
scroll to position [149, 0]
type input "University of Mindanao"
click at [633, 421] on button "View results" at bounding box center [732, 446] width 198 height 49
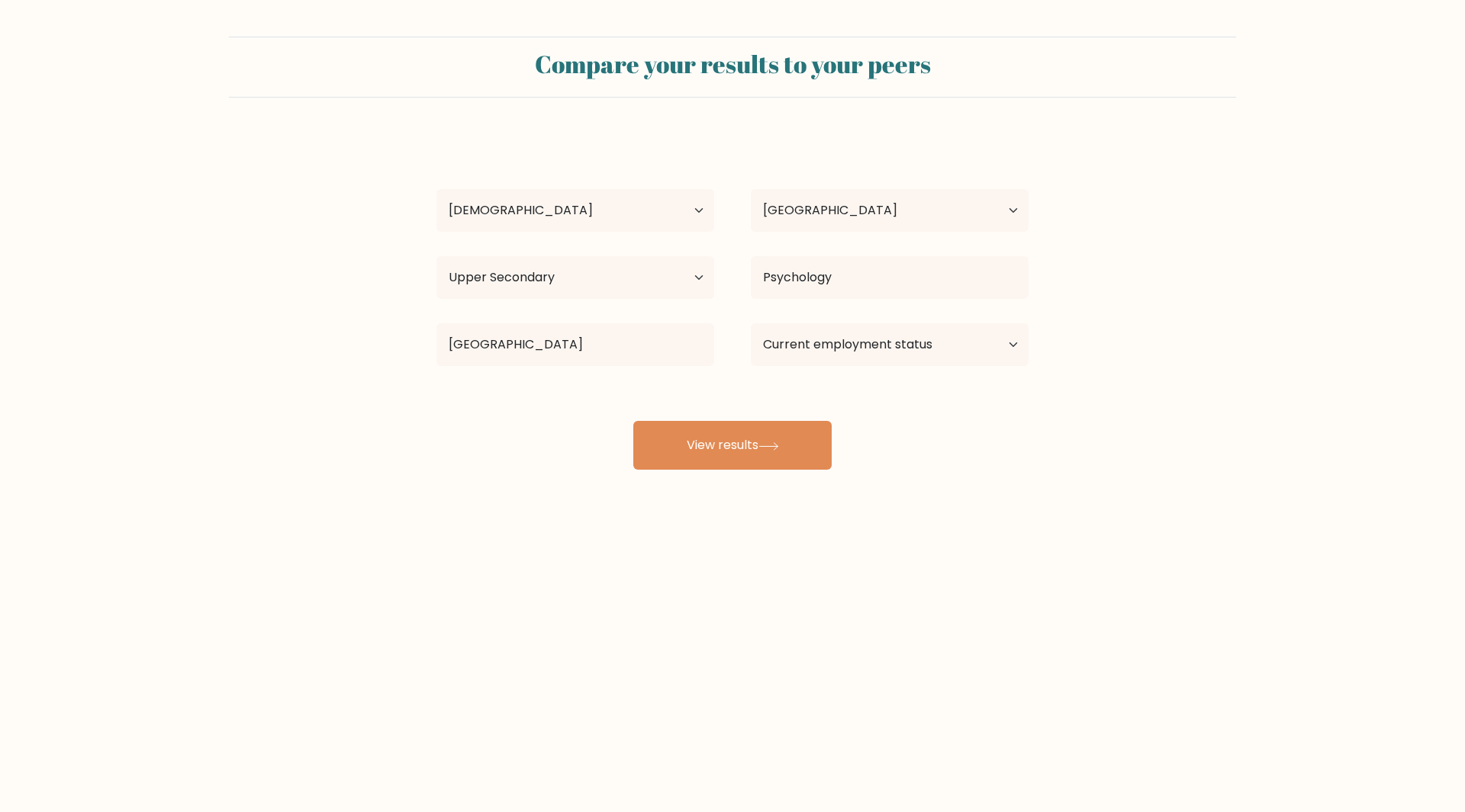
click at [912, 322] on div "Current employment status Employed Student Retired Other / prefer not to answer" at bounding box center [890, 344] width 315 height 55
click at [911, 342] on select "Current employment status Employed Student Retired Other / prefer not to answer" at bounding box center [890, 345] width 278 height 43
select select "other"
click at [751, 324] on select "Current employment status Employed Student Retired Other / prefer not to answer" at bounding box center [890, 345] width 278 height 43
click at [772, 450] on icon at bounding box center [769, 446] width 21 height 8
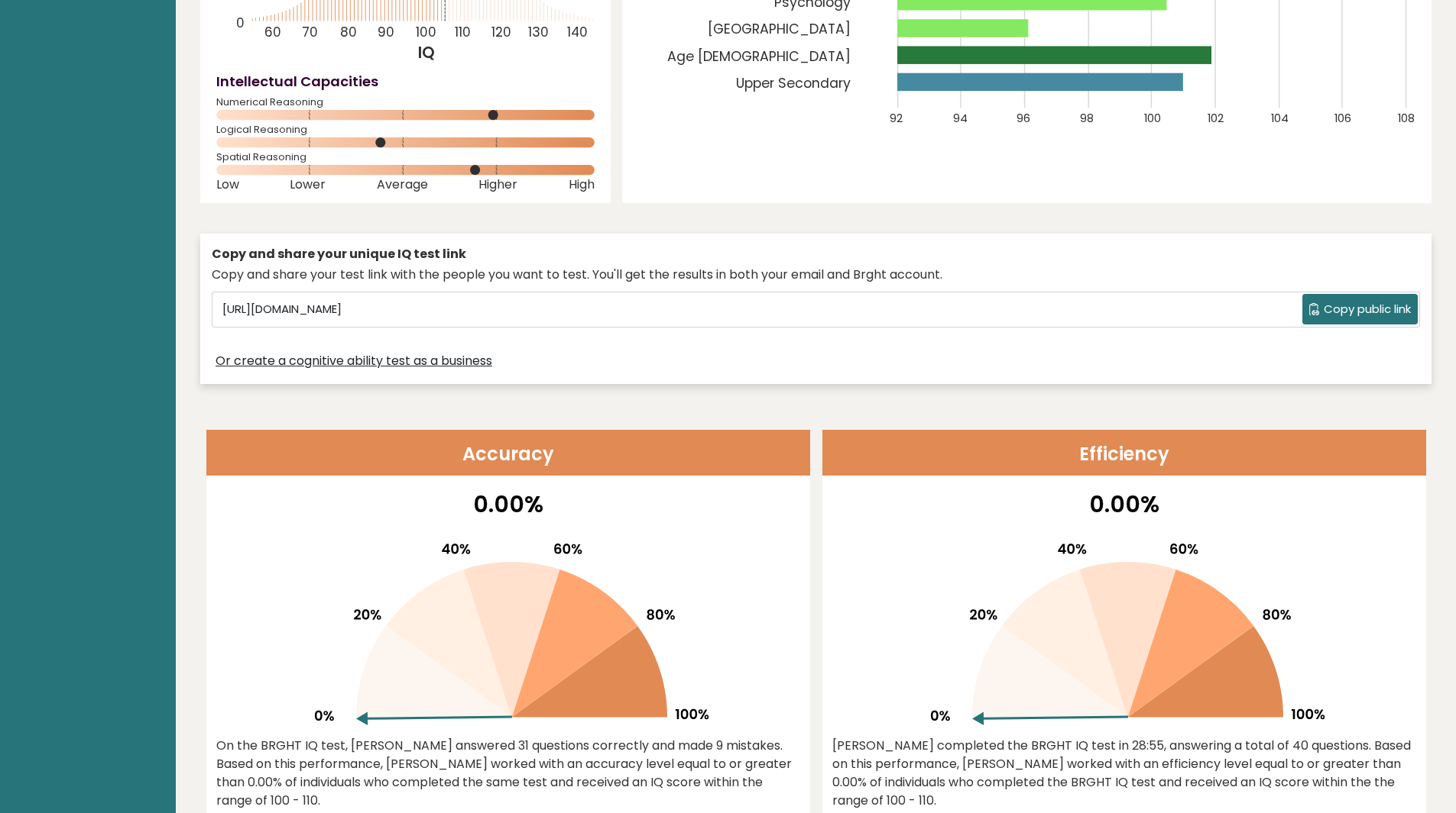
scroll to position [300, 0]
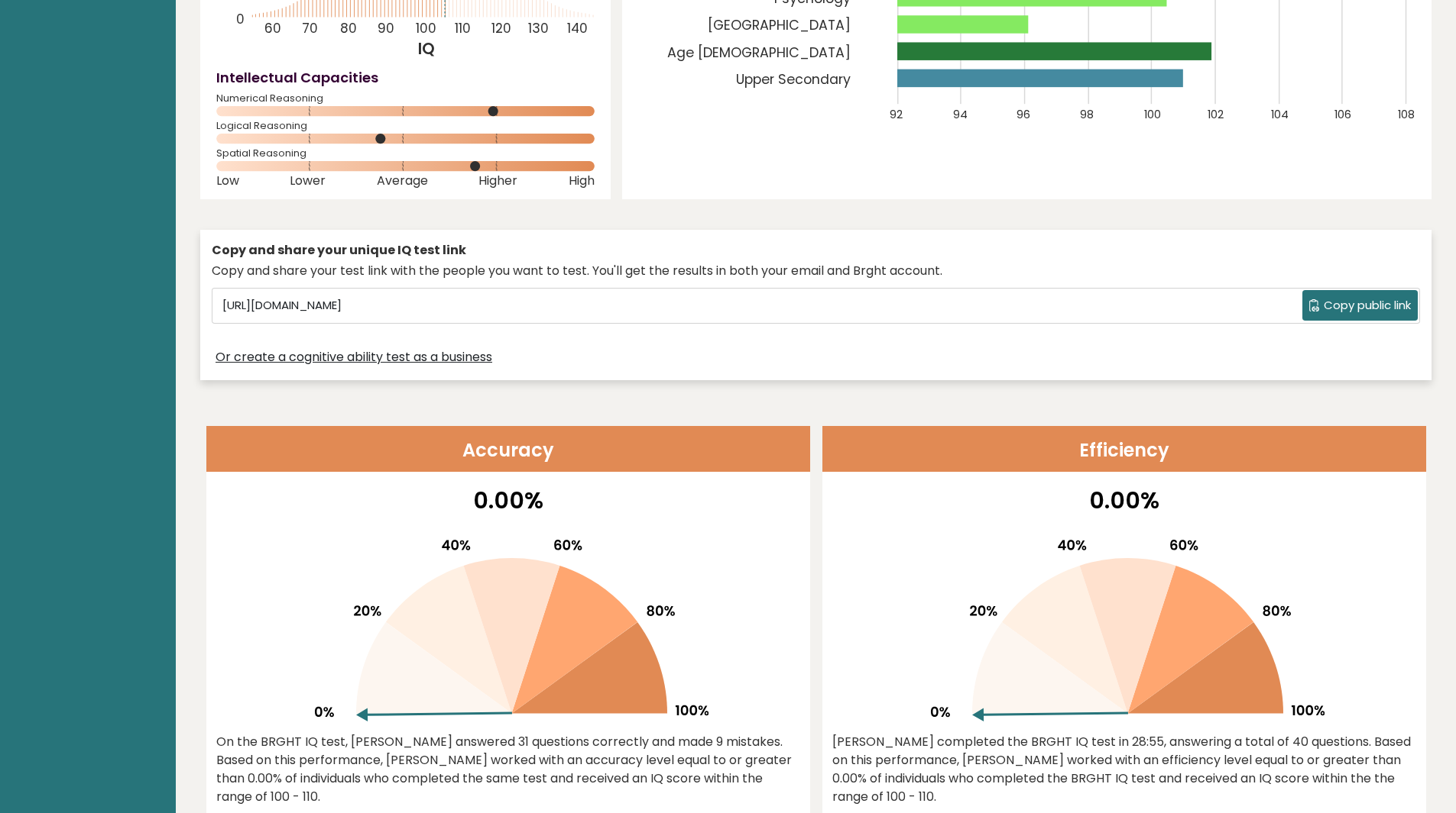
click at [1333, 306] on span "Copy public link" at bounding box center [1367, 306] width 87 height 18
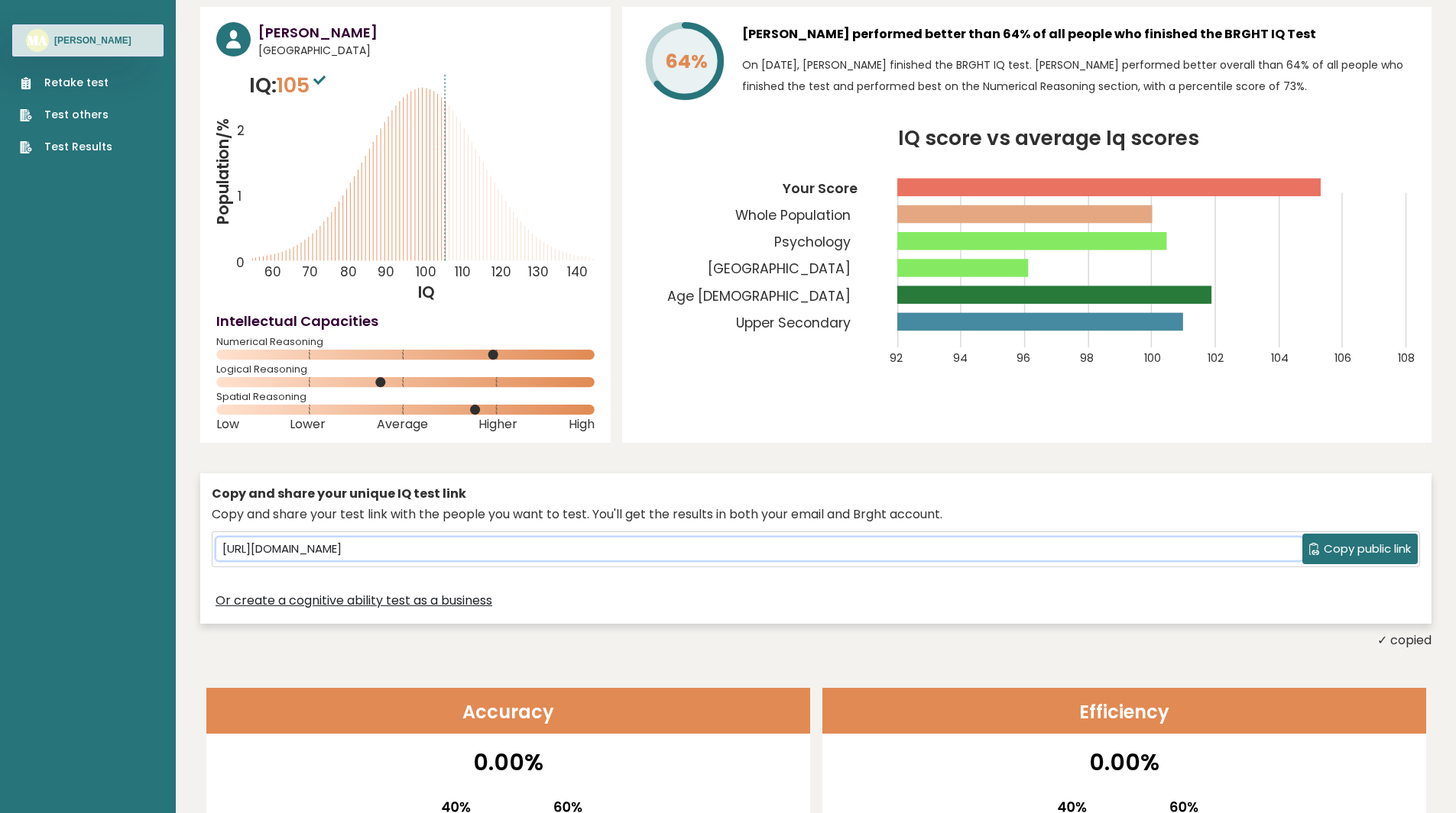
scroll to position [0, 0]
